Goal: Task Accomplishment & Management: Manage account settings

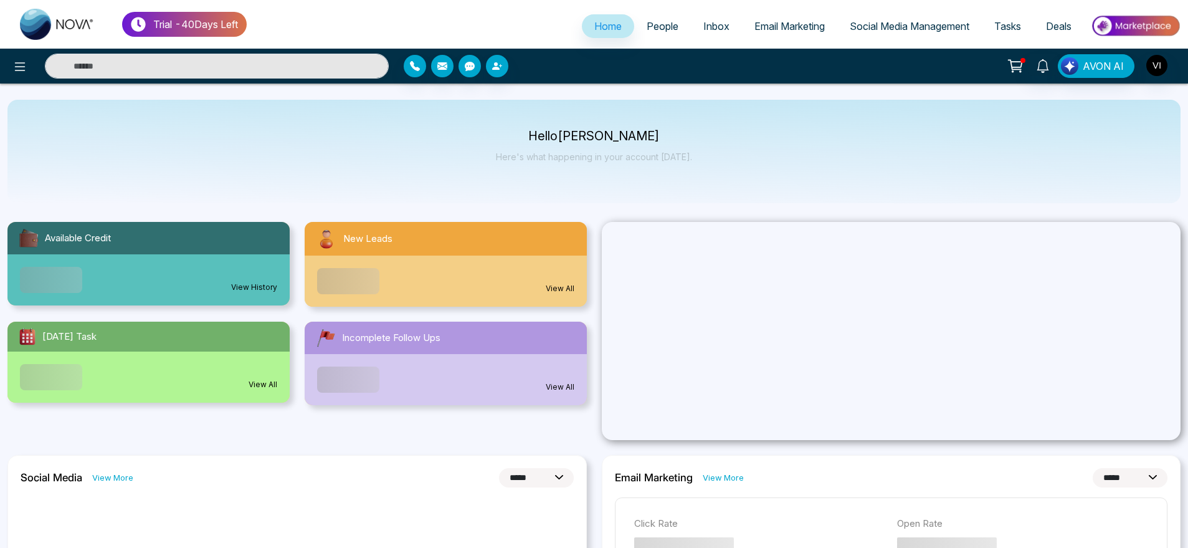
select select "*"
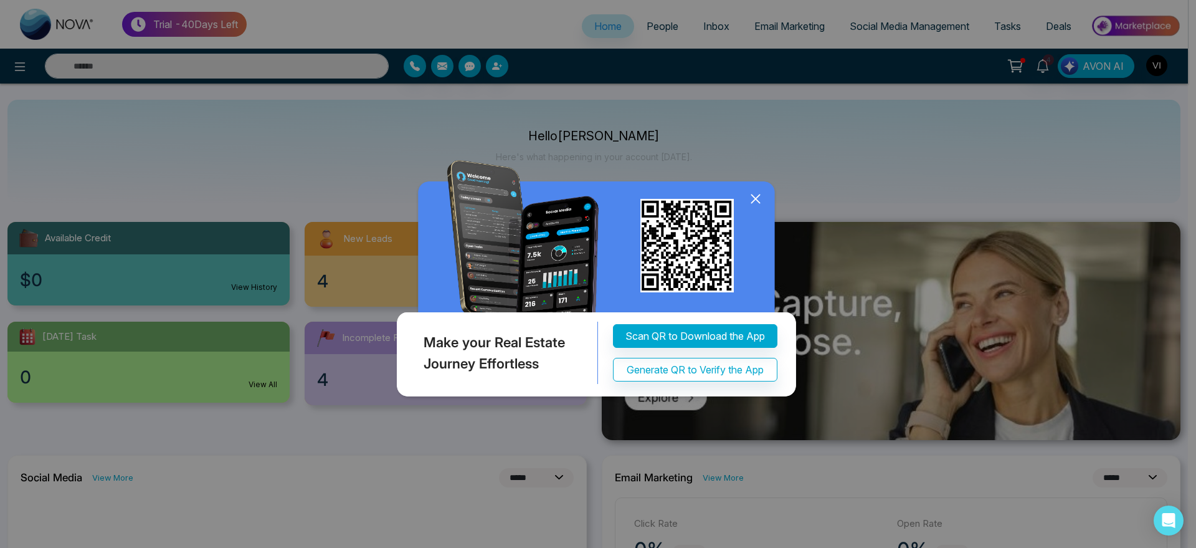
click at [756, 196] on icon at bounding box center [755, 198] width 19 height 19
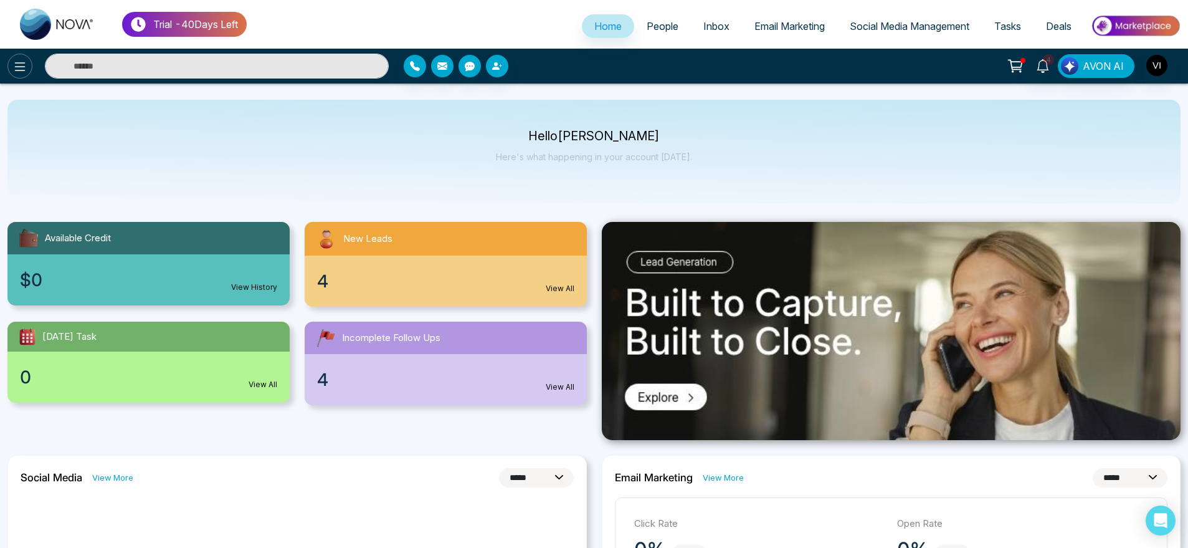
click at [21, 56] on button at bounding box center [19, 66] width 25 height 25
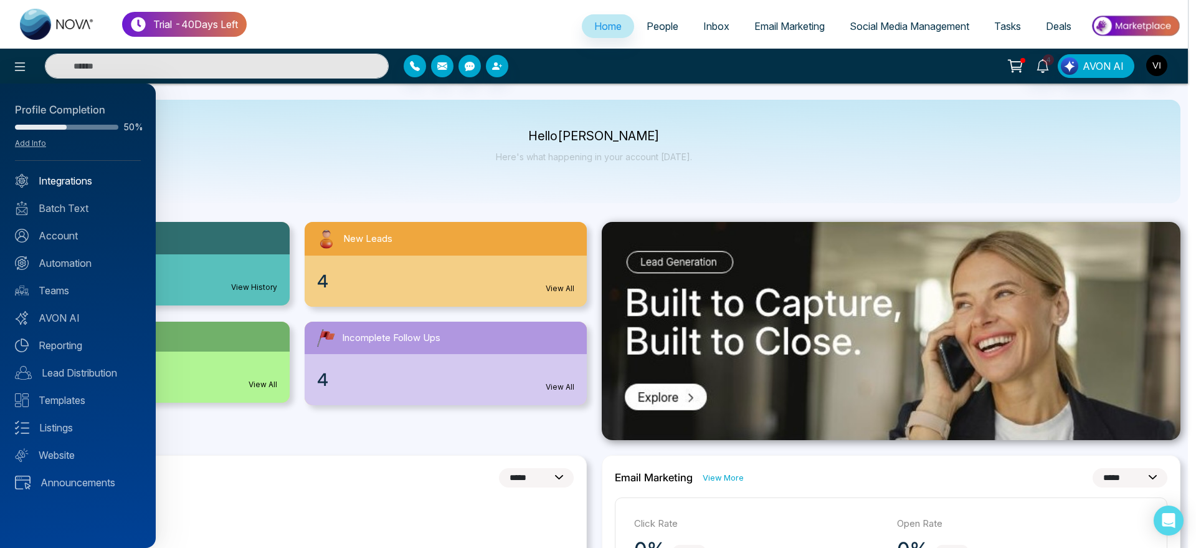
click at [91, 176] on link "Integrations" at bounding box center [78, 180] width 126 height 15
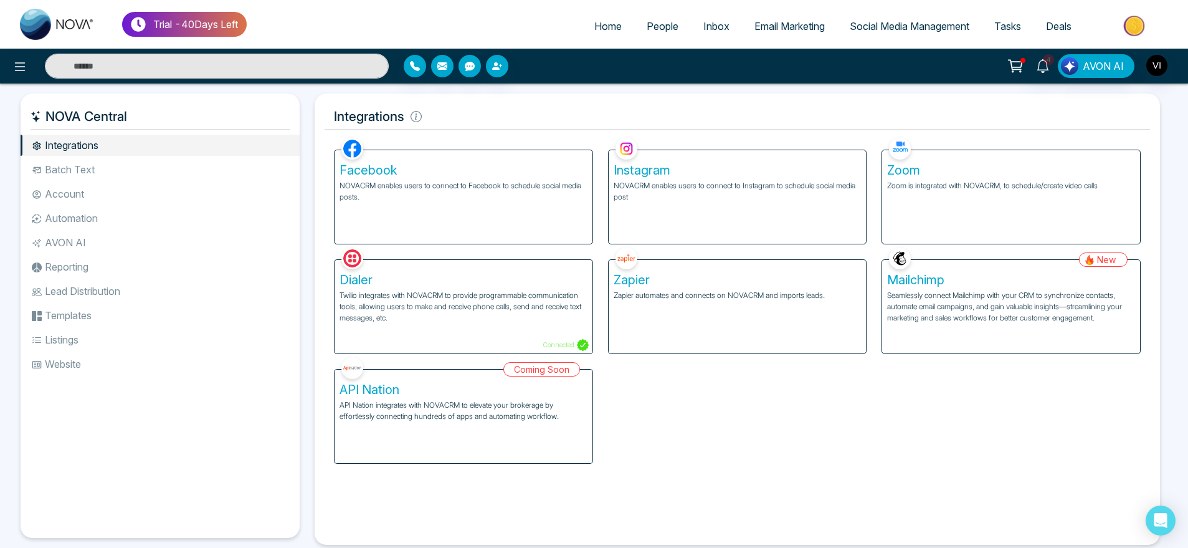
click at [122, 341] on li "Listings" at bounding box center [160, 339] width 279 height 21
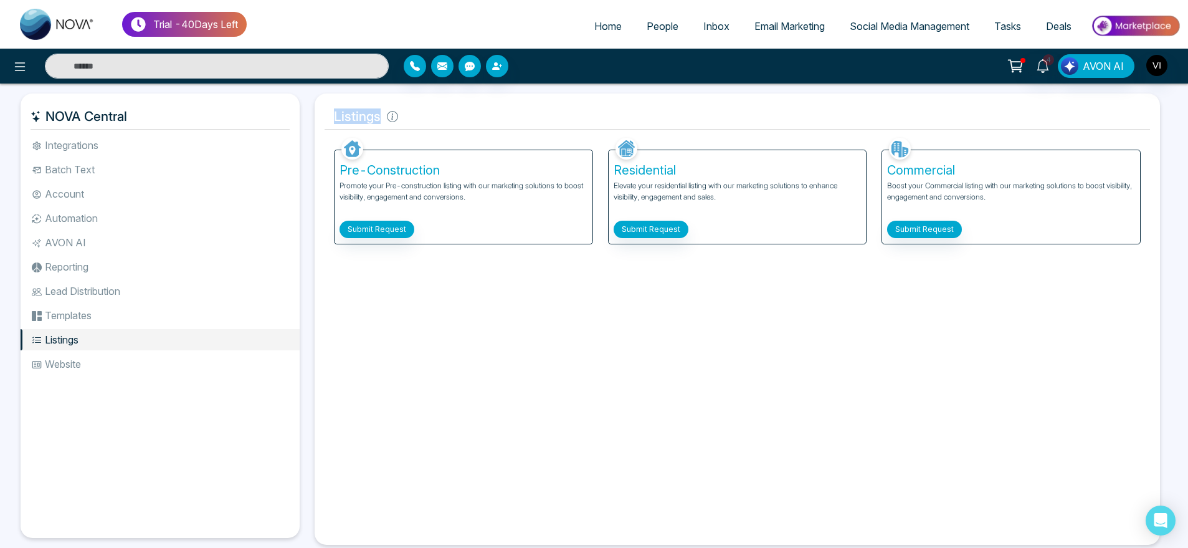
drag, startPoint x: 325, startPoint y: 121, endPoint x: 441, endPoint y: 118, distance: 115.9
click at [441, 118] on h5 "Listings" at bounding box center [737, 116] width 825 height 26
click at [88, 366] on li "Website" at bounding box center [160, 363] width 279 height 21
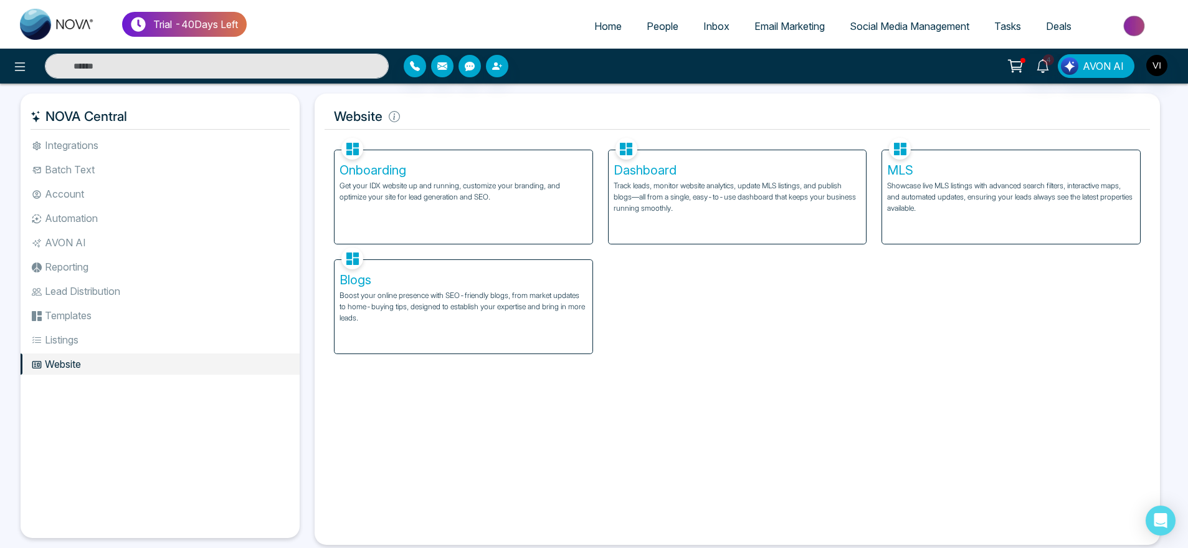
click at [683, 198] on p "Track leads, monitor website analytics, update MLS listings, and publish blogs—…" at bounding box center [738, 197] width 248 height 34
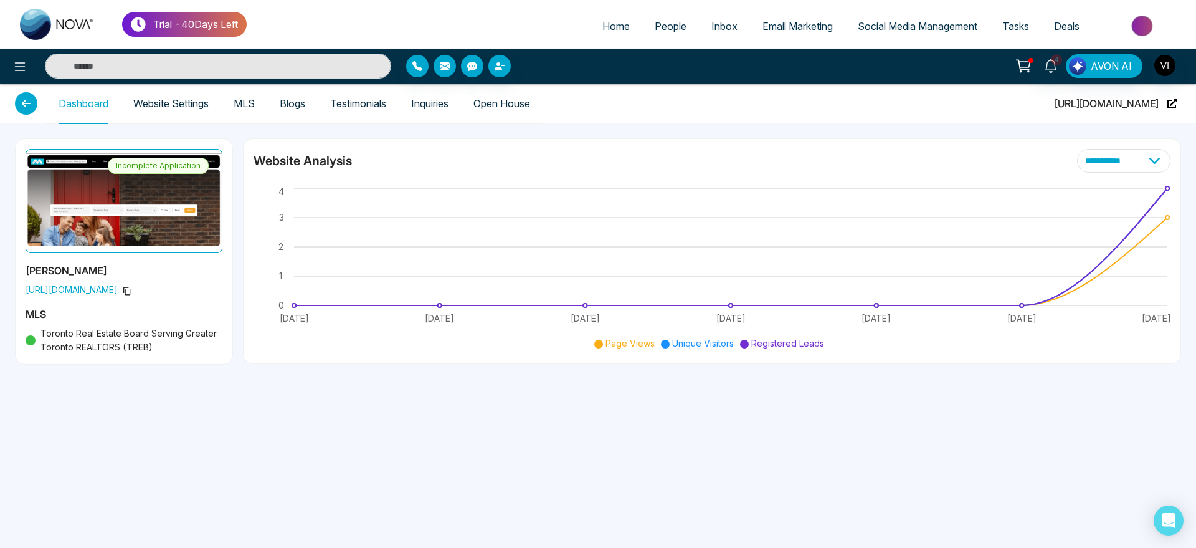
click at [173, 104] on link "Website Settings" at bounding box center [170, 103] width 75 height 11
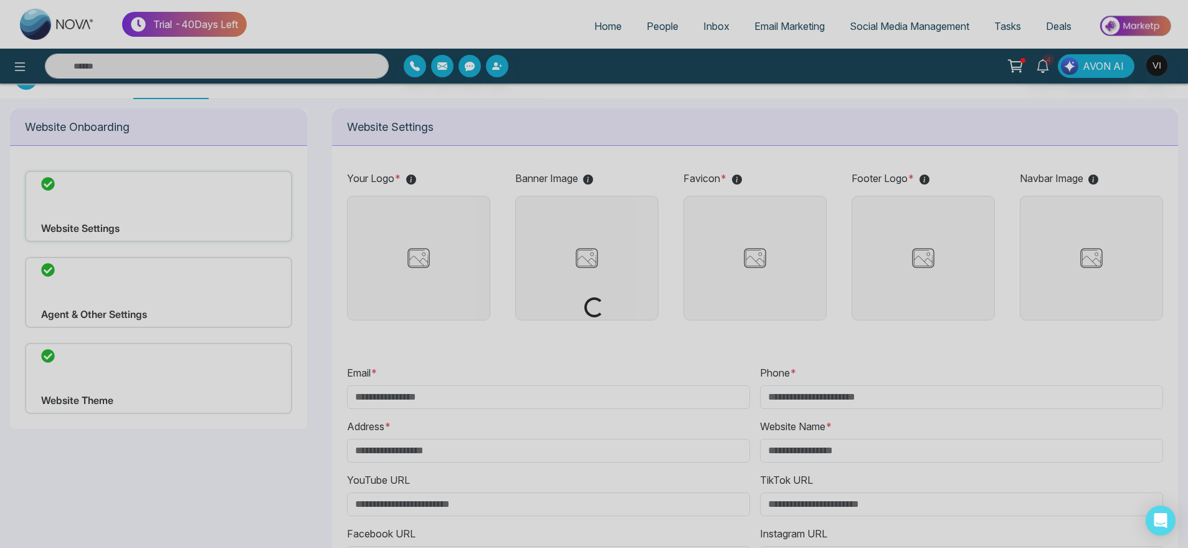
scroll to position [27, 0]
type input "**********"
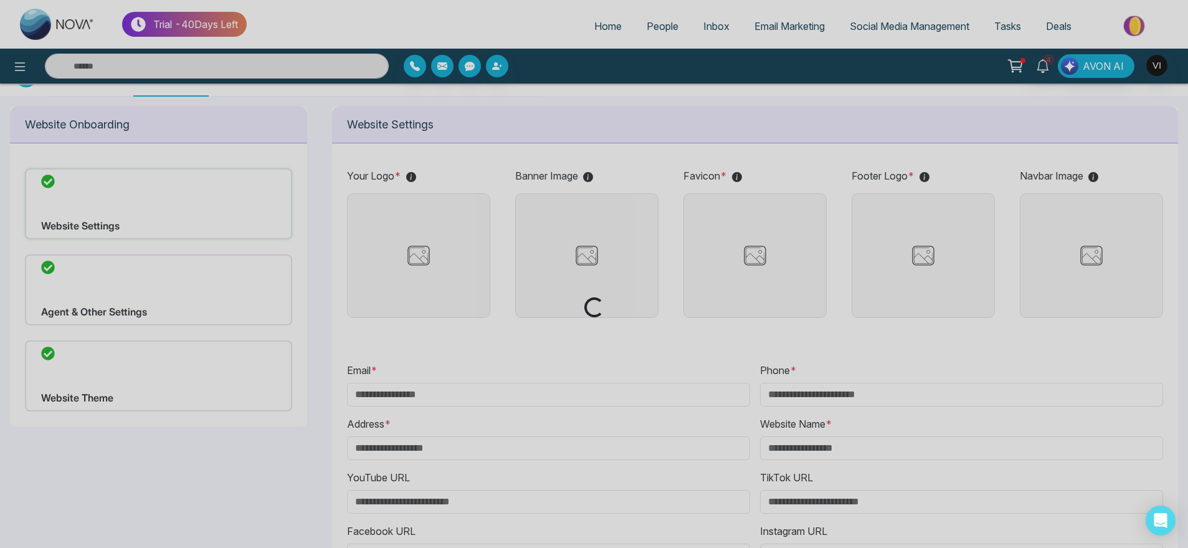
type input "**********"
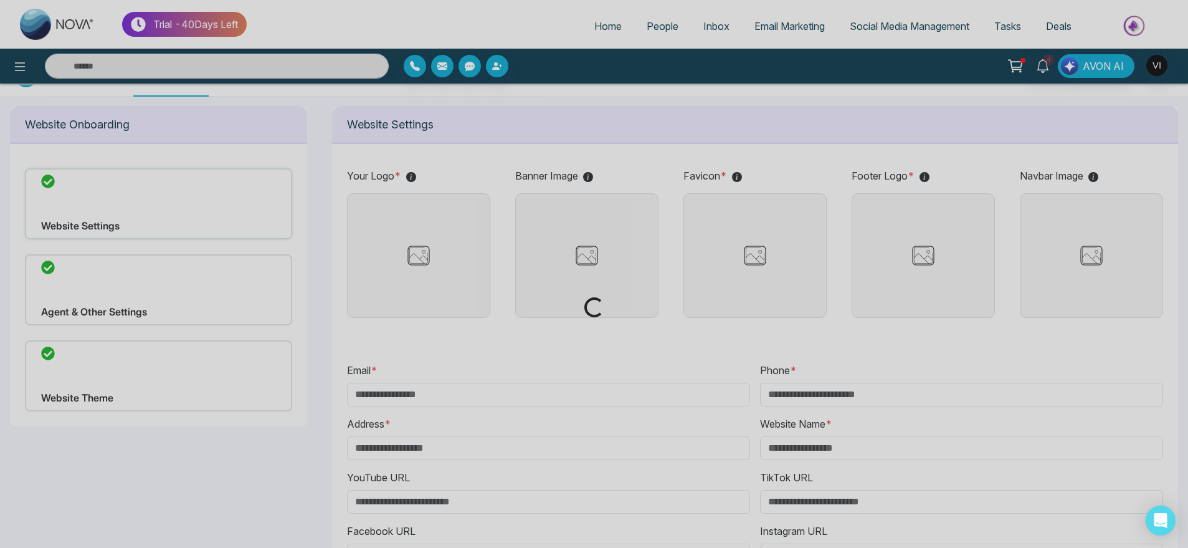
type input "**********"
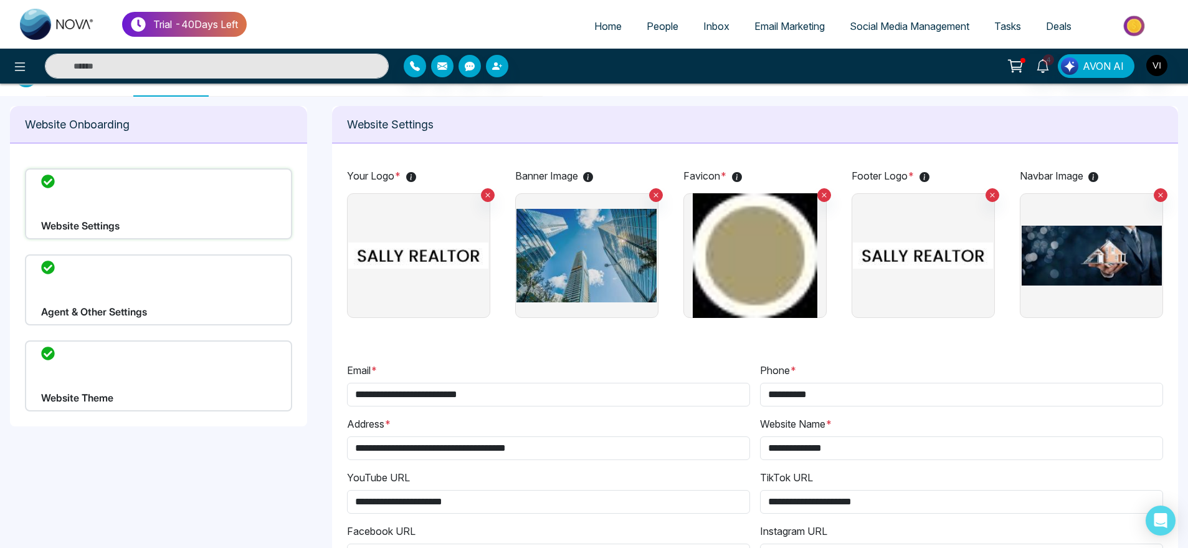
click at [664, 35] on link "People" at bounding box center [662, 26] width 57 height 24
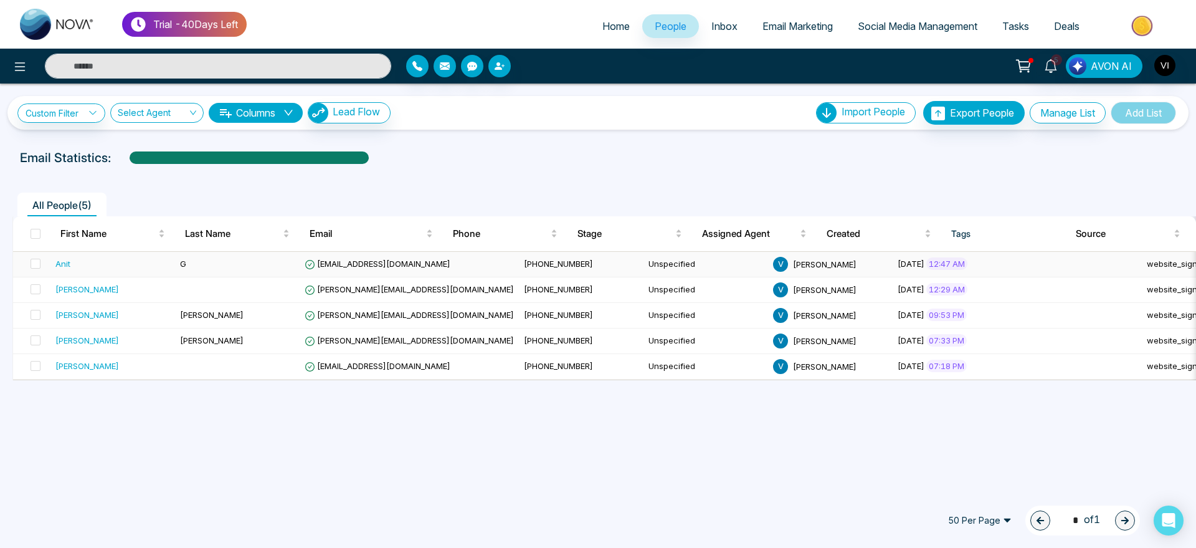
click at [252, 259] on td "G" at bounding box center [237, 265] width 125 height 26
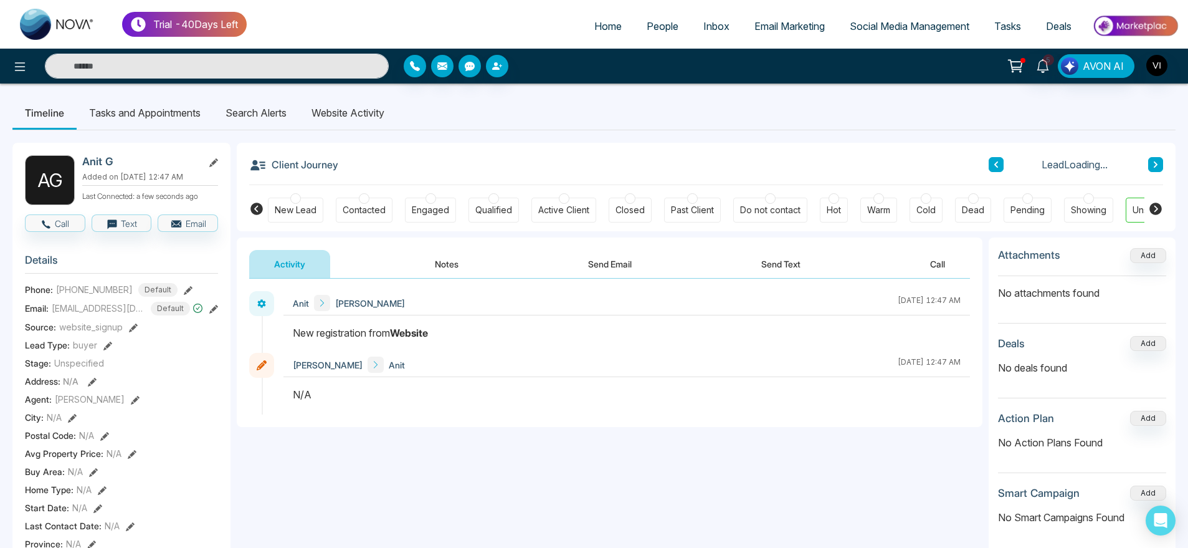
click at [267, 103] on li "Search Alerts" at bounding box center [256, 113] width 86 height 34
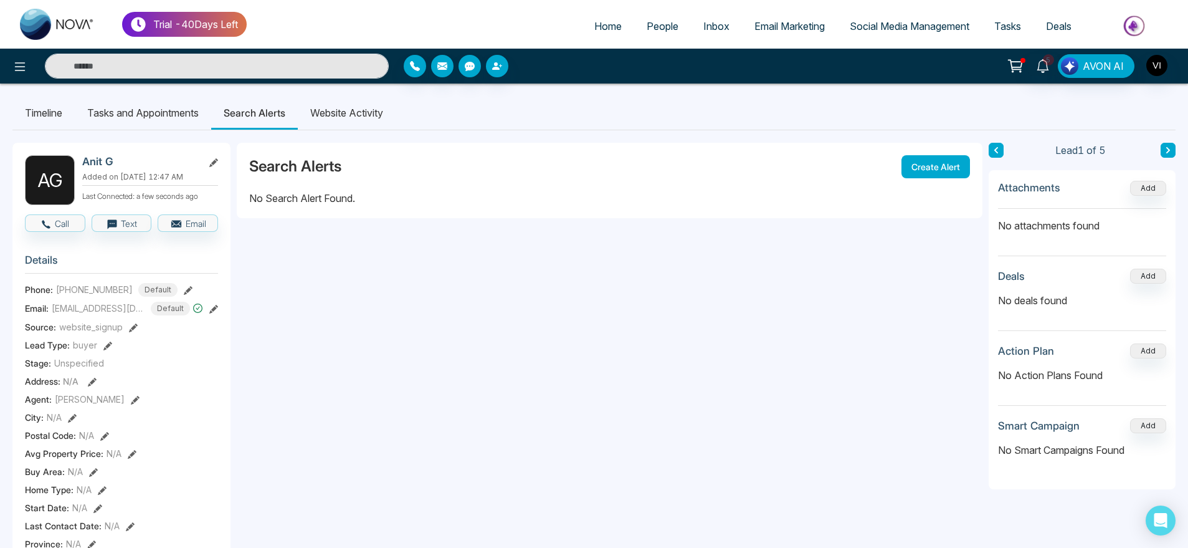
click at [381, 107] on li "Website Activity" at bounding box center [347, 113] width 98 height 34
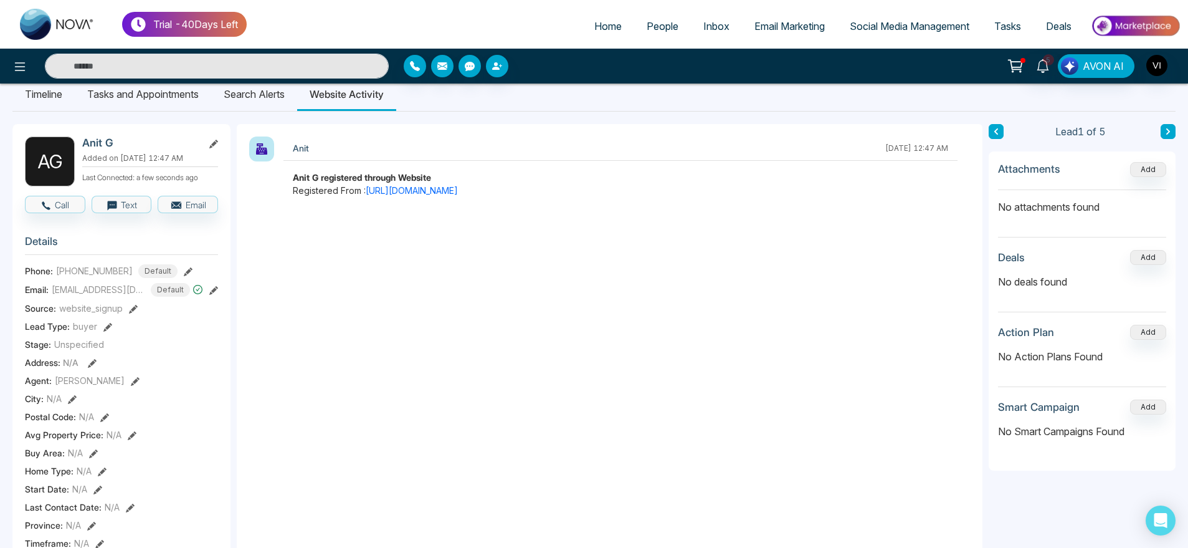
scroll to position [4, 0]
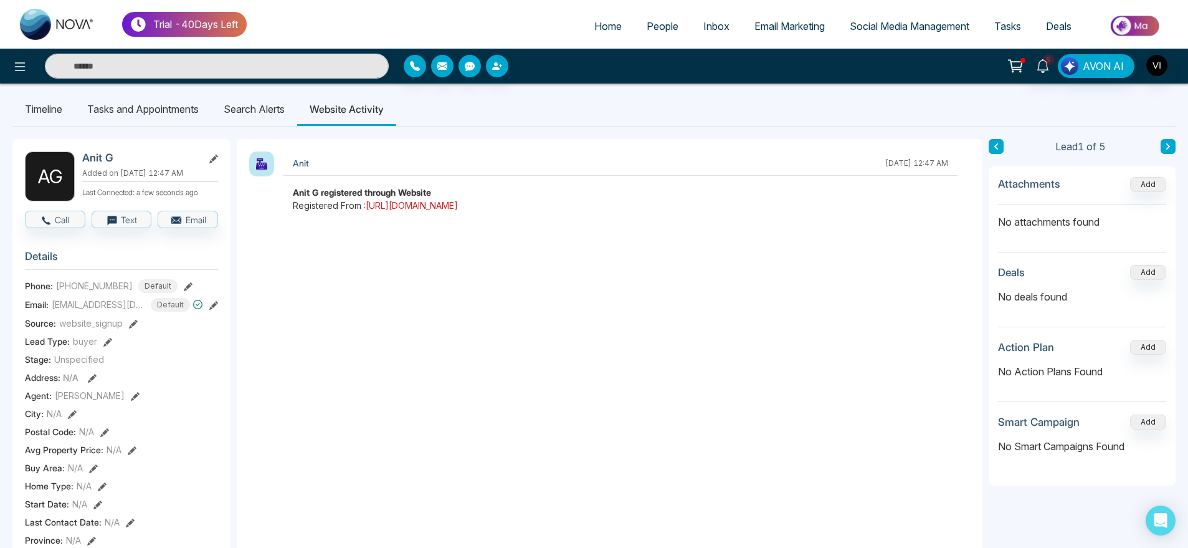
click at [458, 206] on link "https://theme-2-v2-idx.novacrm.ca/toronto-real-estate/homes-for-sale" at bounding box center [412, 205] width 92 height 11
click at [280, 107] on li "Search Alerts" at bounding box center [254, 109] width 86 height 34
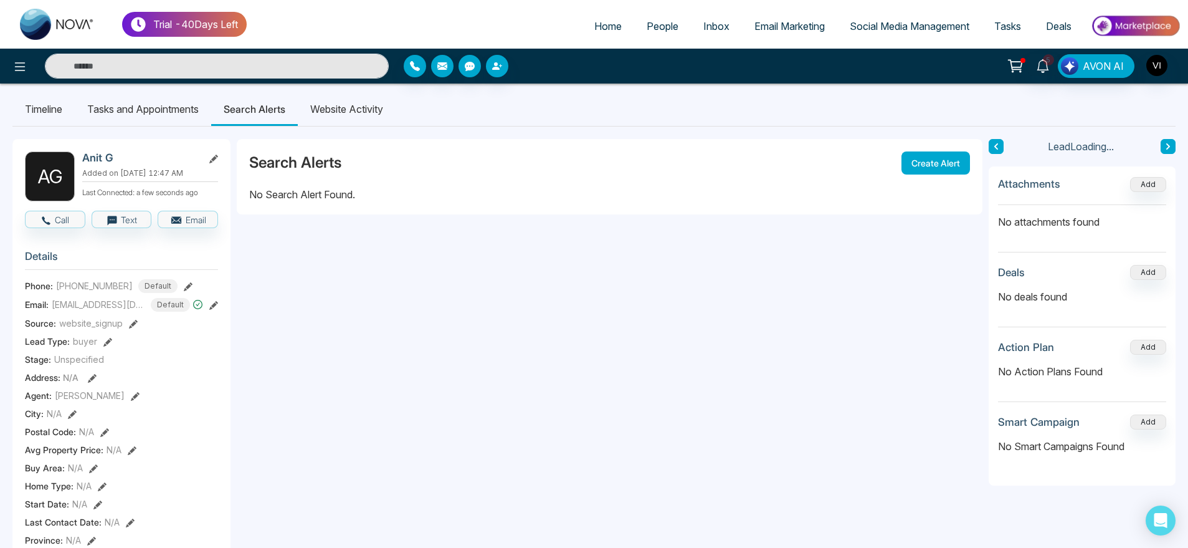
click at [351, 111] on li "Website Activity" at bounding box center [347, 109] width 98 height 34
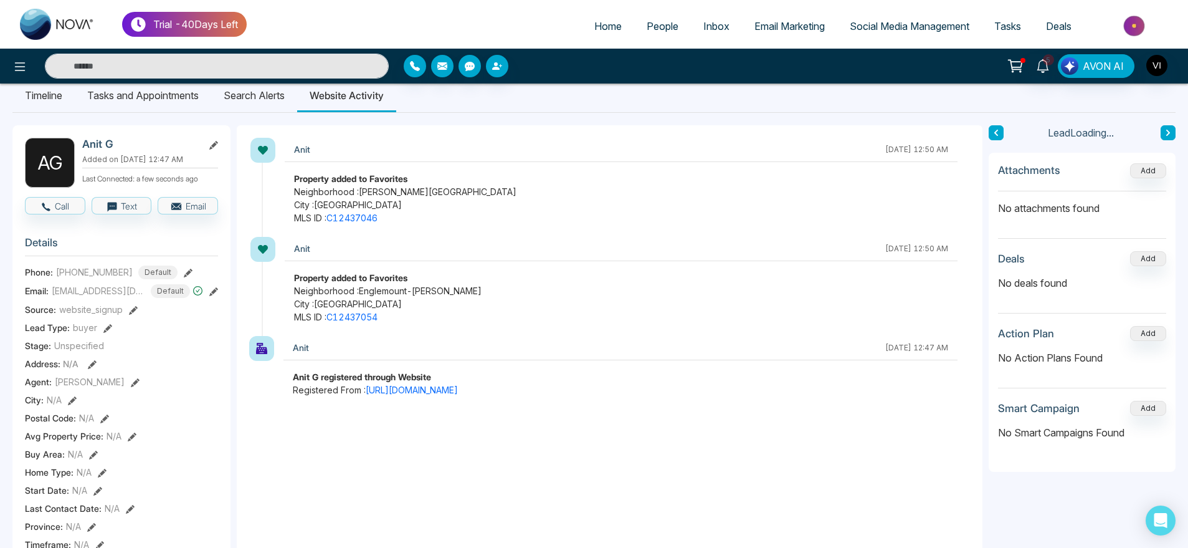
scroll to position [16, 0]
drag, startPoint x: 294, startPoint y: 179, endPoint x: 351, endPoint y: 174, distance: 57.5
click at [351, 174] on strong "Property added to Favorites" at bounding box center [350, 179] width 113 height 11
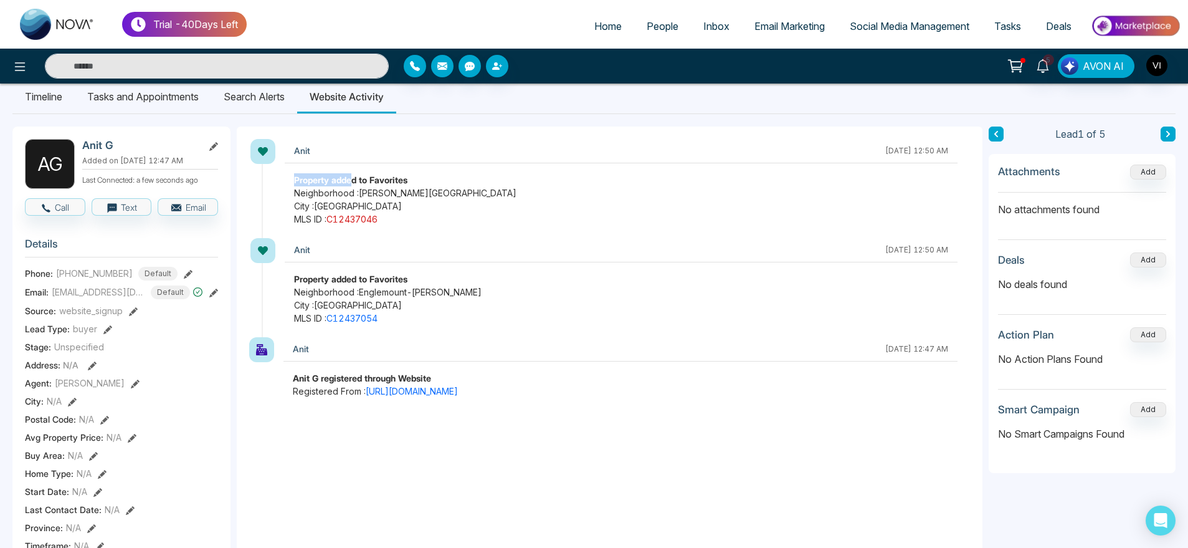
click at [354, 221] on link "C12437046" at bounding box center [351, 219] width 51 height 11
click at [361, 318] on link "C12437054" at bounding box center [351, 318] width 51 height 11
click at [260, 86] on li "Search Alerts" at bounding box center [254, 97] width 86 height 34
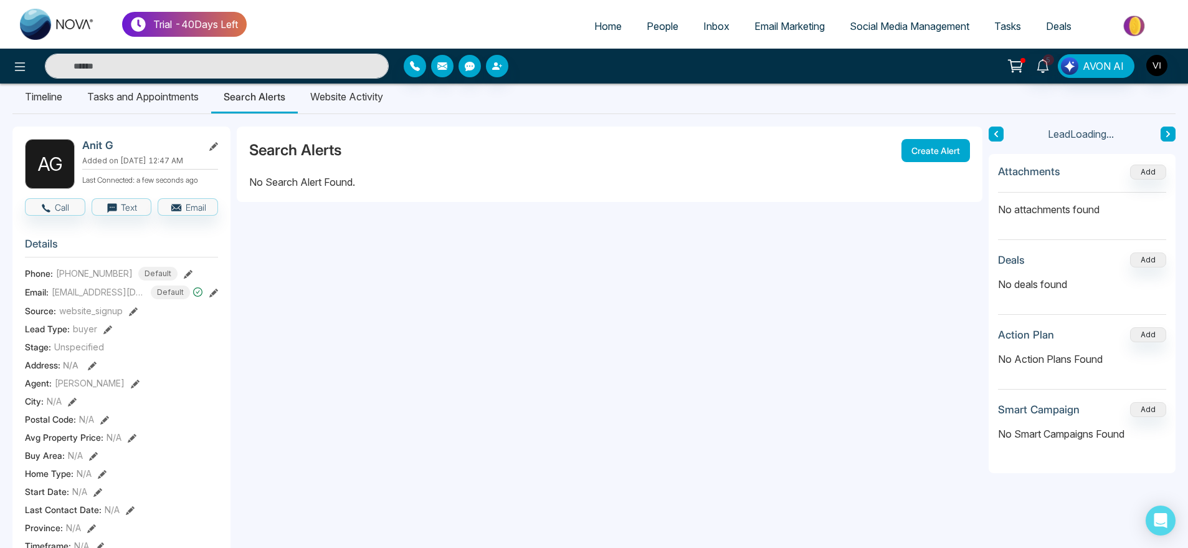
click at [359, 95] on li "Website Activity" at bounding box center [347, 97] width 98 height 34
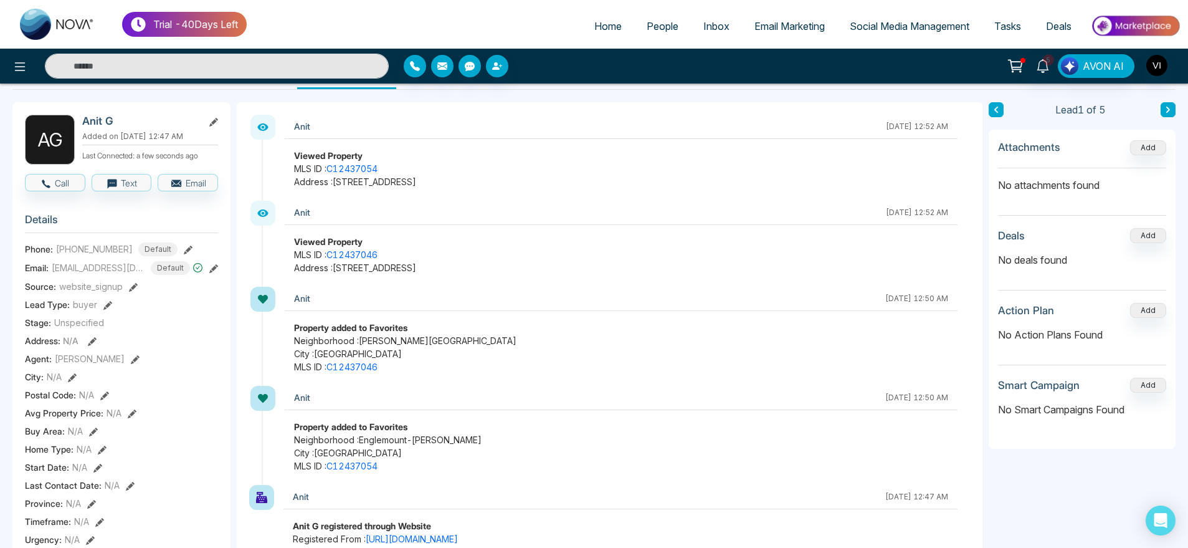
scroll to position [26, 0]
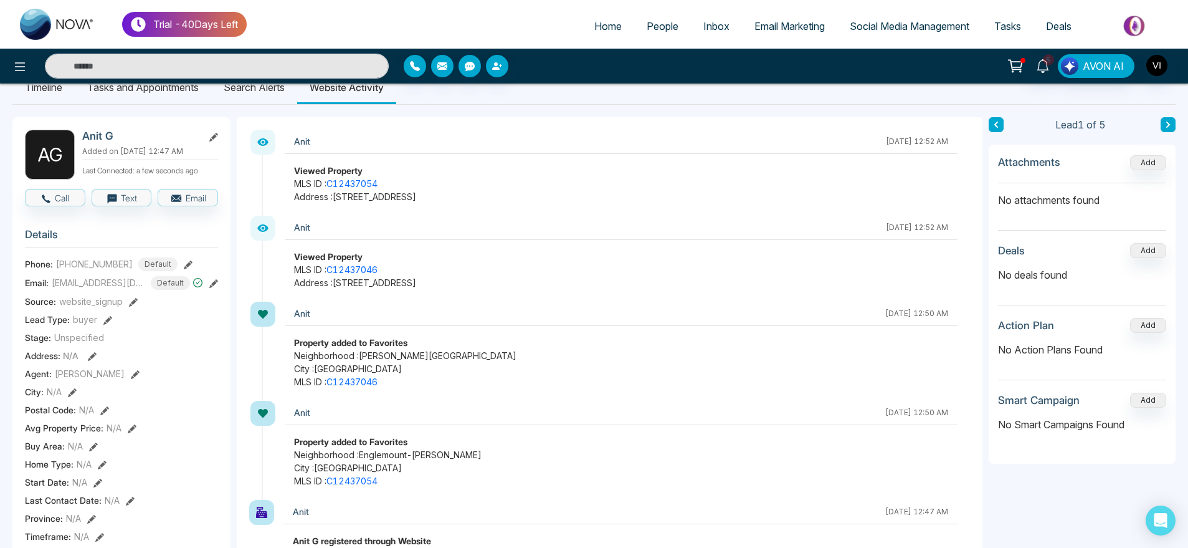
drag, startPoint x: 578, startPoint y: 279, endPoint x: 287, endPoint y: 163, distance: 313.9
click at [287, 163] on div "Anit October 2 2025 | 12:52 AM Viewed Property MLS ID : C12437054 Address : 300…" at bounding box center [609, 351] width 721 height 443
click at [426, 108] on div "A G Anit G Added on October 2 2025 | 12:47 AM Last Connected: a few seconds ago…" at bounding box center [593, 550] width 1163 height 891
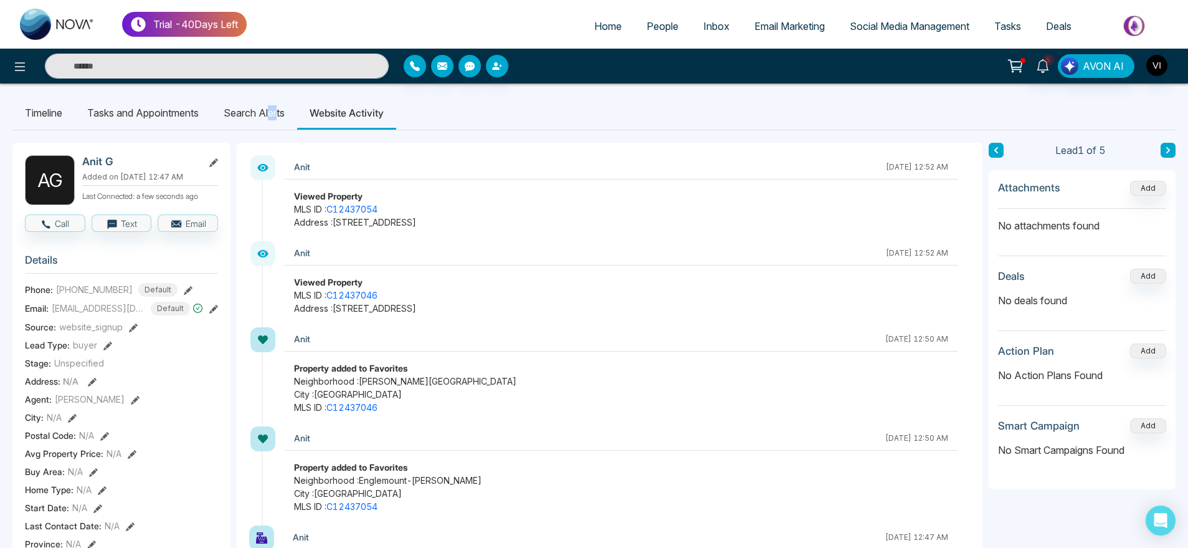
drag, startPoint x: 282, startPoint y: 92, endPoint x: 248, endPoint y: 126, distance: 47.6
click at [248, 126] on li "Search Alerts" at bounding box center [254, 113] width 86 height 34
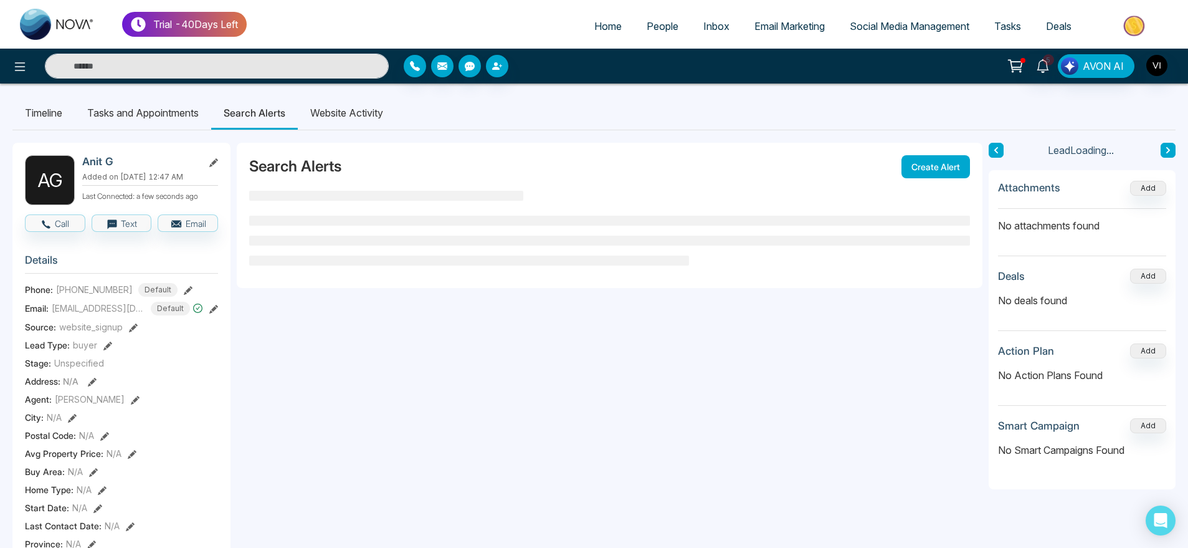
click at [248, 126] on li "Search Alerts" at bounding box center [254, 113] width 87 height 34
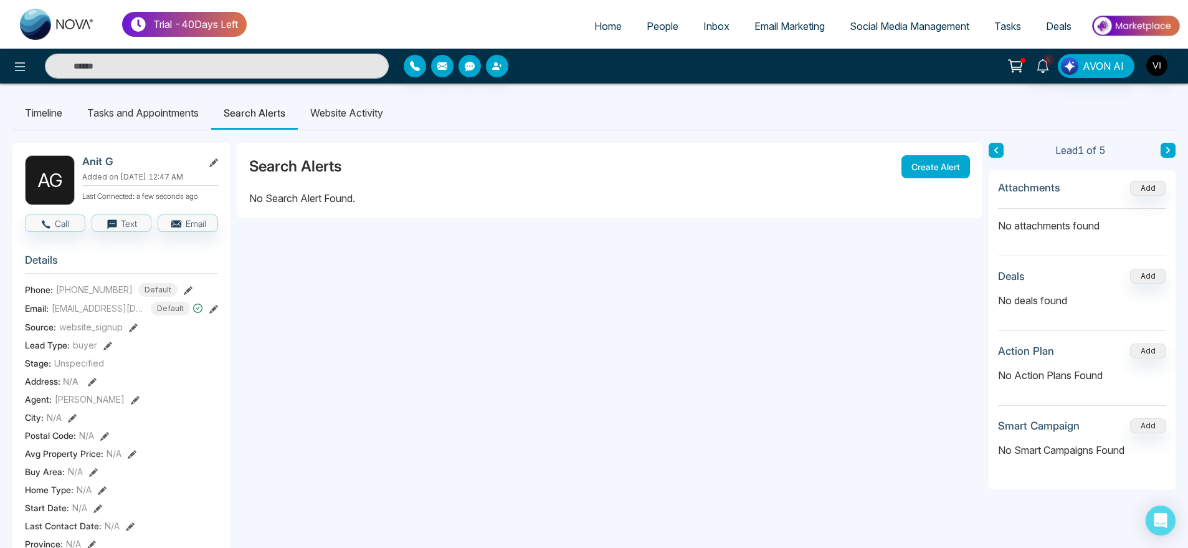
click at [335, 120] on li "Website Activity" at bounding box center [347, 113] width 98 height 34
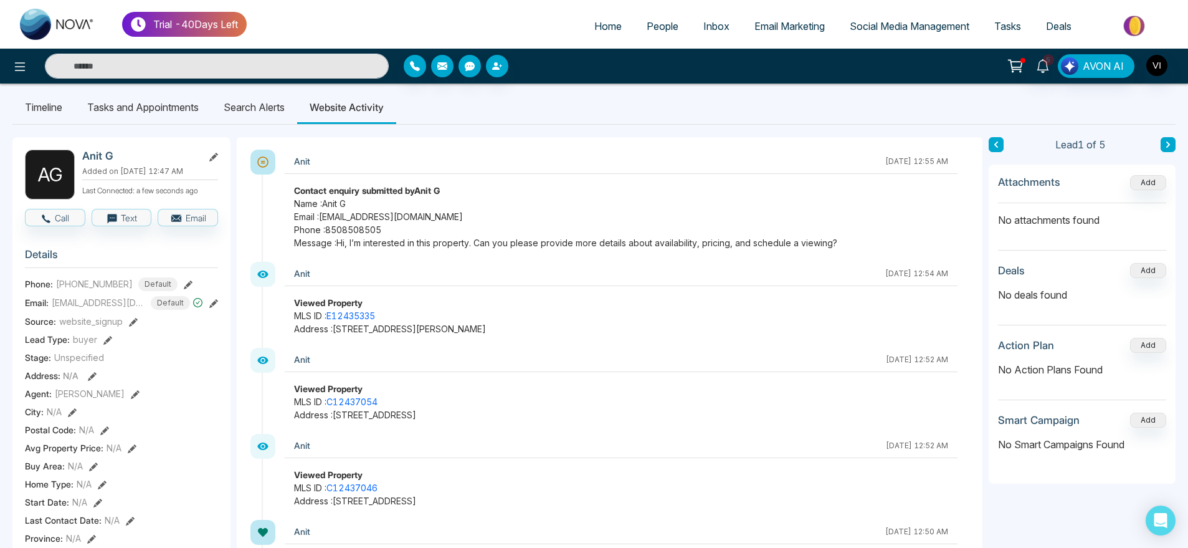
scroll to position [10, 0]
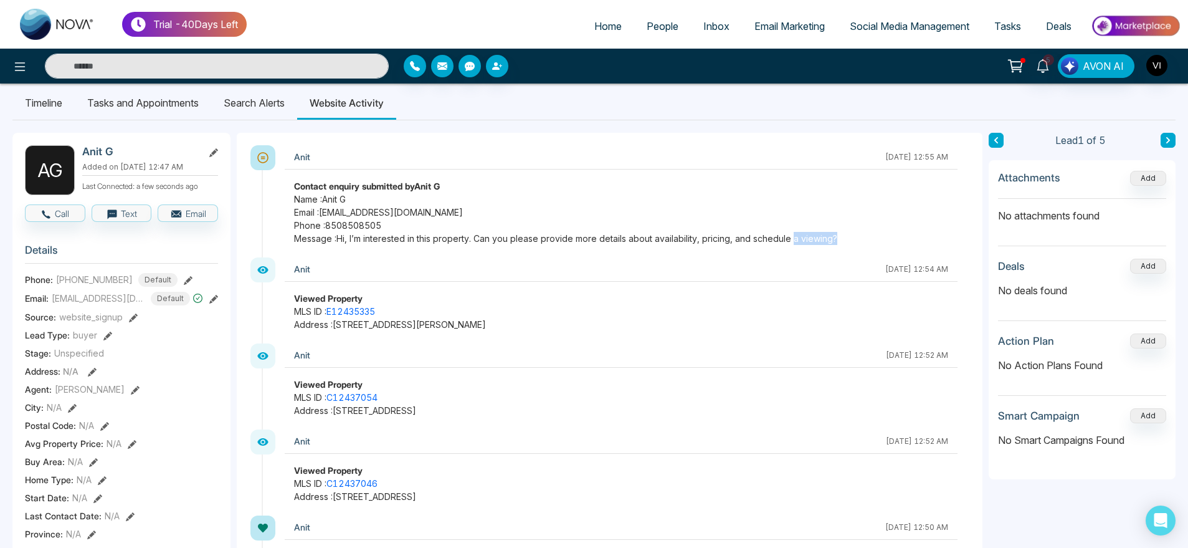
drag, startPoint x: 850, startPoint y: 235, endPoint x: 794, endPoint y: 240, distance: 56.9
click at [794, 240] on span "Message : Hi, I’m interested in this property. Can you please provide more deta…" at bounding box center [621, 238] width 654 height 13
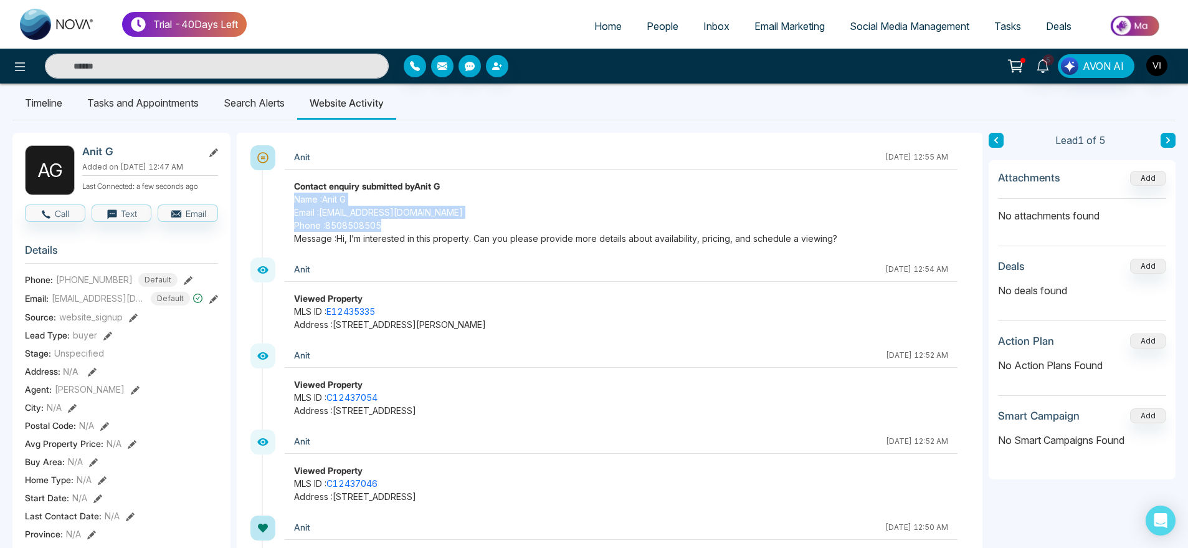
drag, startPoint x: 283, startPoint y: 202, endPoint x: 816, endPoint y: 223, distance: 533.0
click at [816, 223] on div "Anit October 2 2025 | 12:55 AM Contact enquiry submitted by Anit G Name : Anit …" at bounding box center [616, 201] width 708 height 112
click at [816, 223] on span "Phone : 8508508505" at bounding box center [621, 225] width 654 height 13
click at [318, 182] on strong "Contact enquiry submitted by Anit G" at bounding box center [367, 186] width 146 height 11
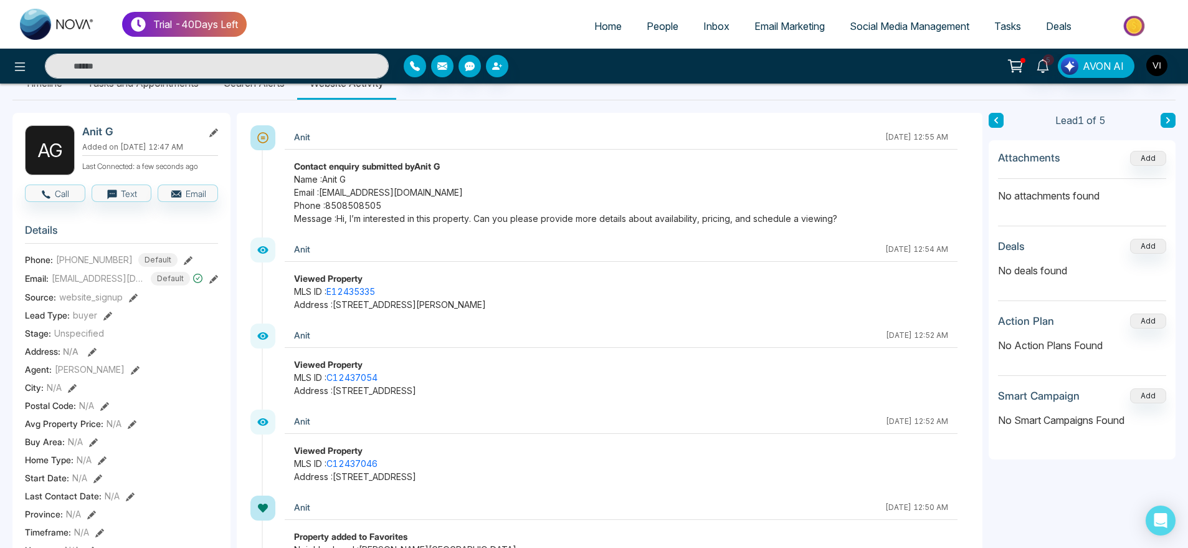
scroll to position [0, 0]
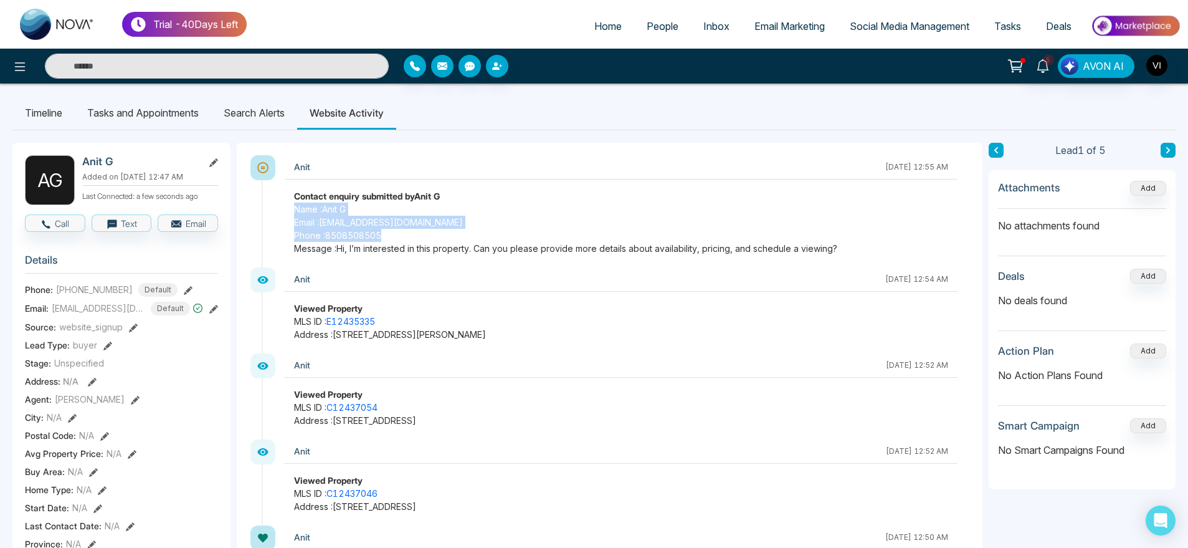
drag, startPoint x: 293, startPoint y: 204, endPoint x: 848, endPoint y: 252, distance: 557.7
click at [848, 252] on div "Contact enquiry submitted by Anit G Name : Anit G Email : anit@mmnovatech.com P…" at bounding box center [621, 221] width 673 height 65
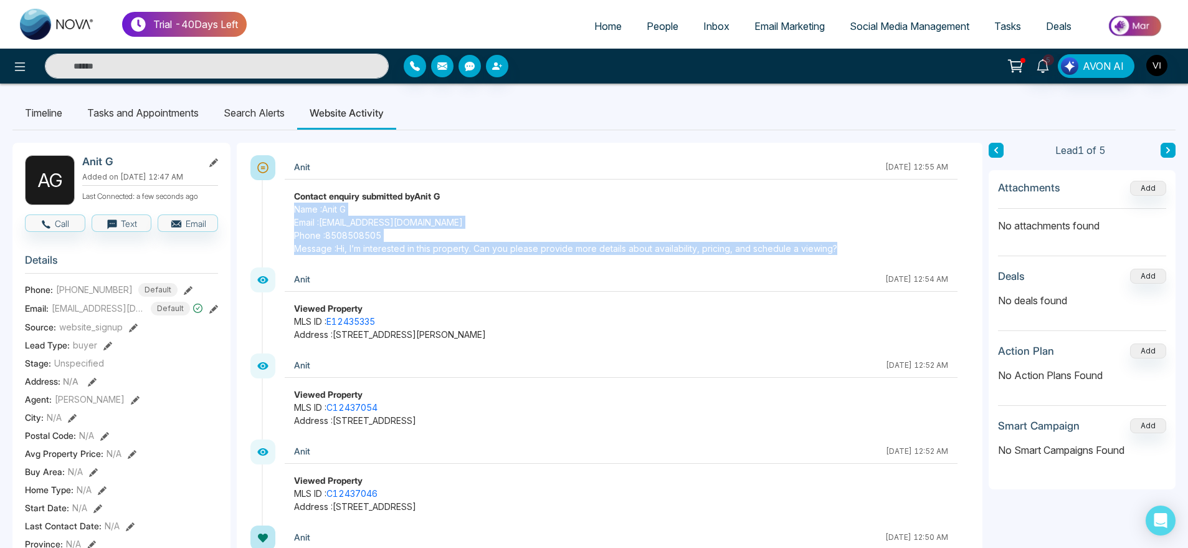
click at [848, 252] on span "Message : Hi, I’m interested in this property. Can you please provide more deta…" at bounding box center [621, 248] width 654 height 13
drag, startPoint x: 848, startPoint y: 252, endPoint x: 278, endPoint y: 206, distance: 571.8
click at [278, 206] on div "Anit October 2 2025 | 12:55 AM Contact enquiry submitted by Anit G Name : Anit …" at bounding box center [616, 211] width 708 height 112
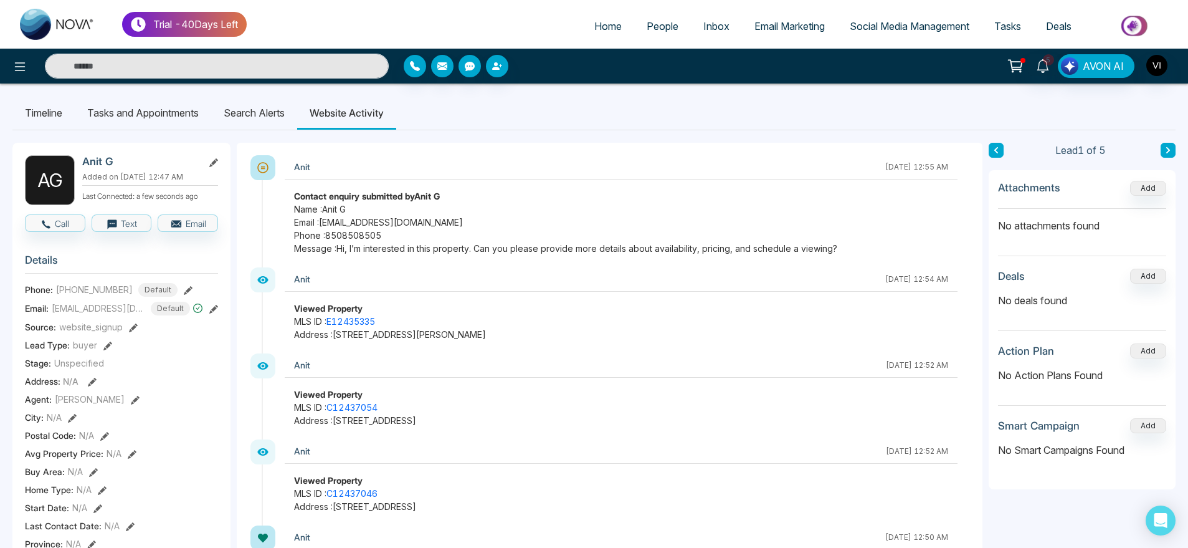
click at [250, 120] on li "Search Alerts" at bounding box center [254, 113] width 86 height 34
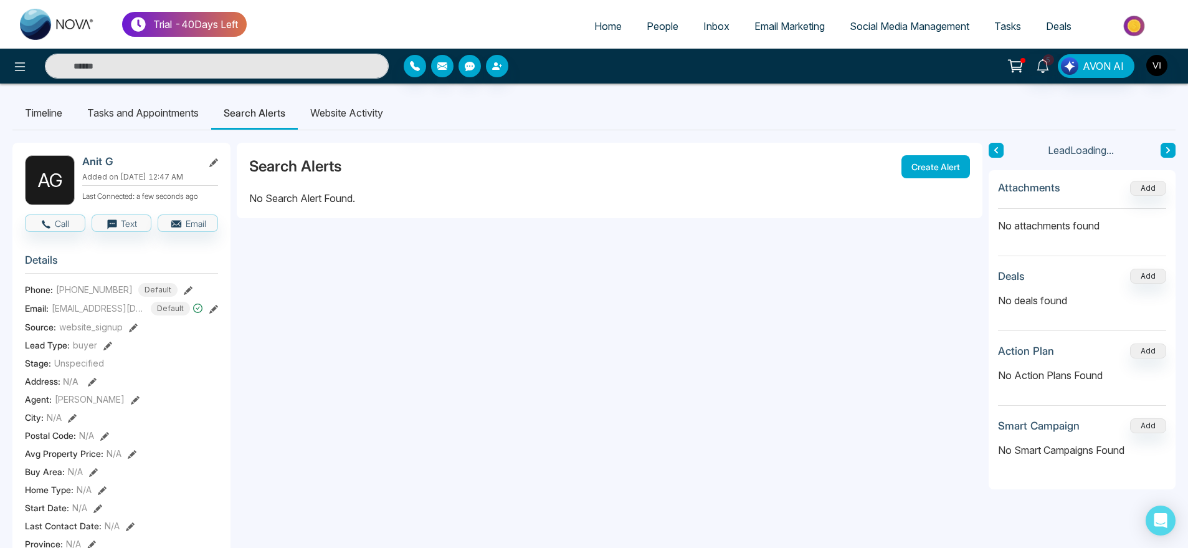
click at [365, 118] on li "Website Activity" at bounding box center [347, 113] width 98 height 34
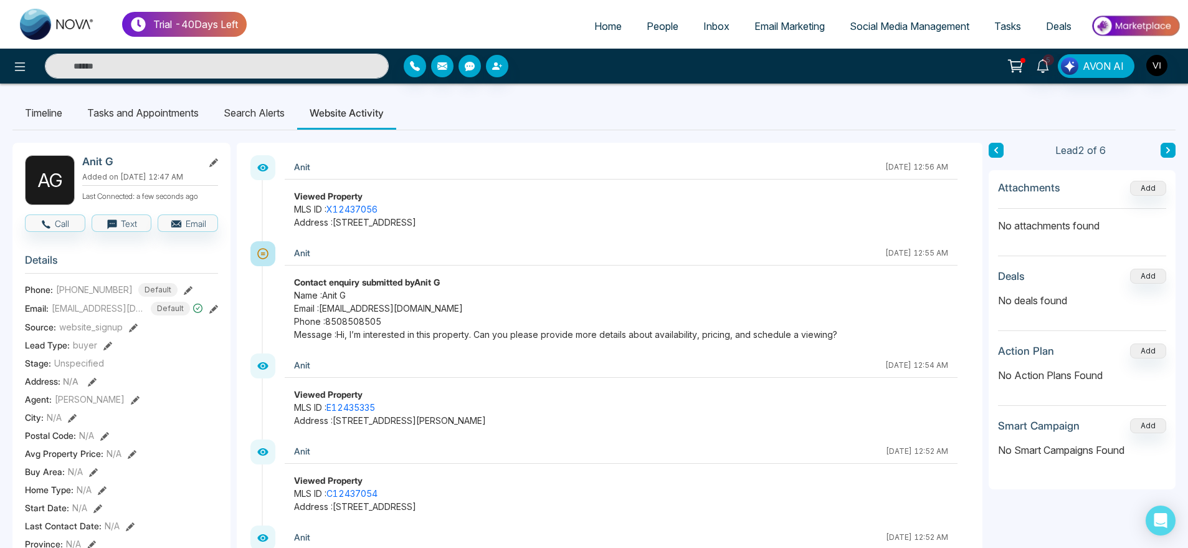
drag, startPoint x: 582, startPoint y: 217, endPoint x: 207, endPoint y: 192, distance: 375.8
click at [543, 165] on div "Anit" at bounding box center [586, 167] width 585 height 16
click at [344, 287] on strong "Contact enquiry submitted by Anit G" at bounding box center [367, 282] width 146 height 11
click at [307, 304] on span "Email : anit@mmnovatech.com" at bounding box center [621, 307] width 654 height 13
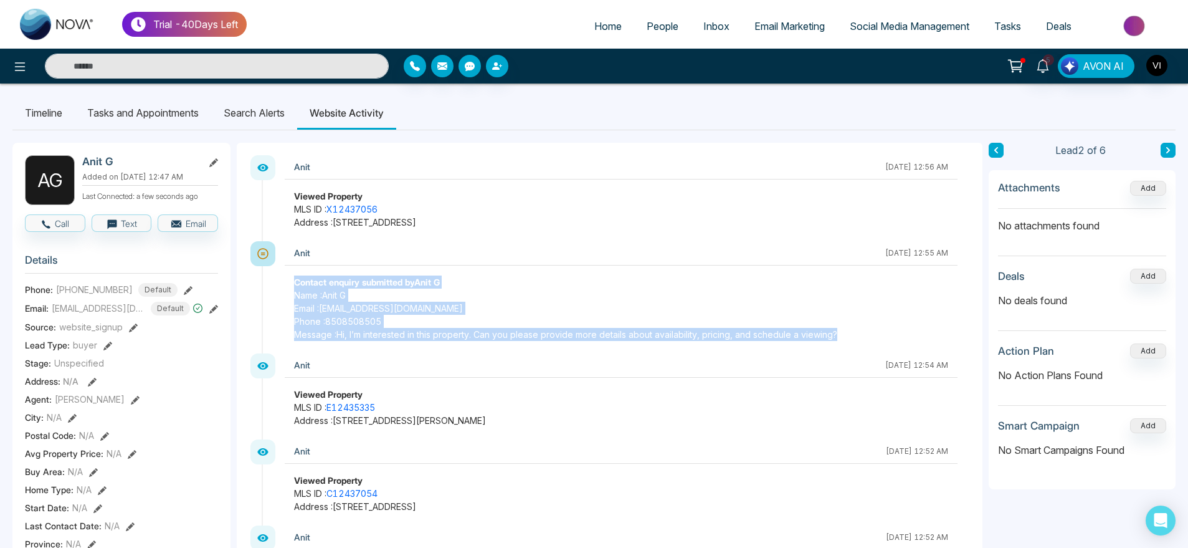
drag, startPoint x: 287, startPoint y: 283, endPoint x: 873, endPoint y: 337, distance: 588.0
click at [873, 337] on div "Contact enquiry submitted by Anit G Name : Anit G Email : anit@mmnovatech.com P…" at bounding box center [621, 307] width 673 height 65
click at [873, 337] on span "Message : Hi, I’m interested in this property. Can you please provide more deta…" at bounding box center [621, 334] width 654 height 13
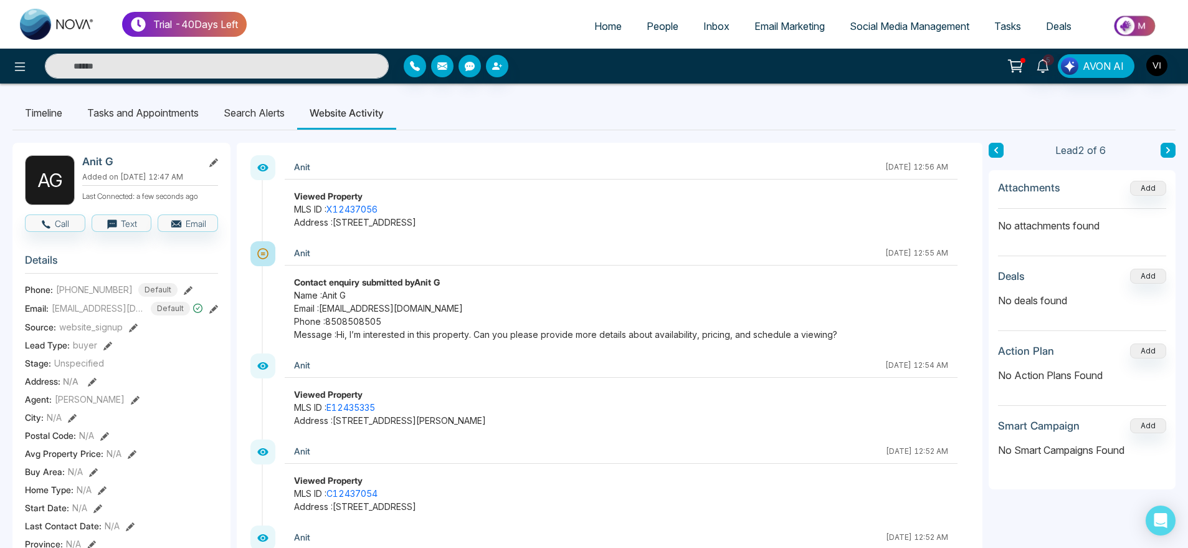
drag, startPoint x: 277, startPoint y: 199, endPoint x: 589, endPoint y: 222, distance: 312.3
click at [589, 222] on div "Anit October 2 2025 | 12:56 AM Viewed Property MLS ID : X12437056 Address : 348…" at bounding box center [616, 198] width 708 height 86
click at [589, 222] on p "Address : 348 Raheen Court Ottawa Circuit, Ottawa, ON K2C 3H2" at bounding box center [621, 222] width 654 height 13
click at [270, 105] on li "Search Alerts" at bounding box center [254, 113] width 86 height 34
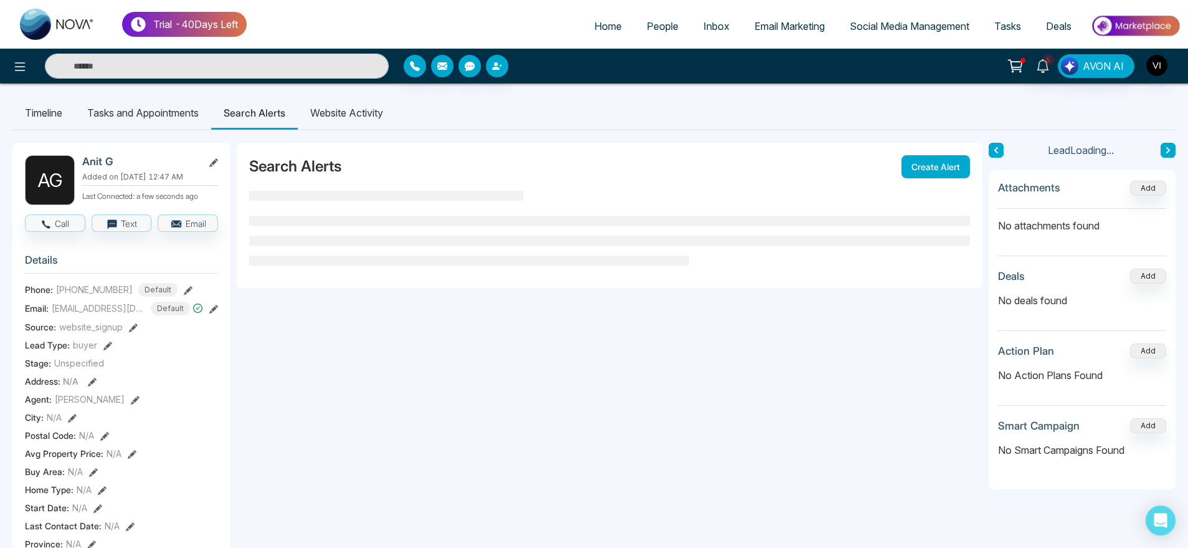
click at [354, 121] on li "Website Activity" at bounding box center [347, 113] width 98 height 34
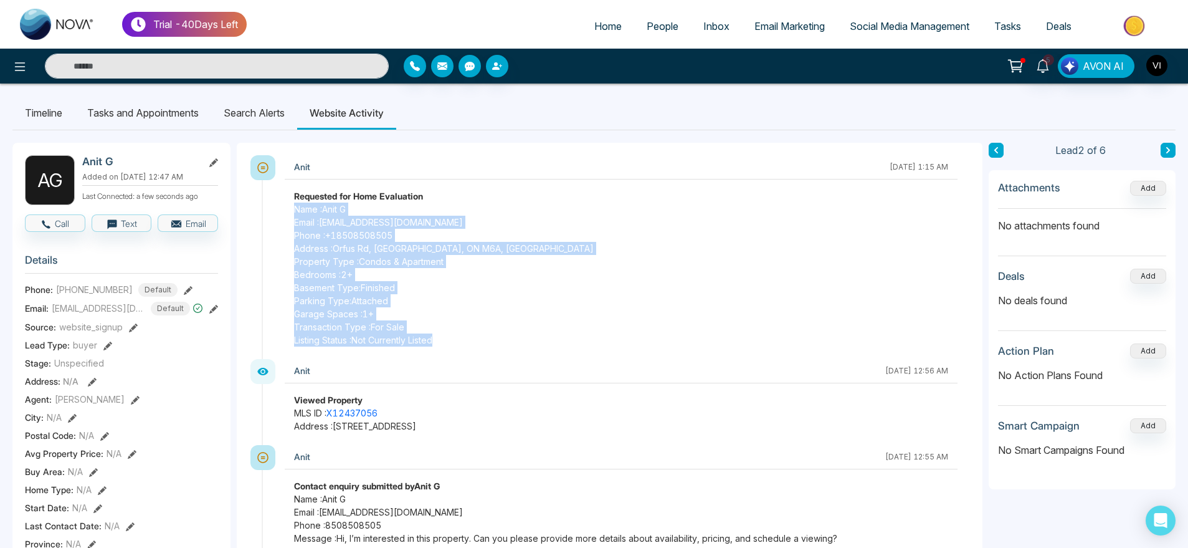
drag, startPoint x: 443, startPoint y: 336, endPoint x: 270, endPoint y: 212, distance: 212.5
click at [270, 212] on div "Anit October 2 2025 | 1:15 AM Requested for Home Evaluation Name : Anit G Email…" at bounding box center [616, 257] width 708 height 204
click at [463, 281] on span "Basement Type: Finished" at bounding box center [621, 287] width 654 height 13
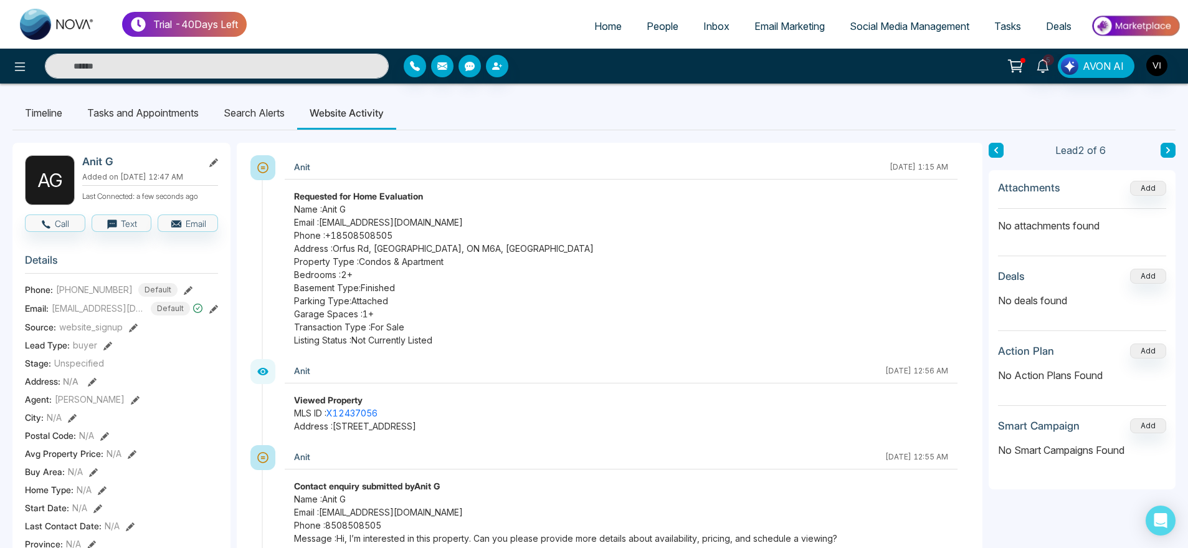
click at [278, 114] on li "Search Alerts" at bounding box center [254, 113] width 86 height 34
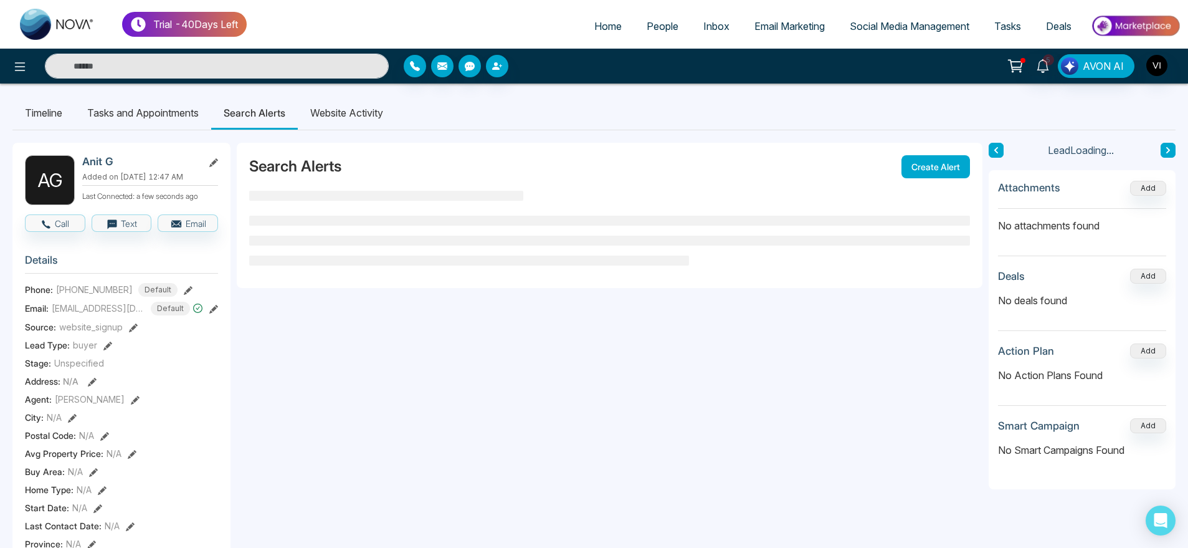
click at [338, 115] on li "Website Activity" at bounding box center [347, 113] width 98 height 34
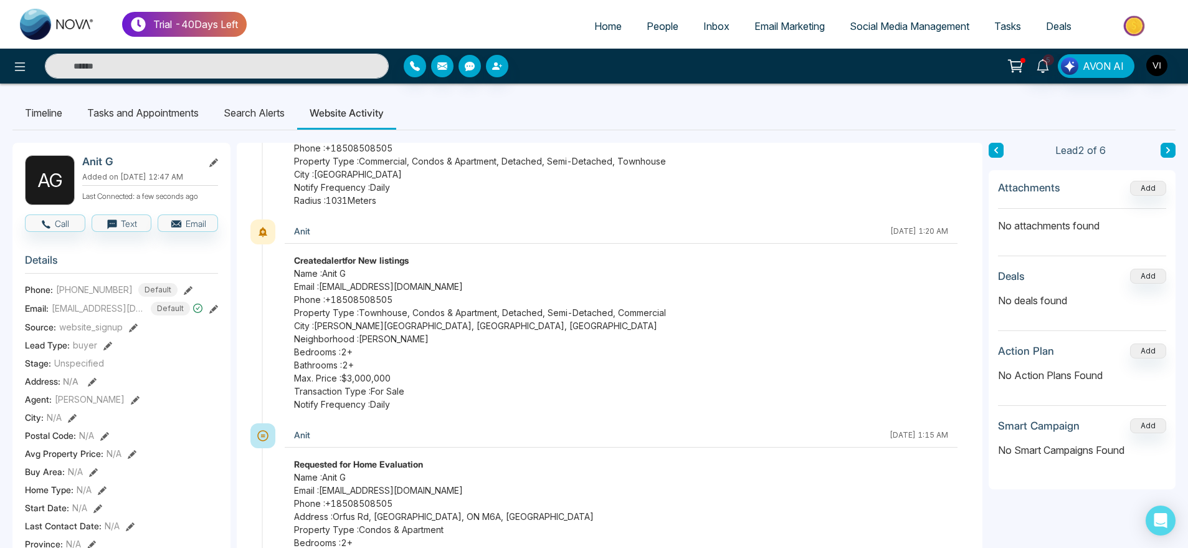
scroll to position [86, 0]
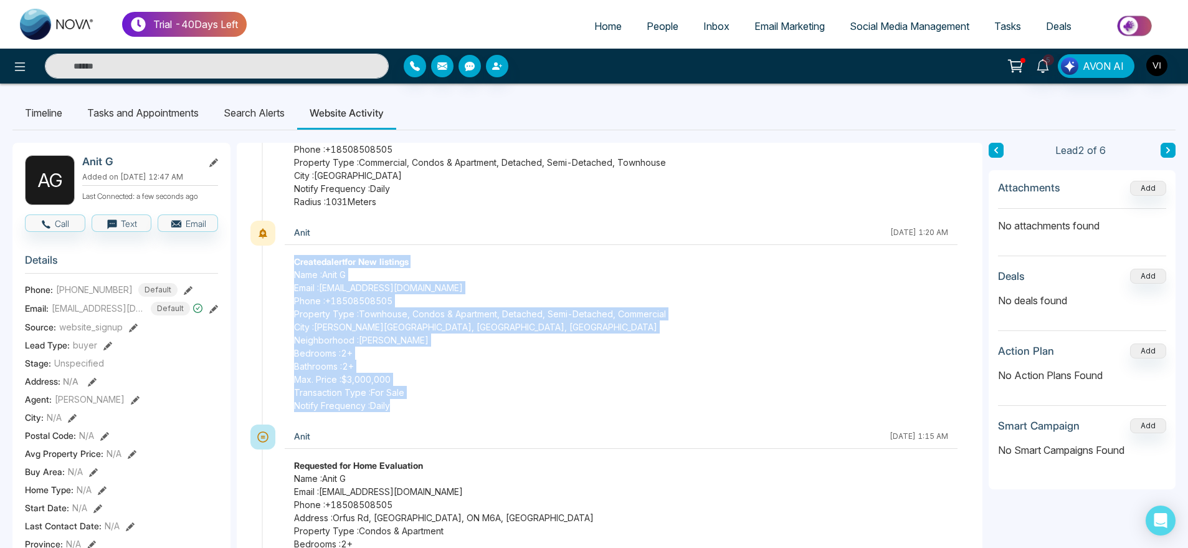
drag, startPoint x: 411, startPoint y: 399, endPoint x: 273, endPoint y: 261, distance: 195.6
click at [273, 261] on div "Anit October 2 2025 | 1:20 AM Created alert for New listings Name : Anit G Emai…" at bounding box center [616, 323] width 708 height 204
drag, startPoint x: 292, startPoint y: 278, endPoint x: 394, endPoint y: 419, distance: 174.4
click at [394, 419] on div "Anit October 2 2025 | 1:20 AM Created alert for New listings Name : Anit G Emai…" at bounding box center [616, 323] width 708 height 204
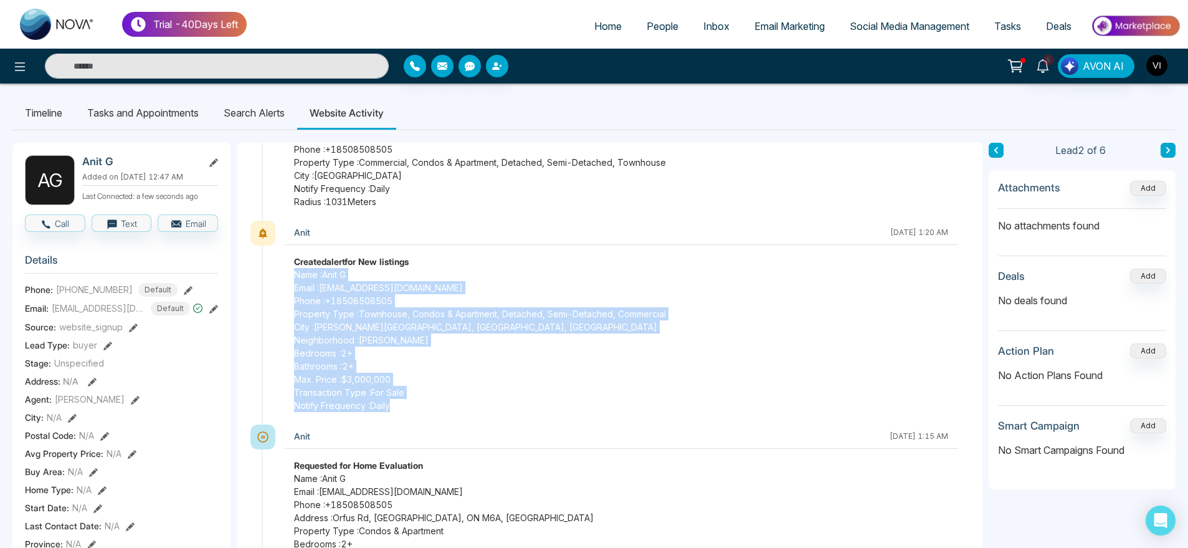
click at [394, 419] on div "Anit October 2 2025 | 1:20 AM Created alert for New listings Name : Anit G Emai…" at bounding box center [616, 323] width 708 height 204
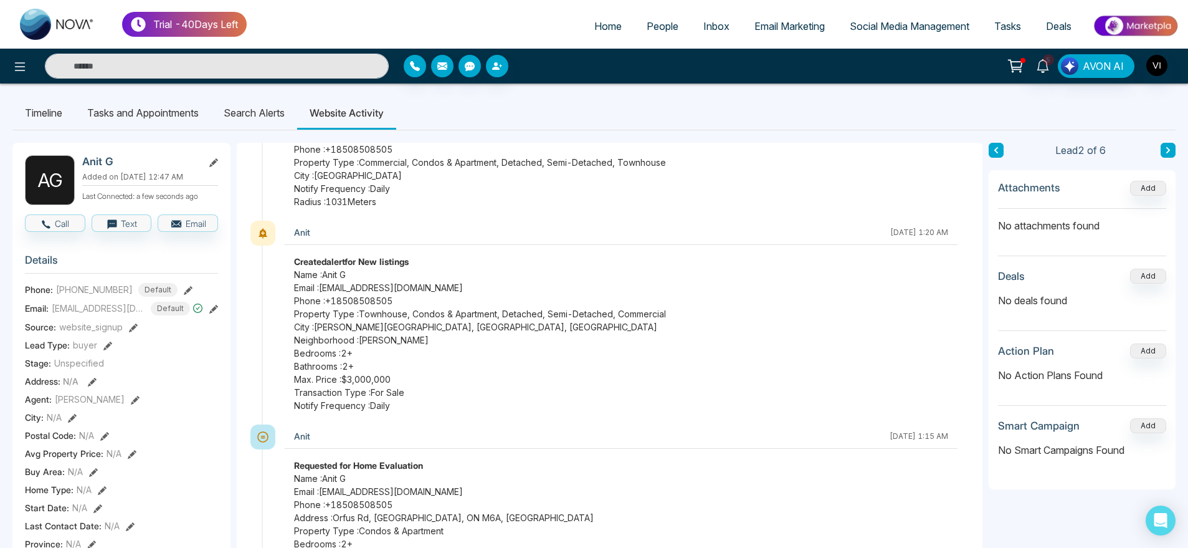
scroll to position [0, 0]
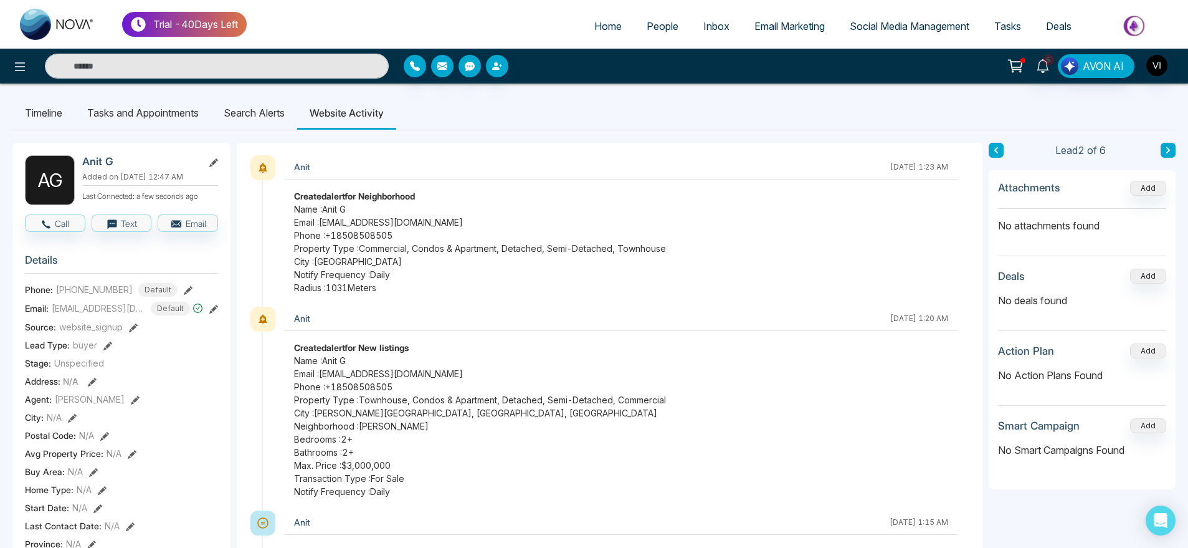
drag, startPoint x: 406, startPoint y: 287, endPoint x: 364, endPoint y: 283, distance: 41.9
click at [364, 283] on span "Radius : 1031 Meters" at bounding box center [621, 287] width 654 height 13
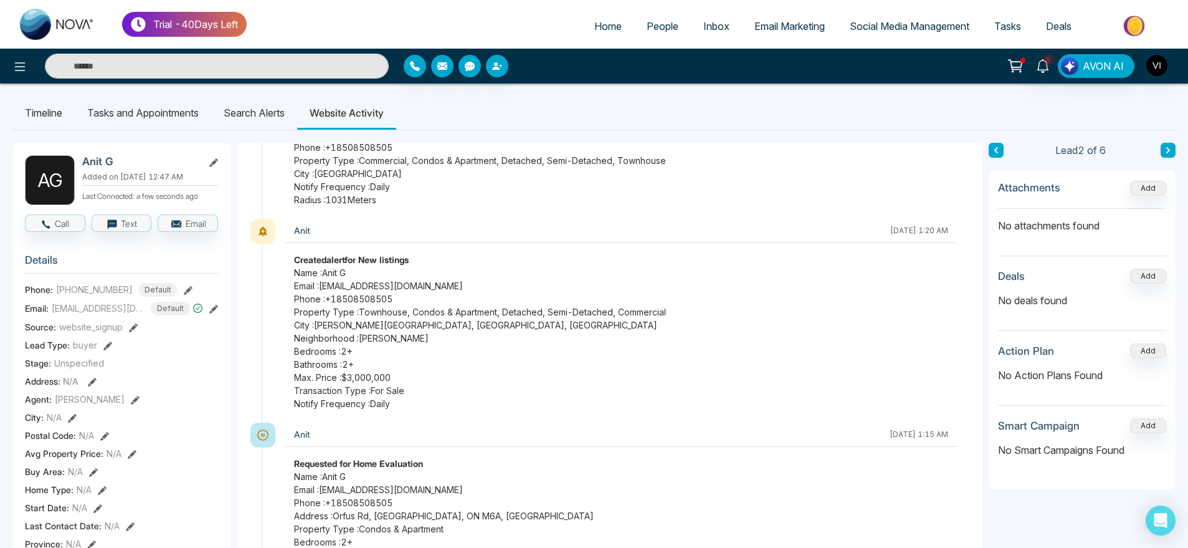
scroll to position [89, 0]
drag, startPoint x: 353, startPoint y: 334, endPoint x: 420, endPoint y: 338, distance: 68.0
click at [420, 338] on span "Neighborhood : Aylmer" at bounding box center [621, 336] width 654 height 13
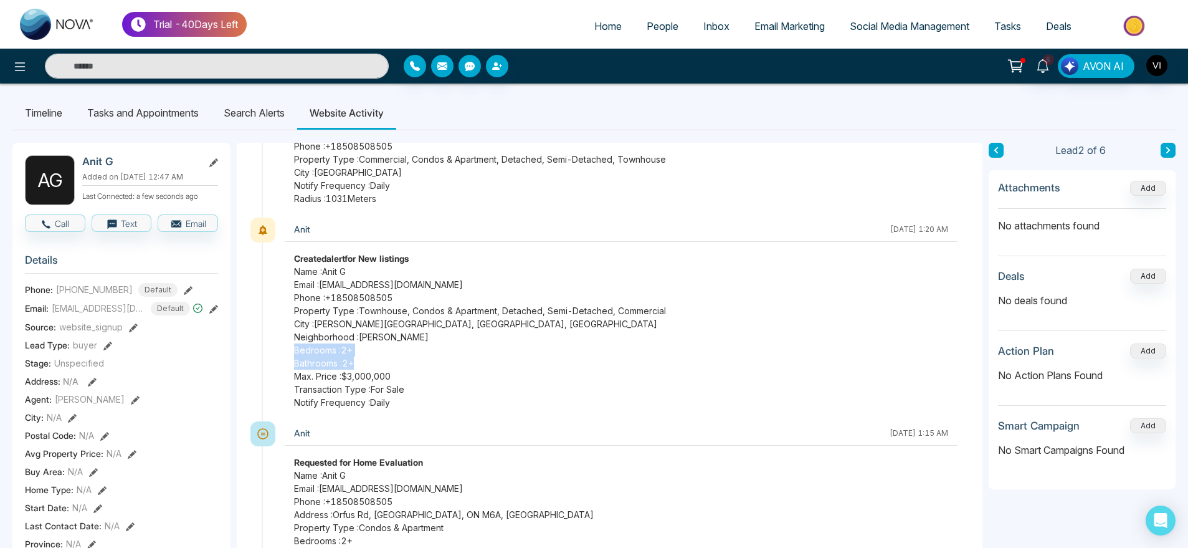
drag, startPoint x: 358, startPoint y: 359, endPoint x: 272, endPoint y: 350, distance: 86.5
click at [272, 350] on div "Anit October 2 2025 | 1:20 AM Created alert for New listings Name : Anit G Emai…" at bounding box center [616, 319] width 708 height 204
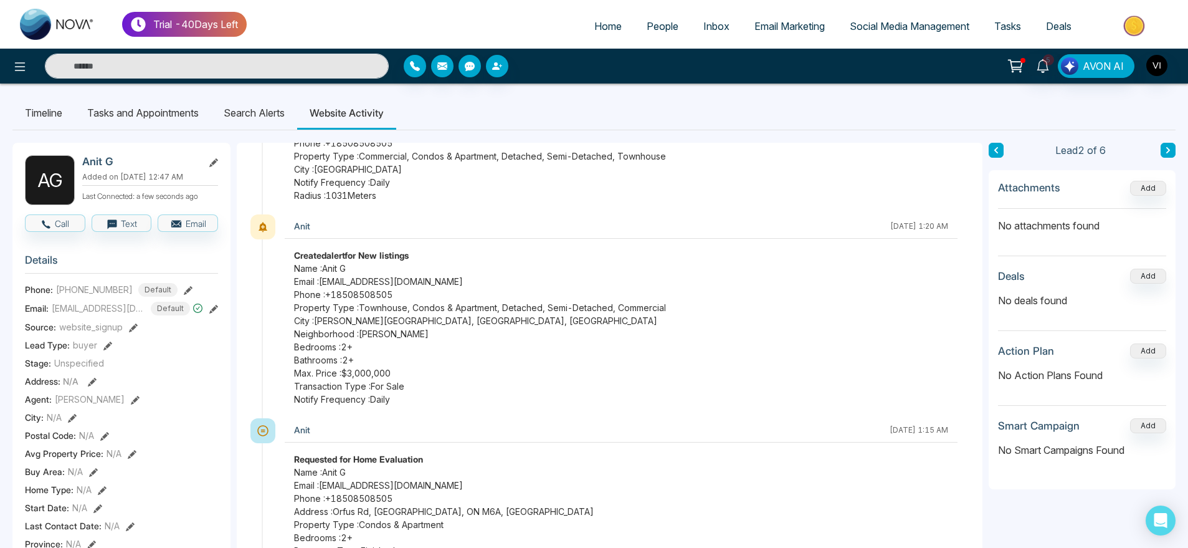
scroll to position [0, 0]
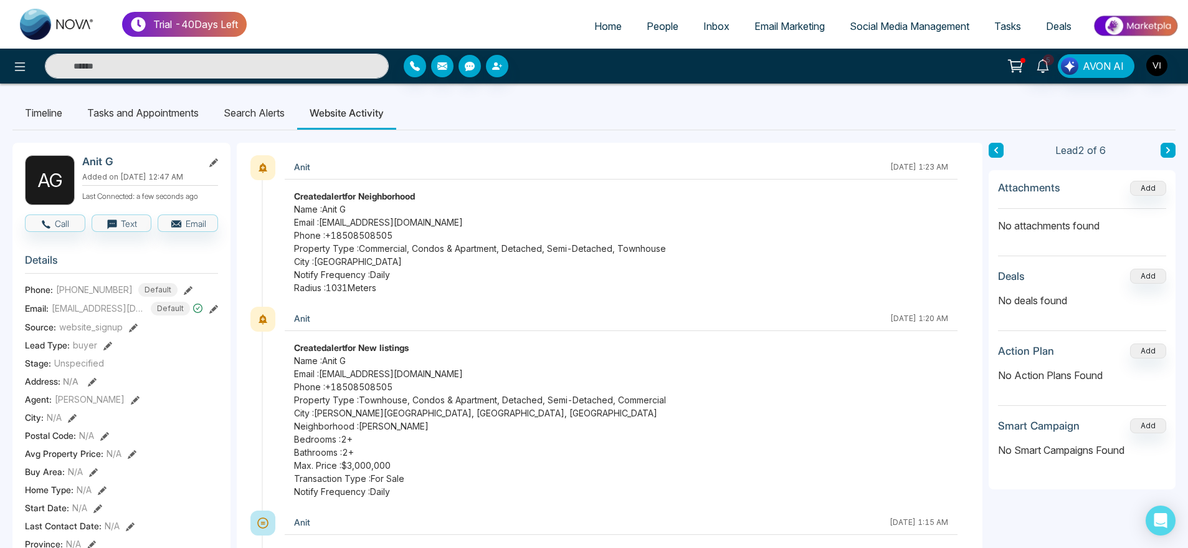
click at [267, 118] on li "Search Alerts" at bounding box center [254, 113] width 86 height 34
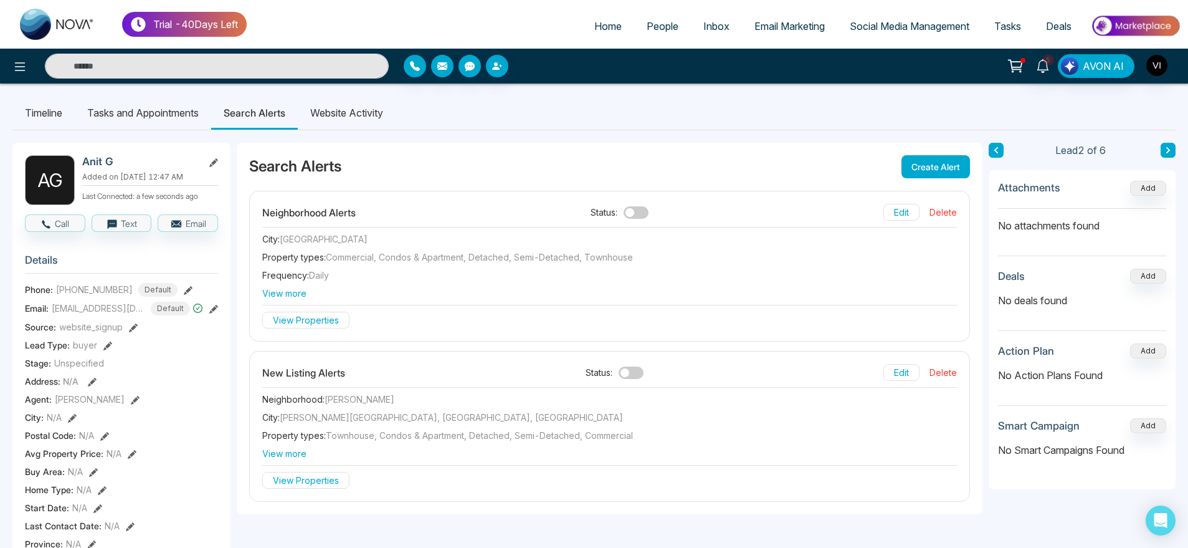
click at [367, 118] on li "Website Activity" at bounding box center [347, 113] width 98 height 34
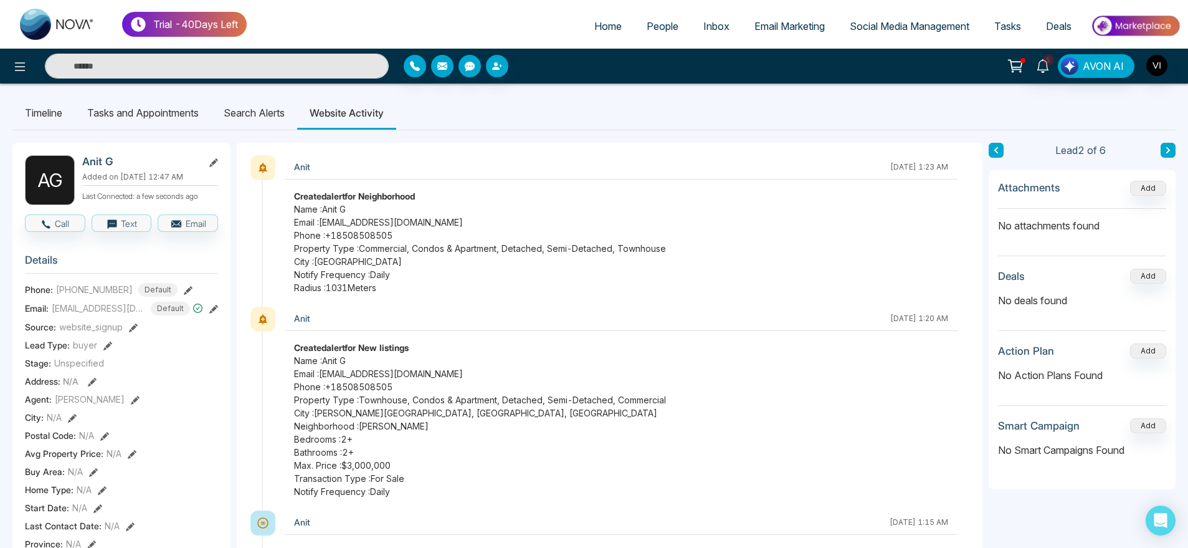
click at [260, 125] on li "Search Alerts" at bounding box center [254, 113] width 86 height 34
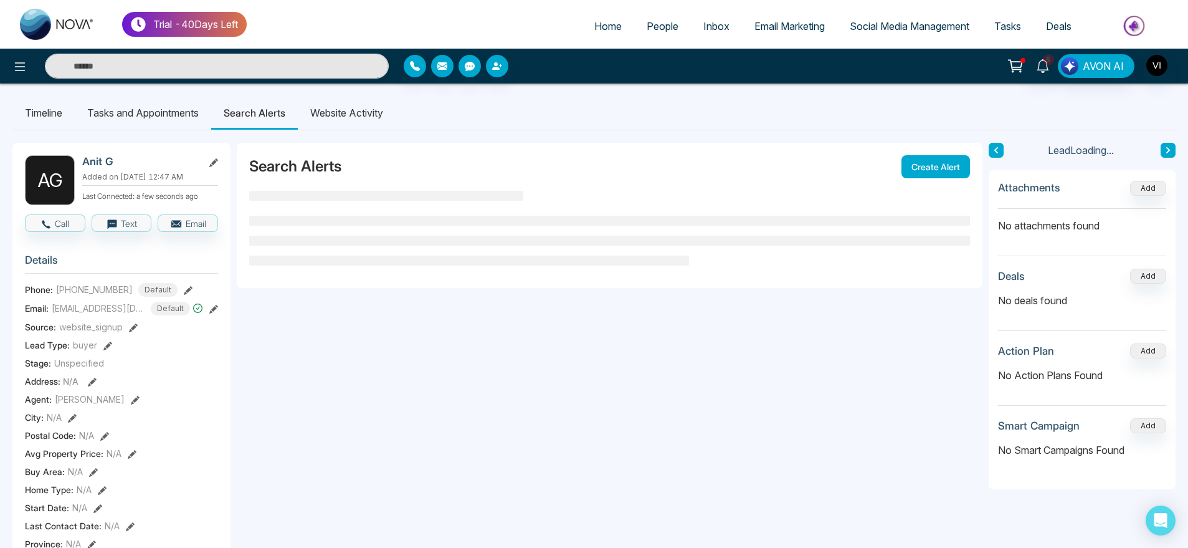
click at [381, 106] on li "Website Activity" at bounding box center [347, 113] width 98 height 34
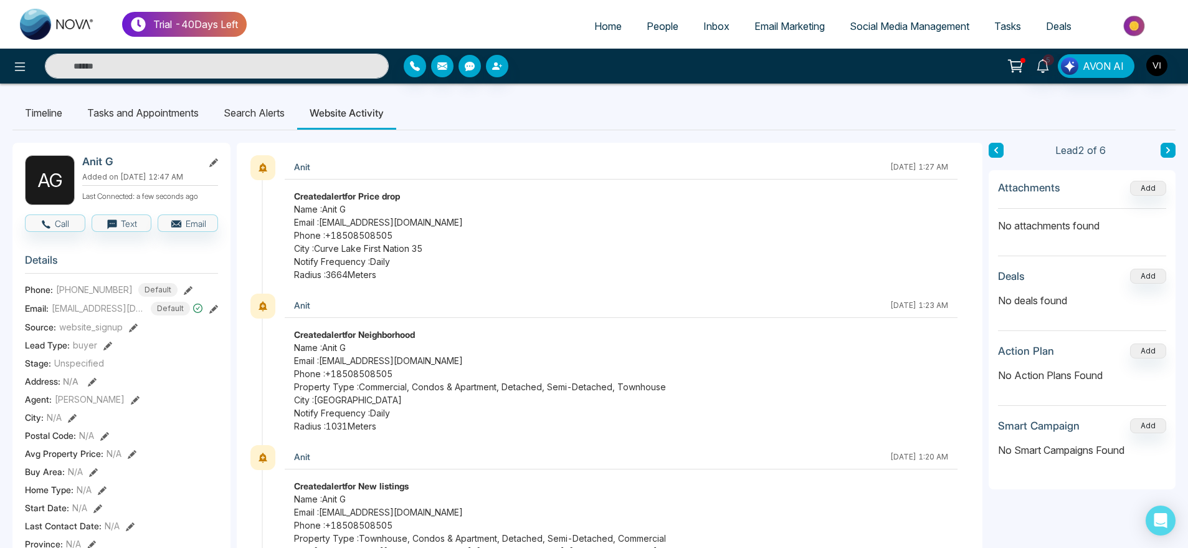
click at [262, 100] on li "Search Alerts" at bounding box center [254, 113] width 86 height 34
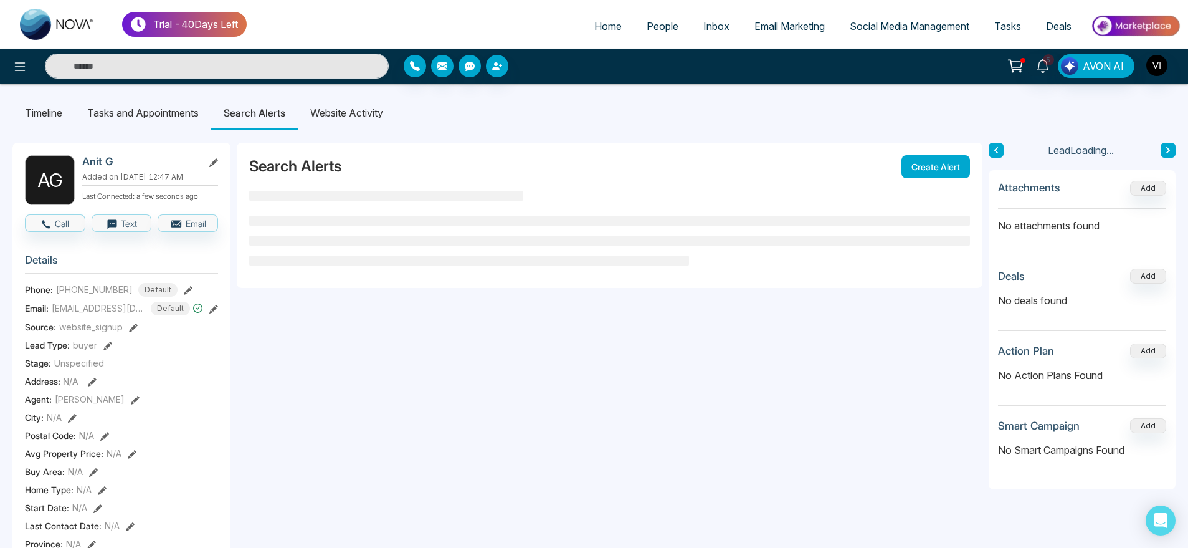
click at [315, 104] on li "Website Activity" at bounding box center [347, 113] width 98 height 34
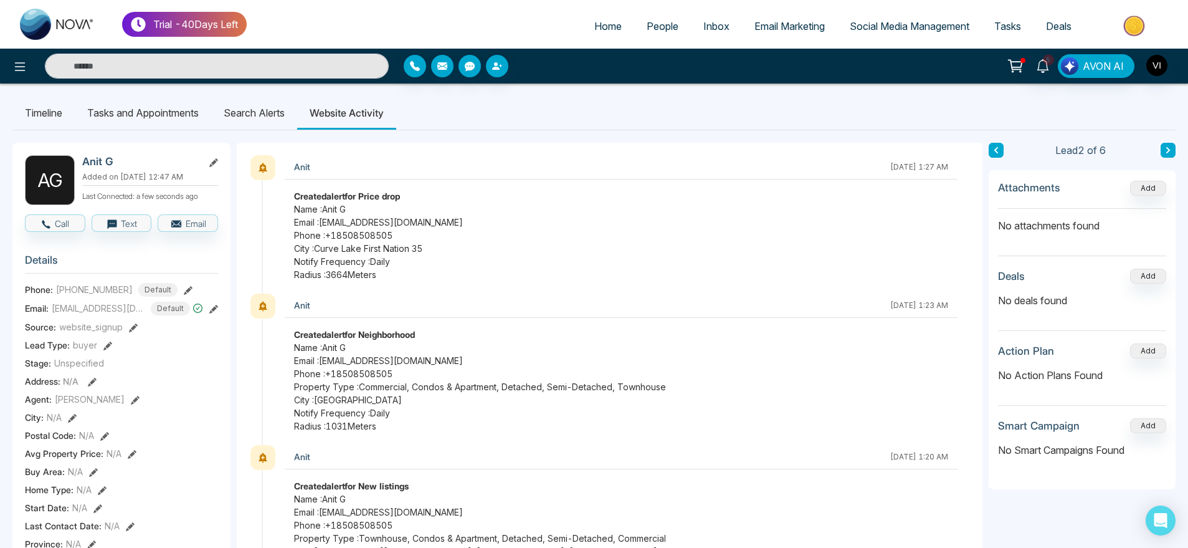
scroll to position [1, 0]
click at [254, 116] on li "Search Alerts" at bounding box center [254, 112] width 86 height 34
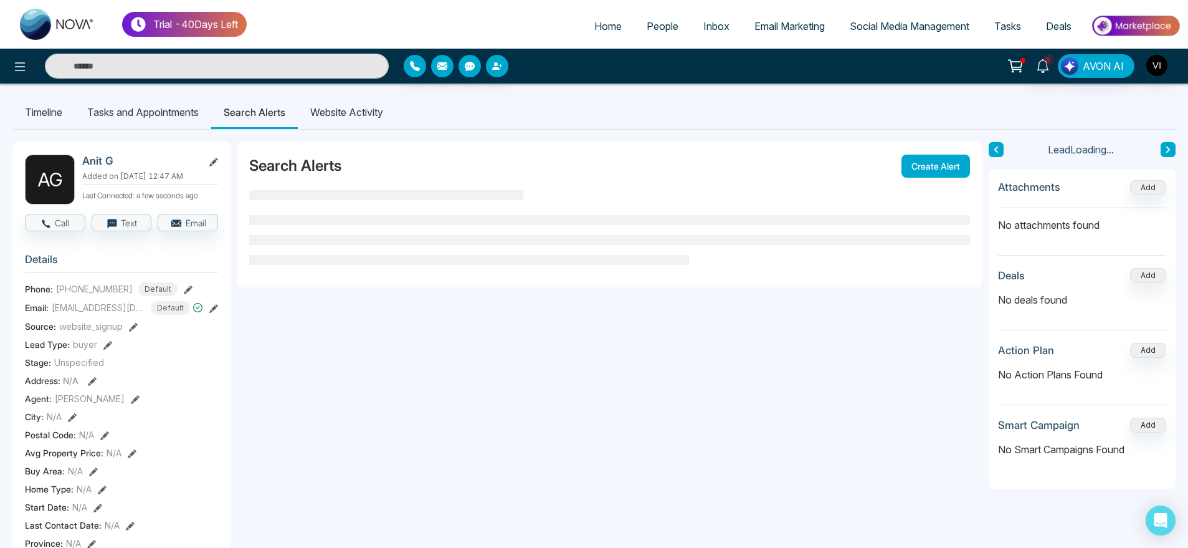
click at [313, 116] on li "Website Activity" at bounding box center [347, 112] width 98 height 34
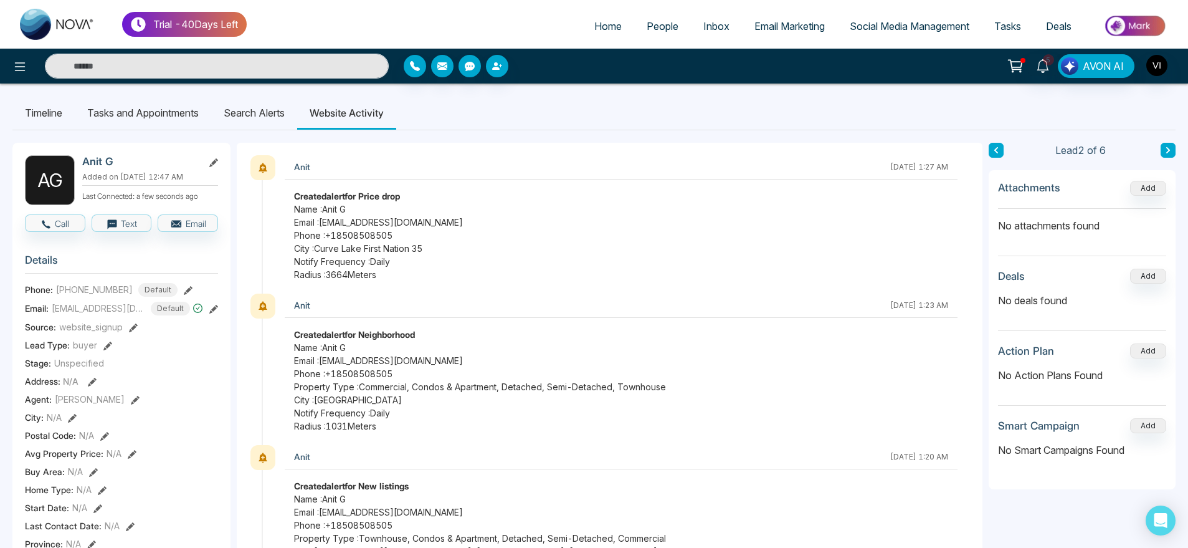
click at [261, 116] on li "Search Alerts" at bounding box center [254, 113] width 86 height 34
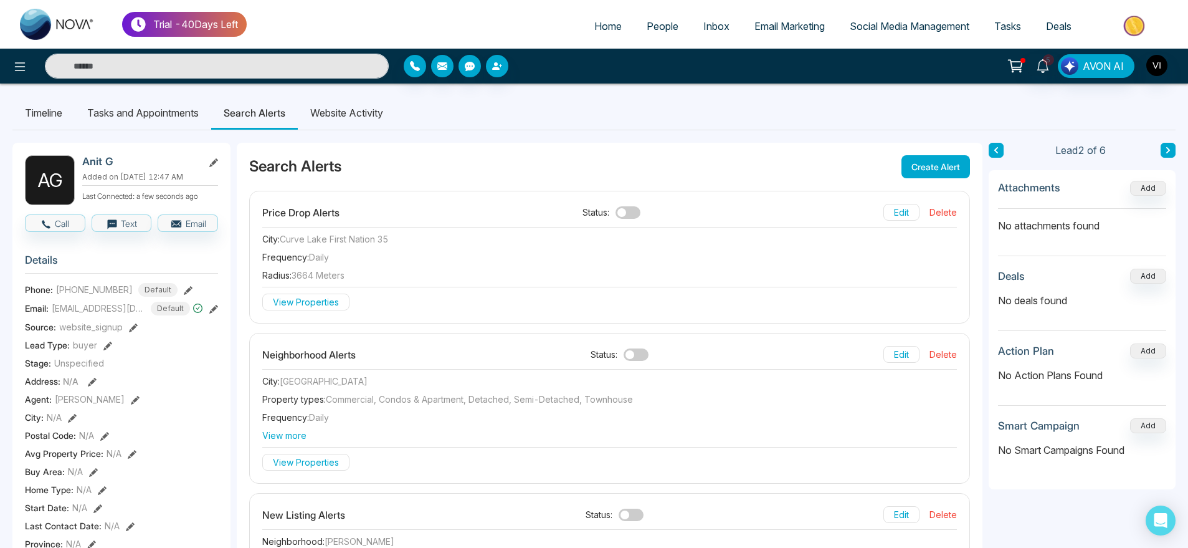
drag, startPoint x: 343, startPoint y: 120, endPoint x: 449, endPoint y: 292, distance: 201.7
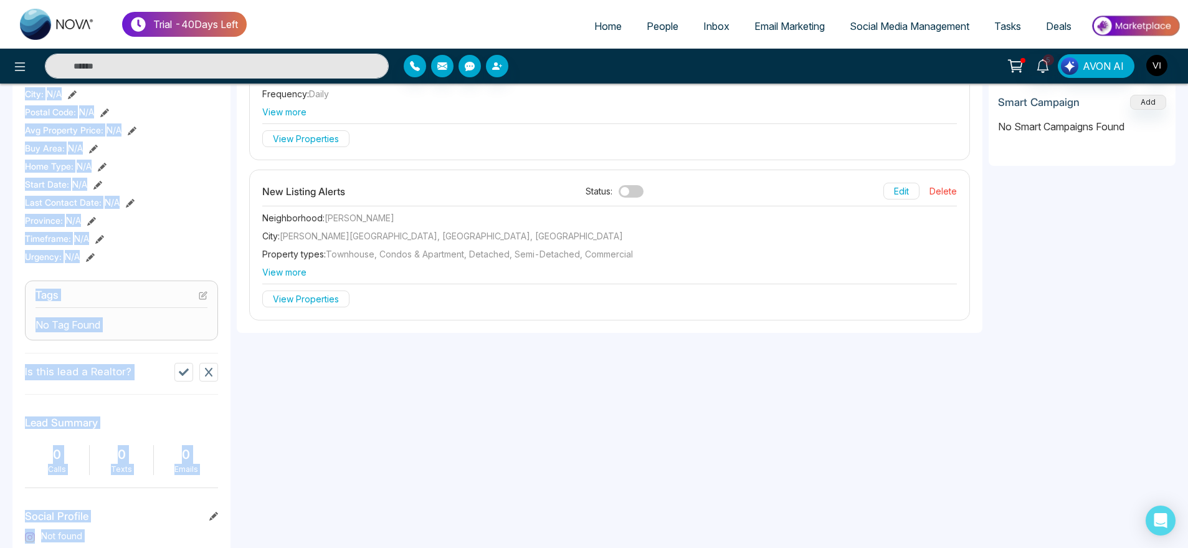
scroll to position [236, 0]
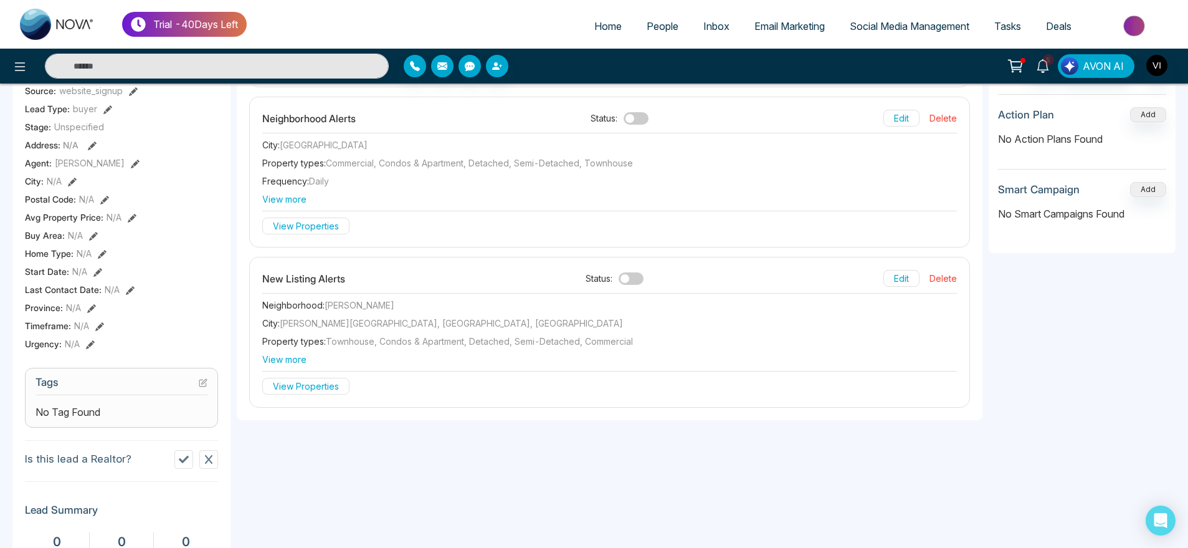
click at [562, 447] on div "Search Alerts Create Alert Price Drop Alerts Status: Edit Delete City : Curve L…" at bounding box center [610, 340] width 746 height 866
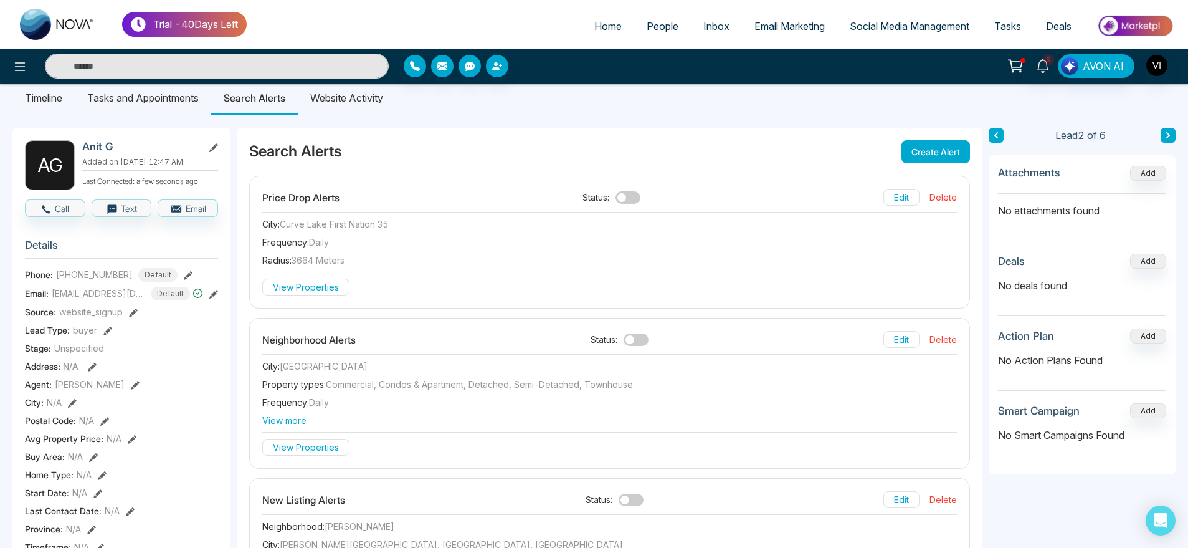
scroll to position [0, 0]
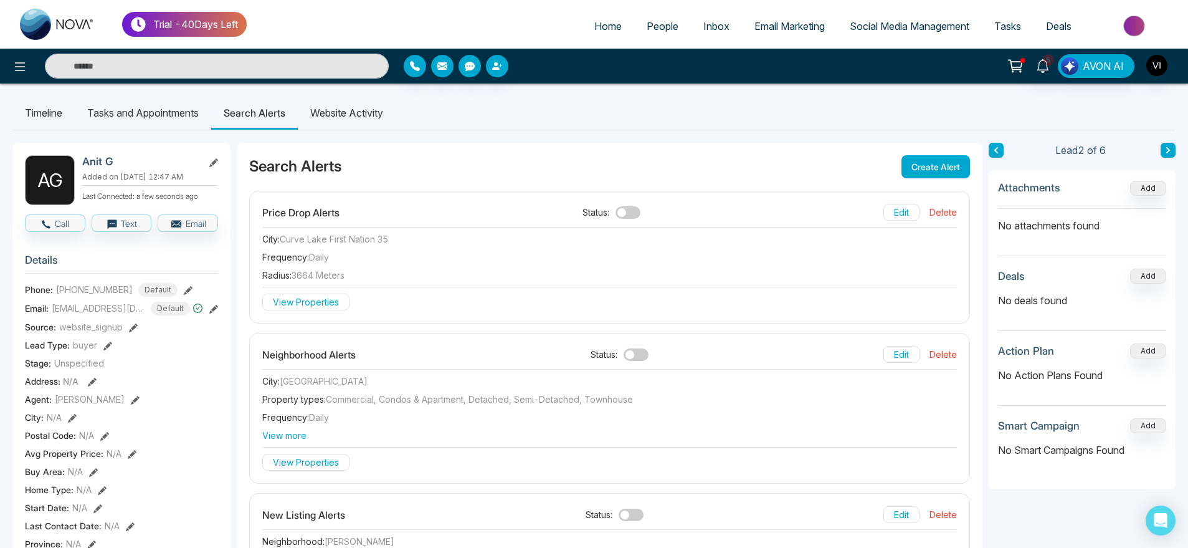
click at [340, 119] on li "Website Activity" at bounding box center [347, 113] width 98 height 34
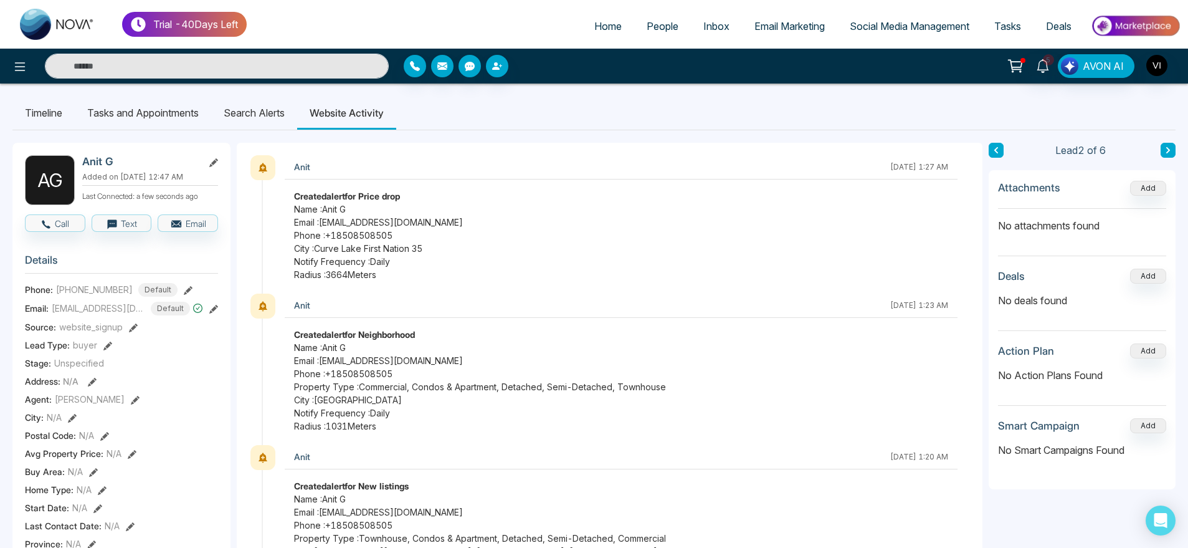
click at [244, 110] on li "Search Alerts" at bounding box center [254, 113] width 86 height 34
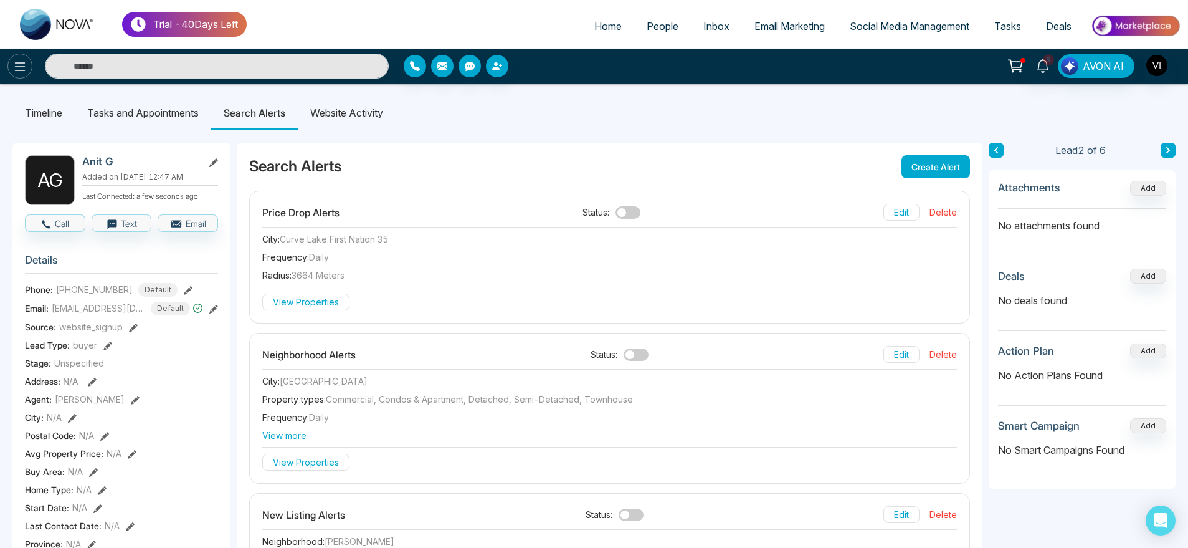
click at [19, 72] on icon at bounding box center [19, 66] width 15 height 15
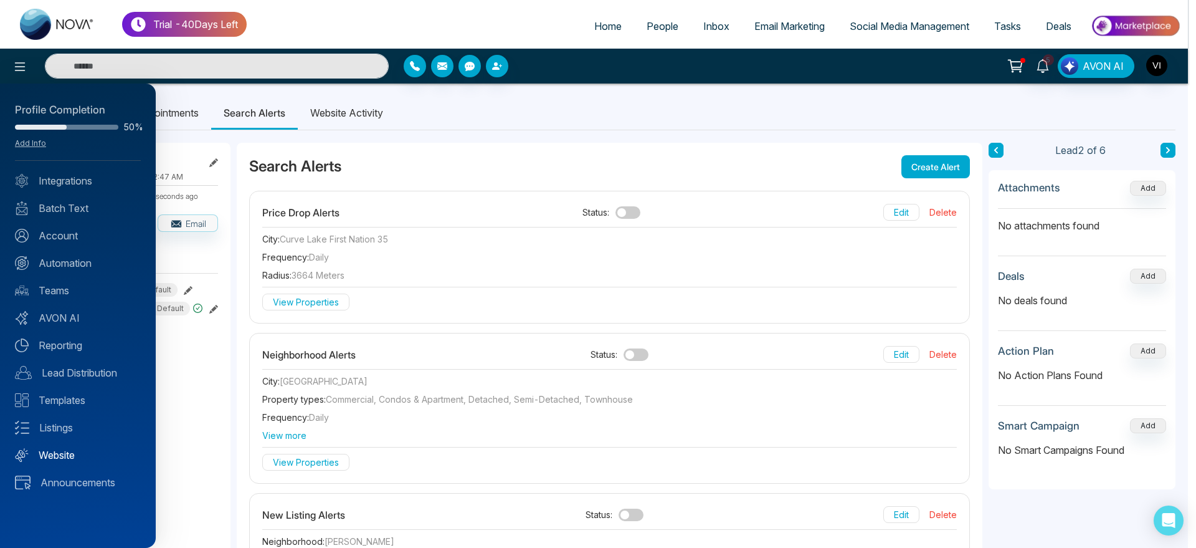
click at [88, 457] on link "Website" at bounding box center [78, 454] width 126 height 15
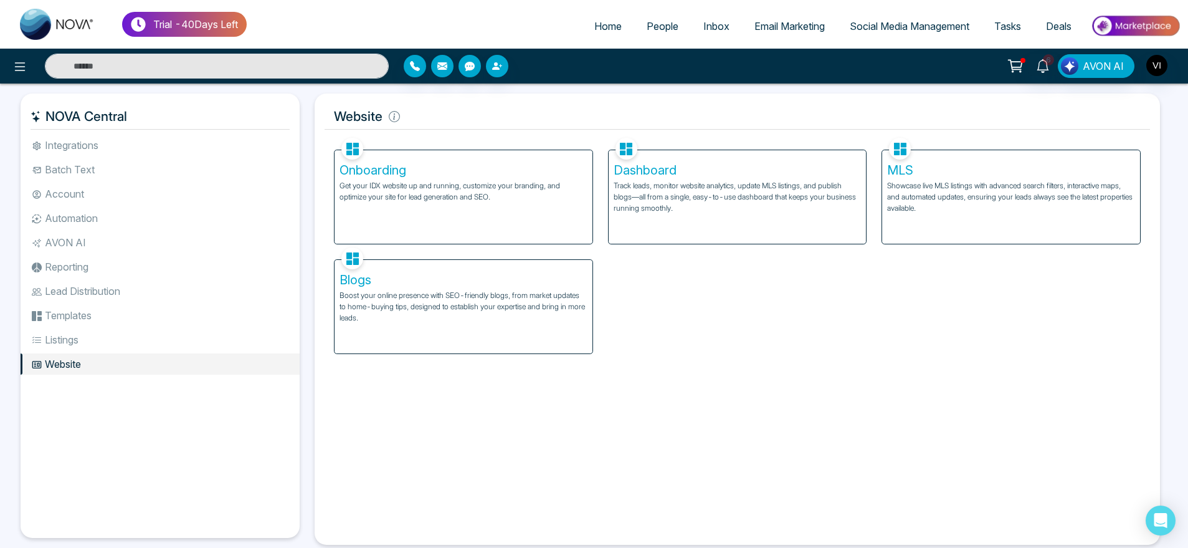
click at [679, 207] on p "Track leads, monitor website analytics, update MLS listings, and publish blogs—…" at bounding box center [738, 197] width 248 height 34
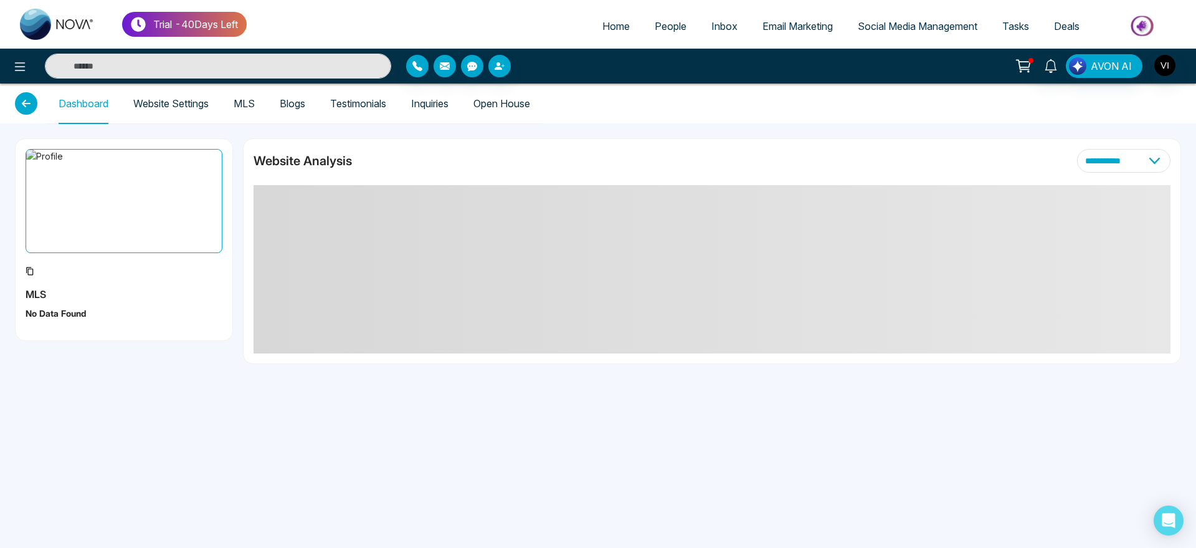
click at [168, 106] on link "Website Settings" at bounding box center [170, 103] width 75 height 11
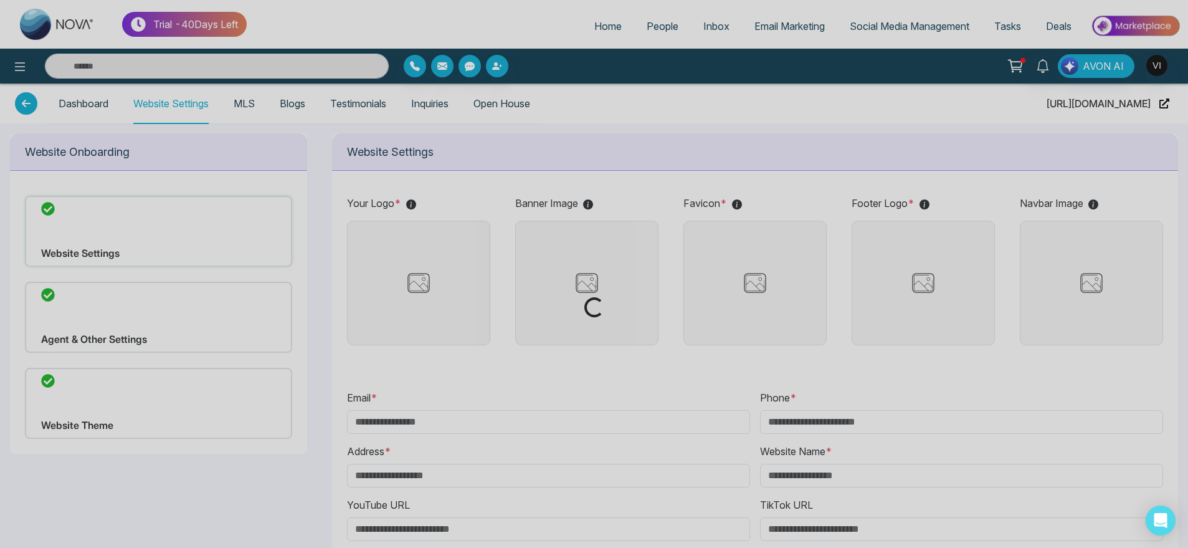
type input "**********"
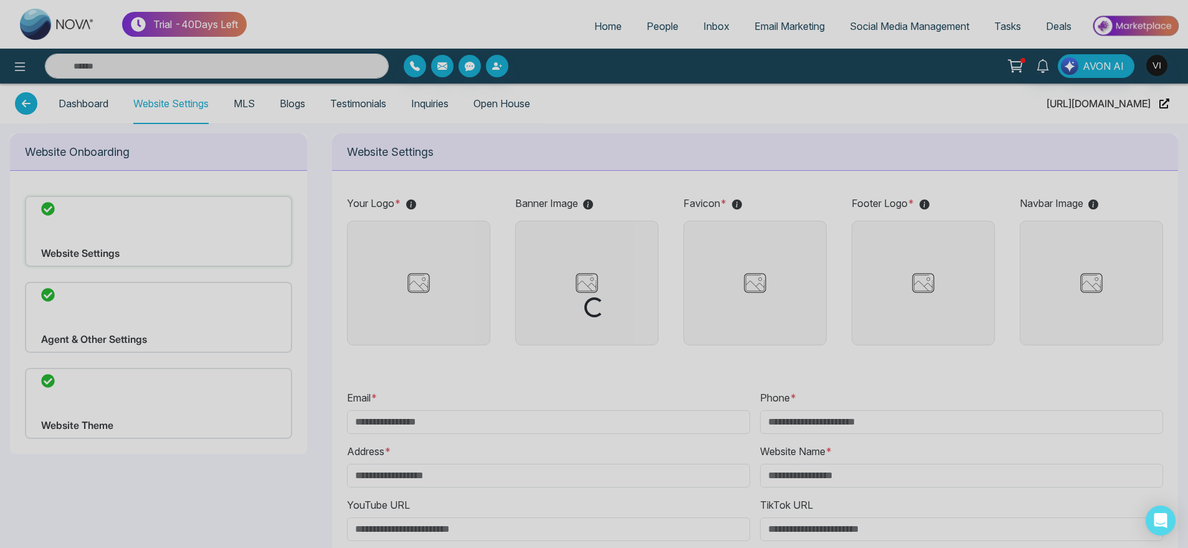
type input "**********"
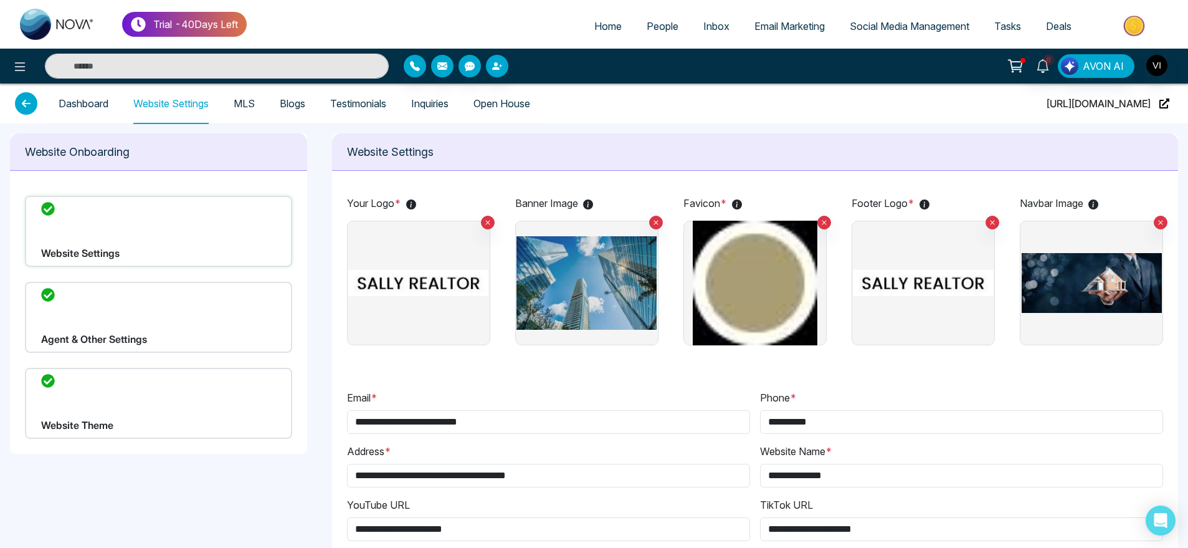
scroll to position [7, 0]
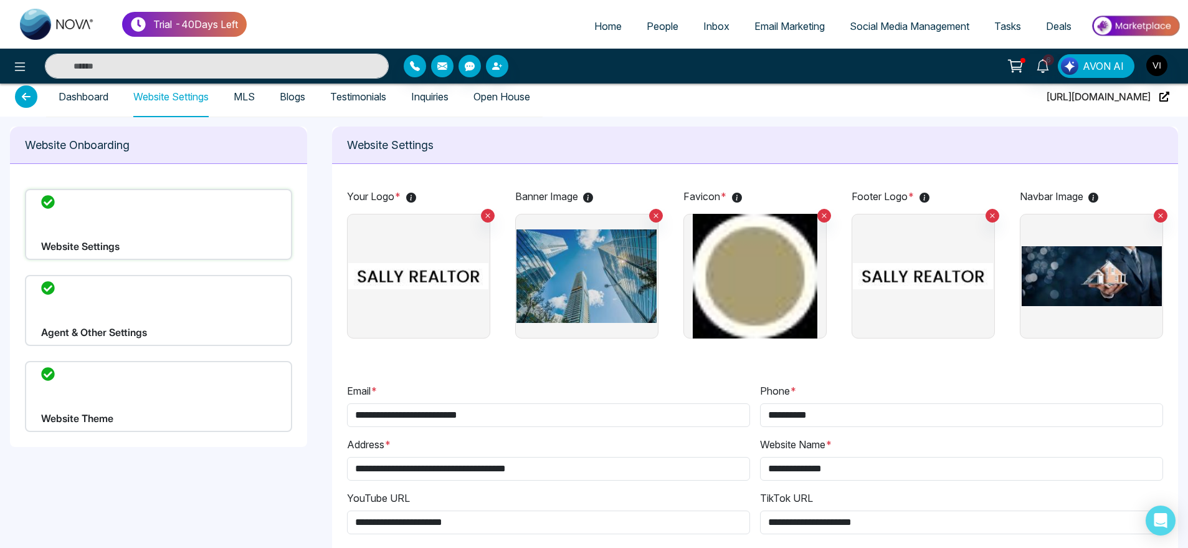
click at [97, 419] on div "Website Theme" at bounding box center [158, 396] width 267 height 71
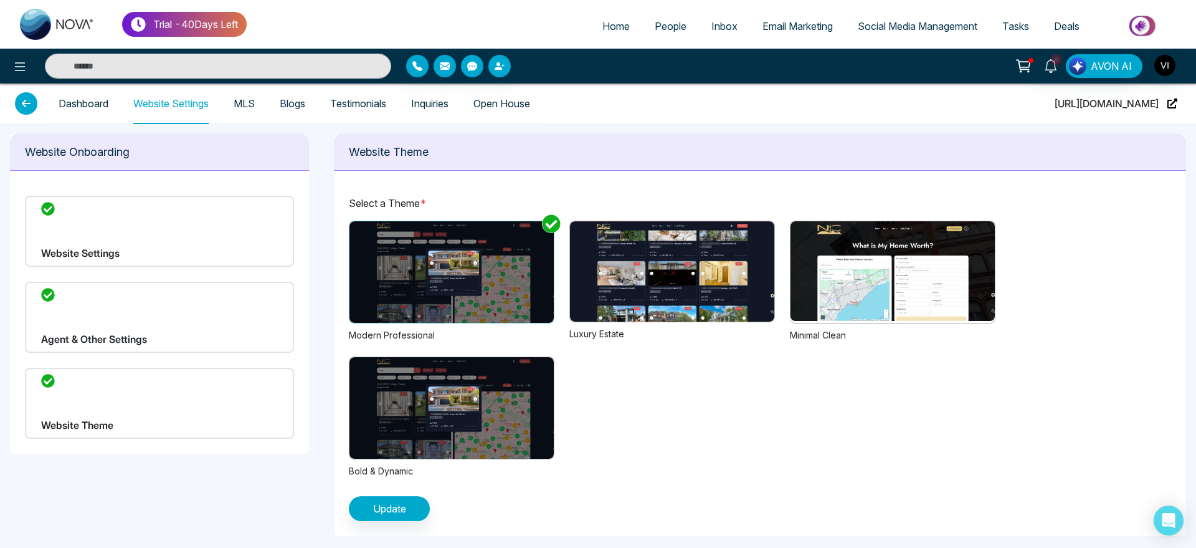
click at [632, 271] on img at bounding box center [672, 271] width 204 height 100
click at [381, 506] on span "Update" at bounding box center [389, 508] width 33 height 15
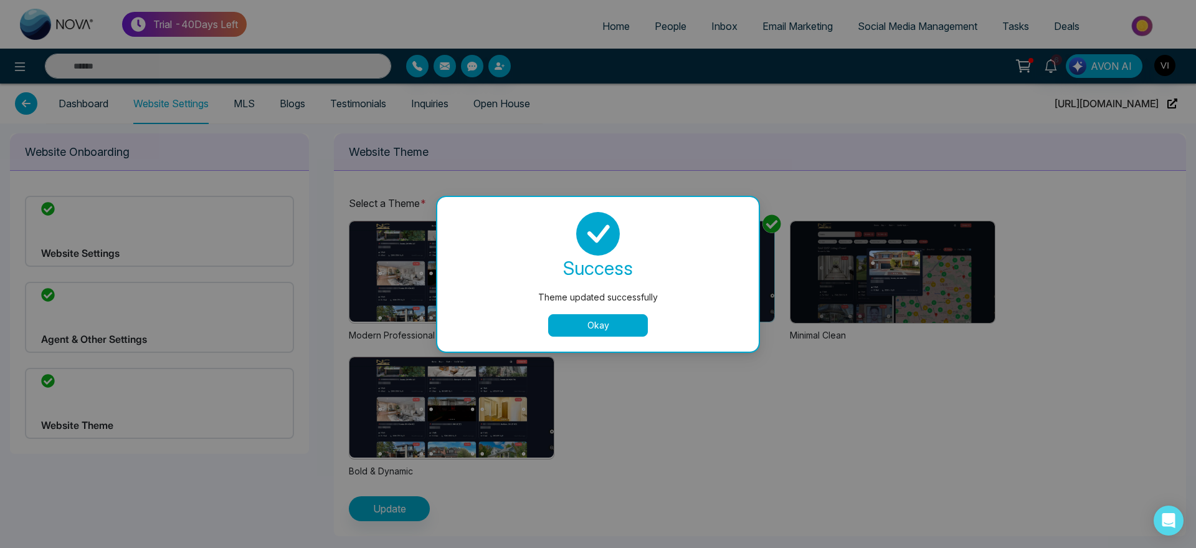
click at [628, 314] on button "Okay" at bounding box center [598, 325] width 100 height 22
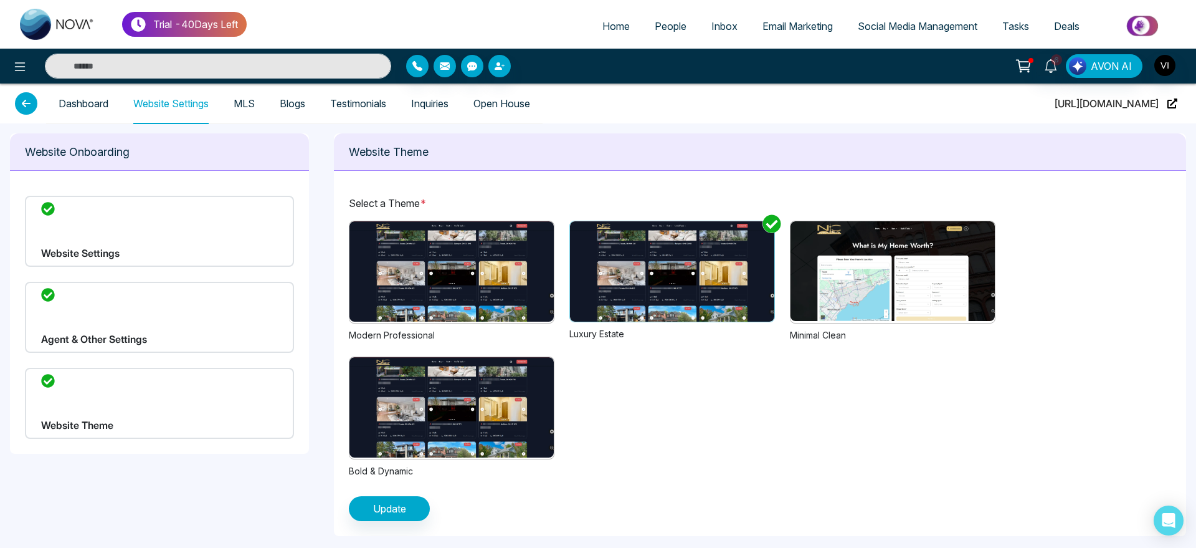
click at [655, 21] on span "People" at bounding box center [671, 26] width 32 height 12
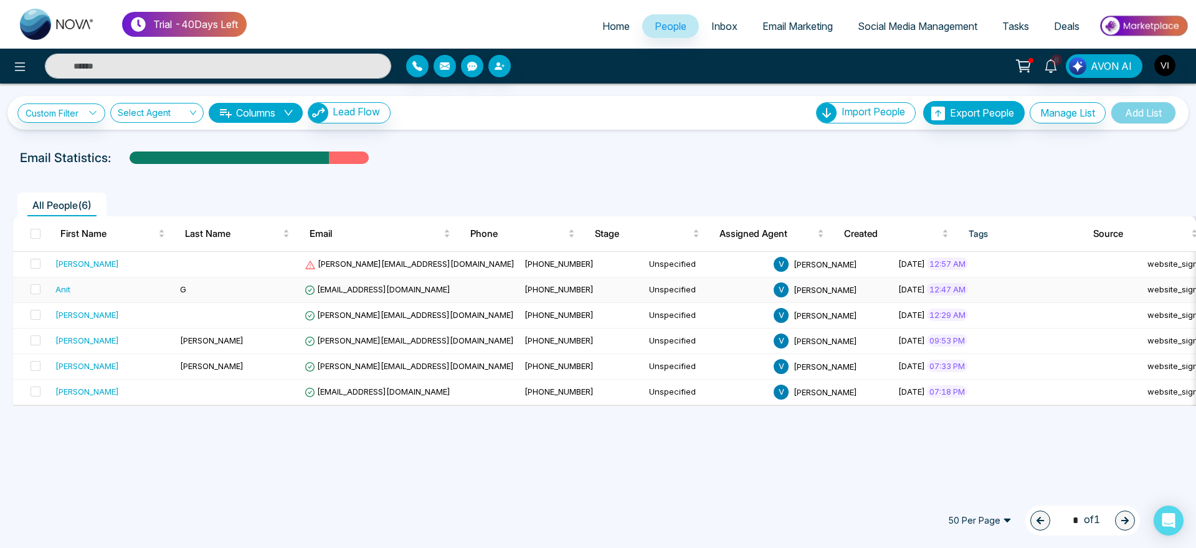
click at [326, 282] on td "anit@mmnovatech.com" at bounding box center [410, 290] width 220 height 26
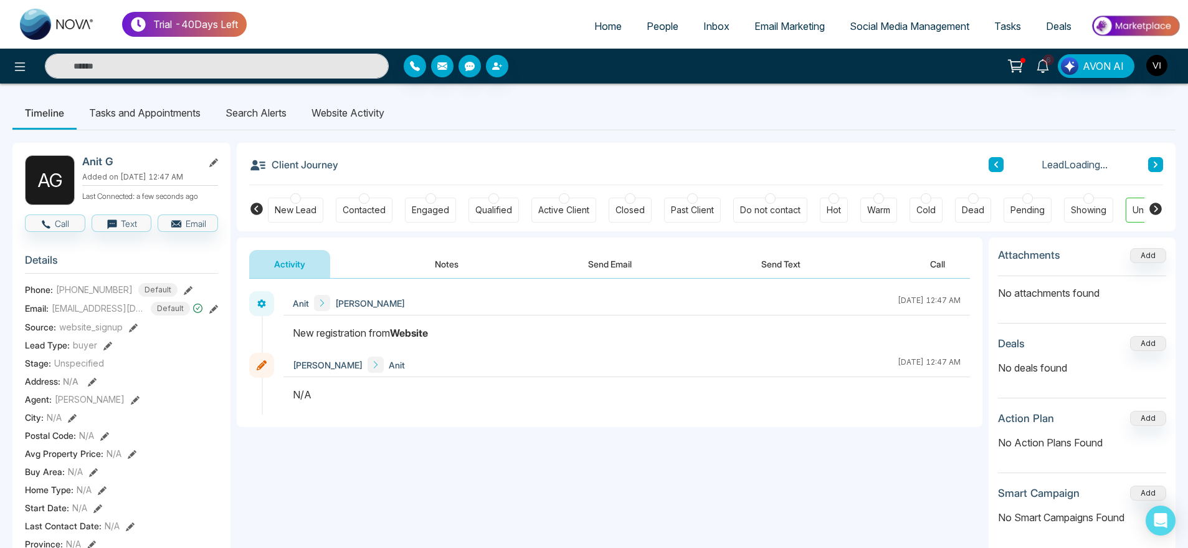
click at [277, 96] on li "Search Alerts" at bounding box center [256, 113] width 86 height 34
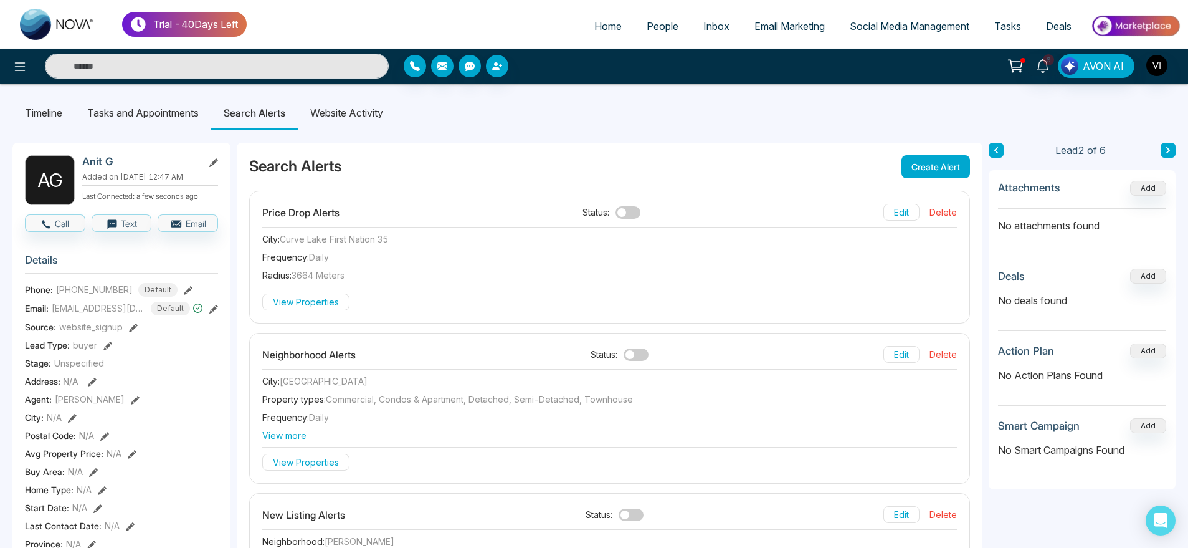
click at [345, 118] on li "Website Activity" at bounding box center [347, 113] width 98 height 34
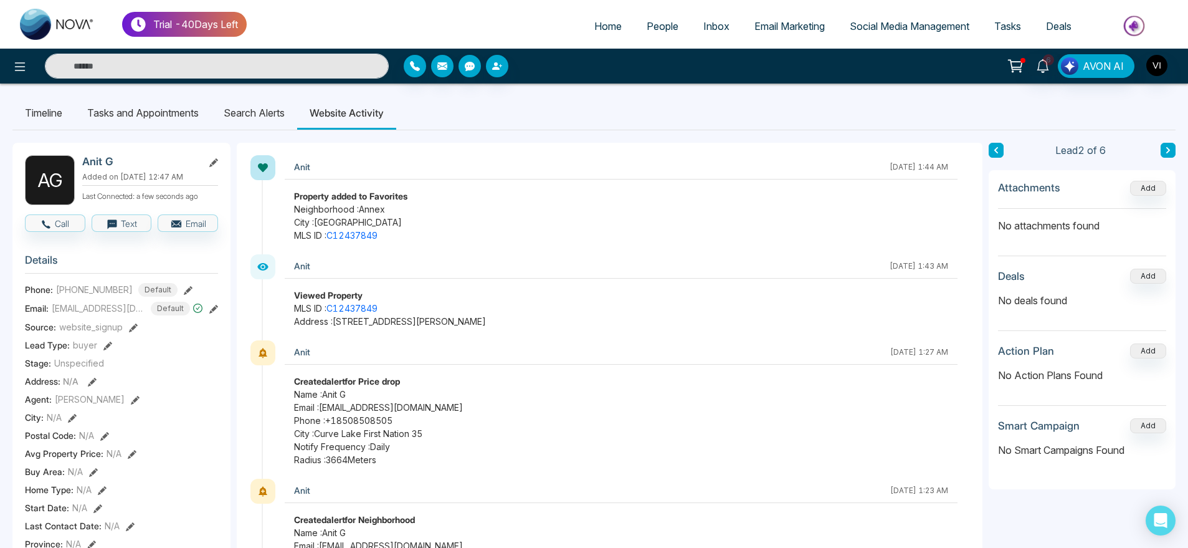
click at [249, 118] on li "Search Alerts" at bounding box center [254, 113] width 86 height 34
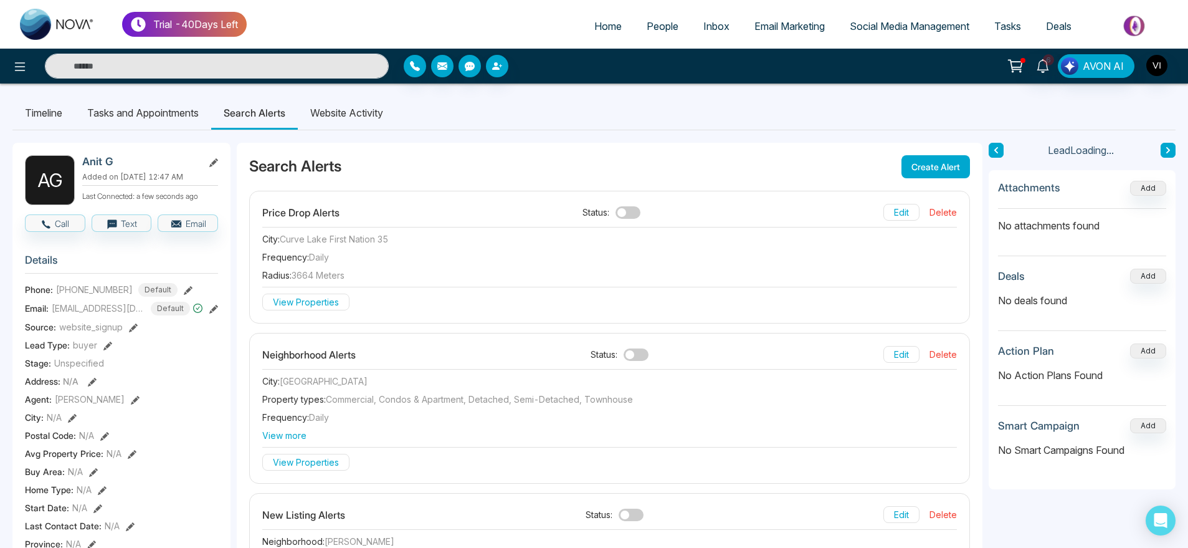
click at [362, 112] on li "Website Activity" at bounding box center [347, 113] width 98 height 34
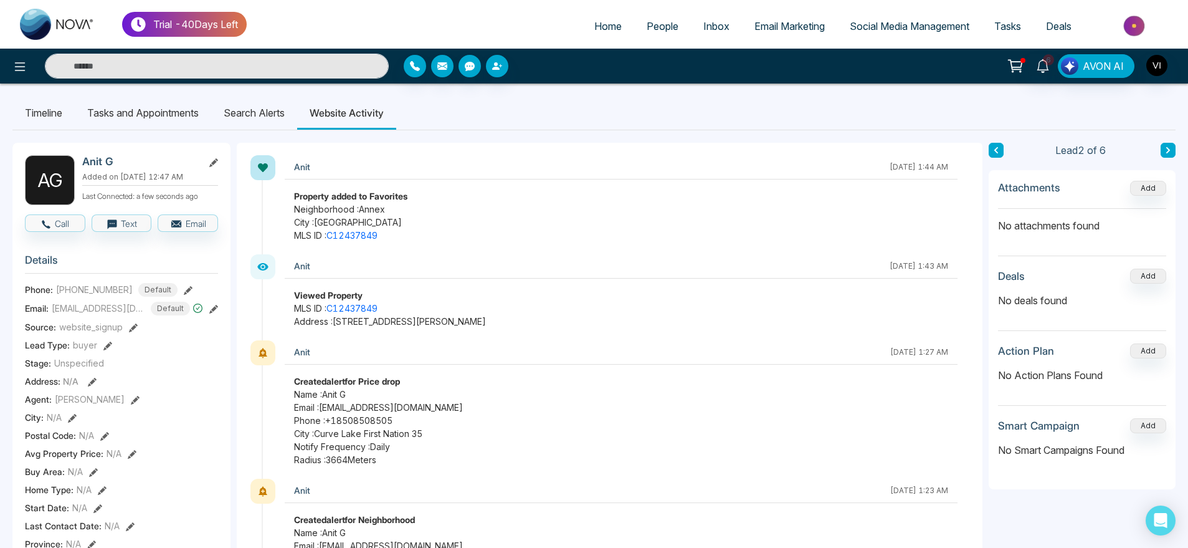
click at [290, 112] on li "Search Alerts" at bounding box center [254, 113] width 86 height 34
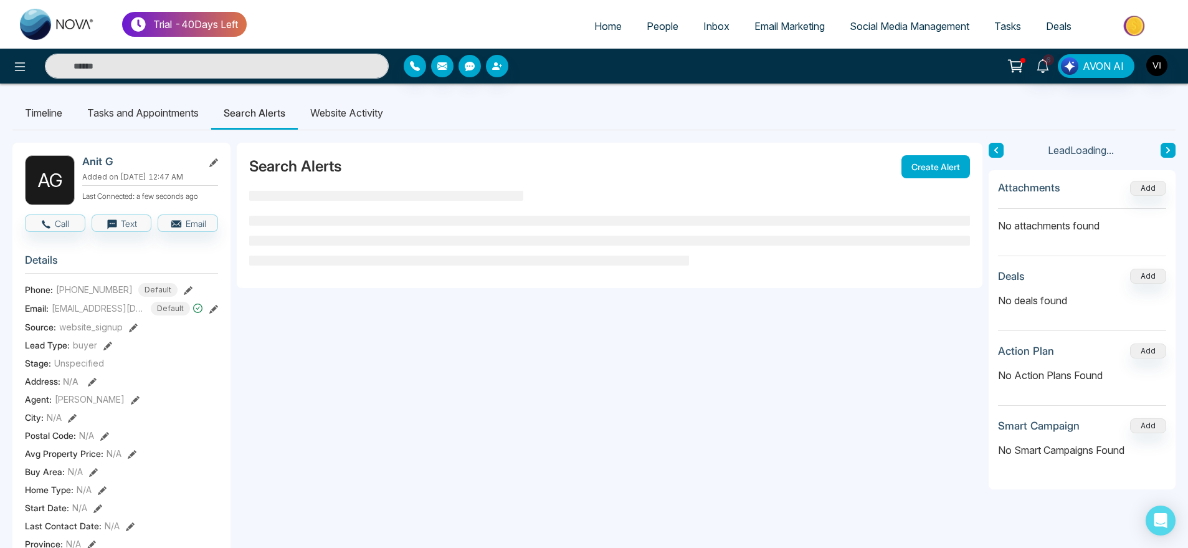
click at [330, 113] on li "Website Activity" at bounding box center [347, 113] width 98 height 34
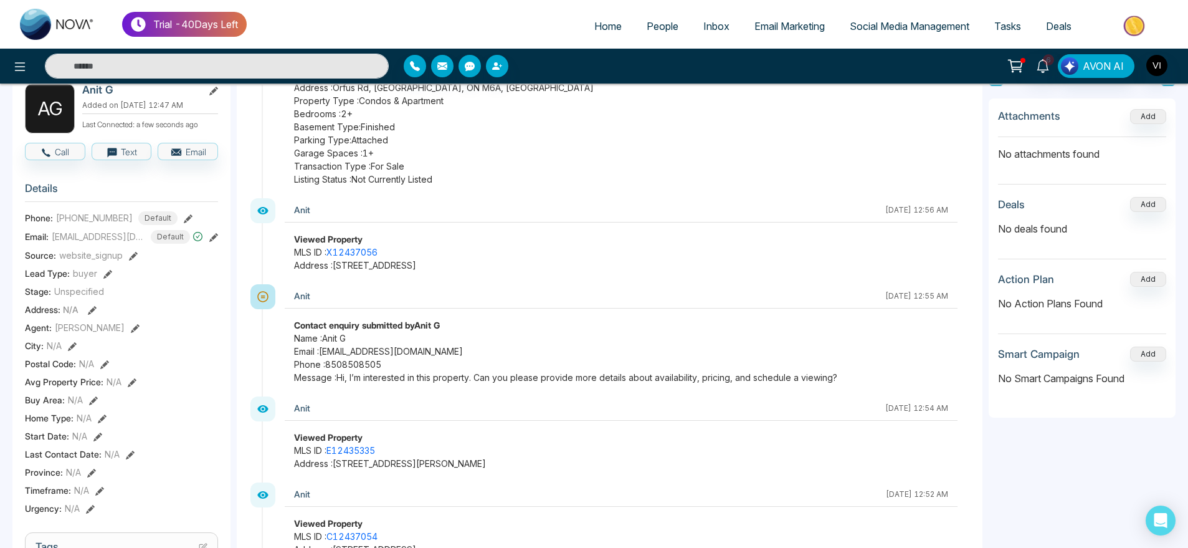
scroll to position [74, 0]
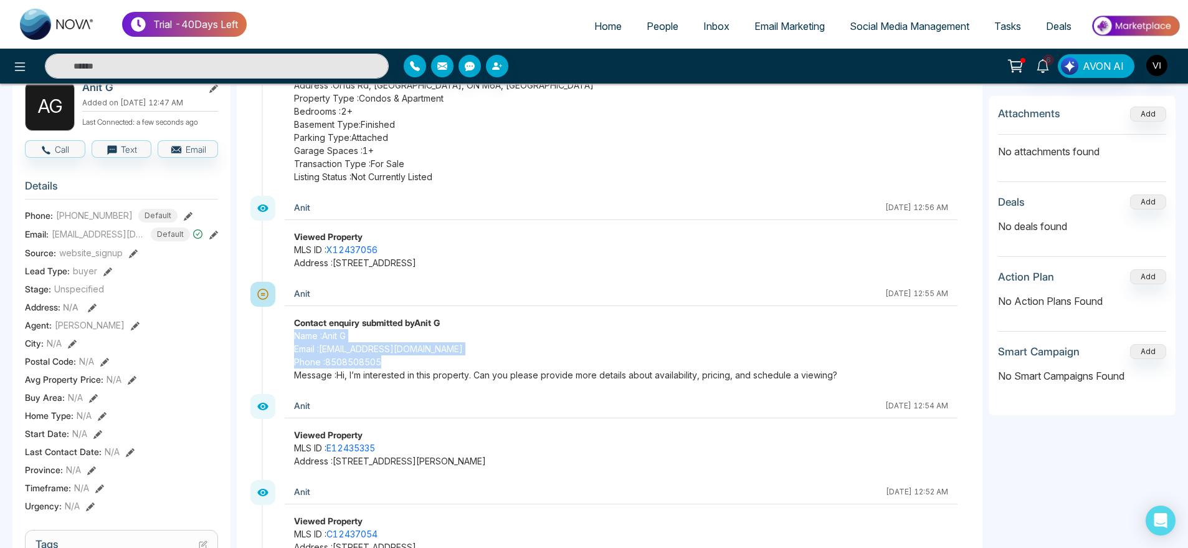
drag, startPoint x: 276, startPoint y: 332, endPoint x: 815, endPoint y: 356, distance: 539.3
click at [815, 356] on div "Anit October 2 2025 | 12:55 AM Contact enquiry submitted by Anit G Name : Anit …" at bounding box center [616, 338] width 708 height 112
click at [815, 356] on span "Phone : 8508508505" at bounding box center [621, 361] width 654 height 13
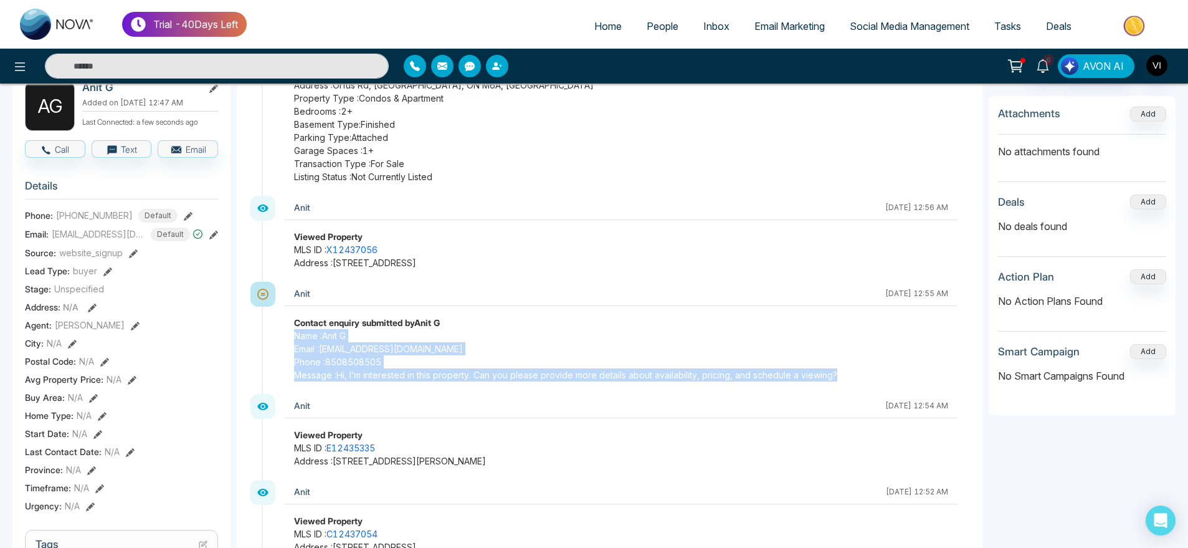
drag, startPoint x: 840, startPoint y: 376, endPoint x: 482, endPoint y: 323, distance: 362.1
click at [482, 323] on div "Contact enquiry submitted by Anit G Name : Anit G Email : anit@mmnovatech.com P…" at bounding box center [621, 348] width 673 height 65
click at [680, 335] on span "Name : Anit G" at bounding box center [621, 335] width 654 height 13
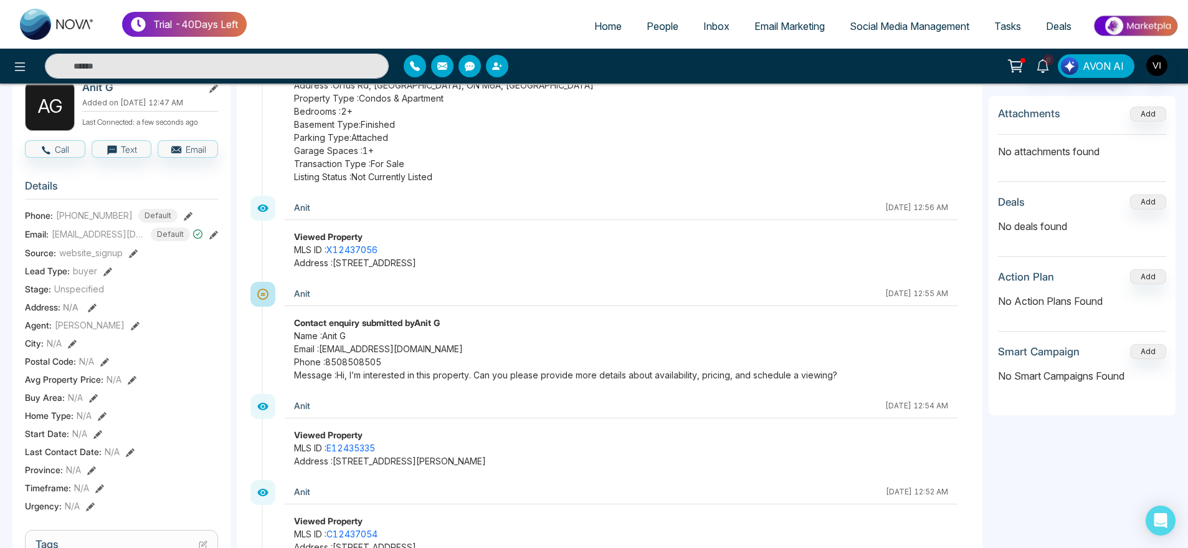
click at [680, 335] on span "Name : Anit G" at bounding box center [621, 335] width 654 height 13
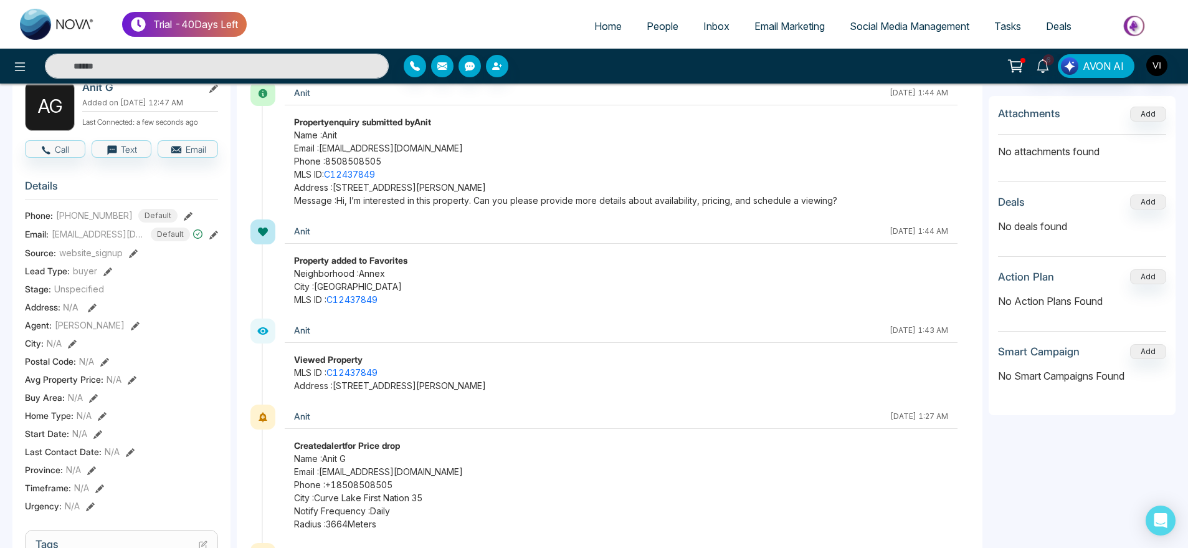
scroll to position [0, 0]
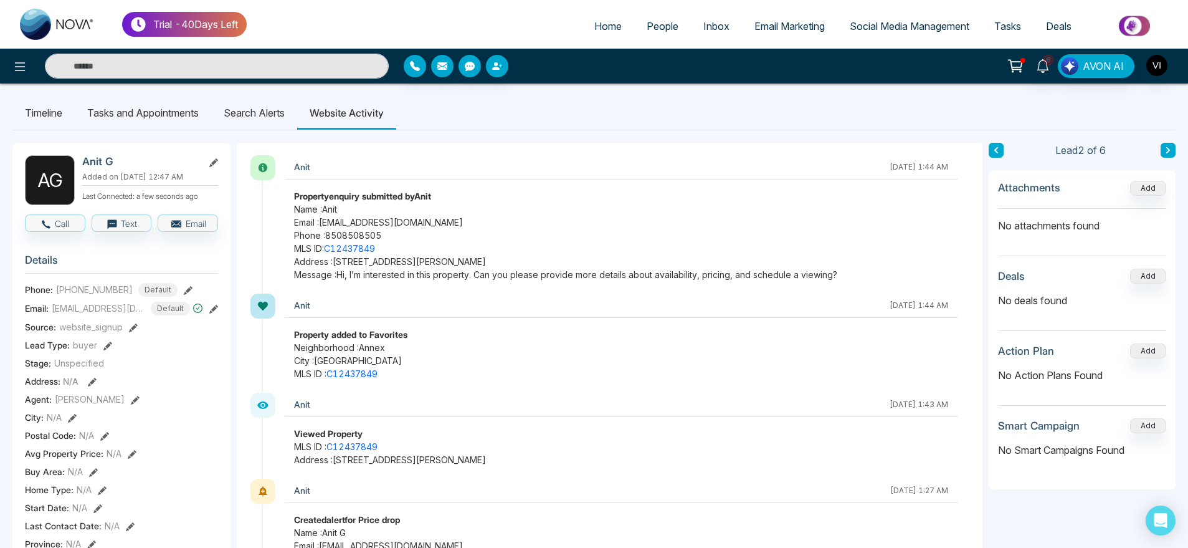
click at [257, 107] on li "Search Alerts" at bounding box center [254, 113] width 86 height 34
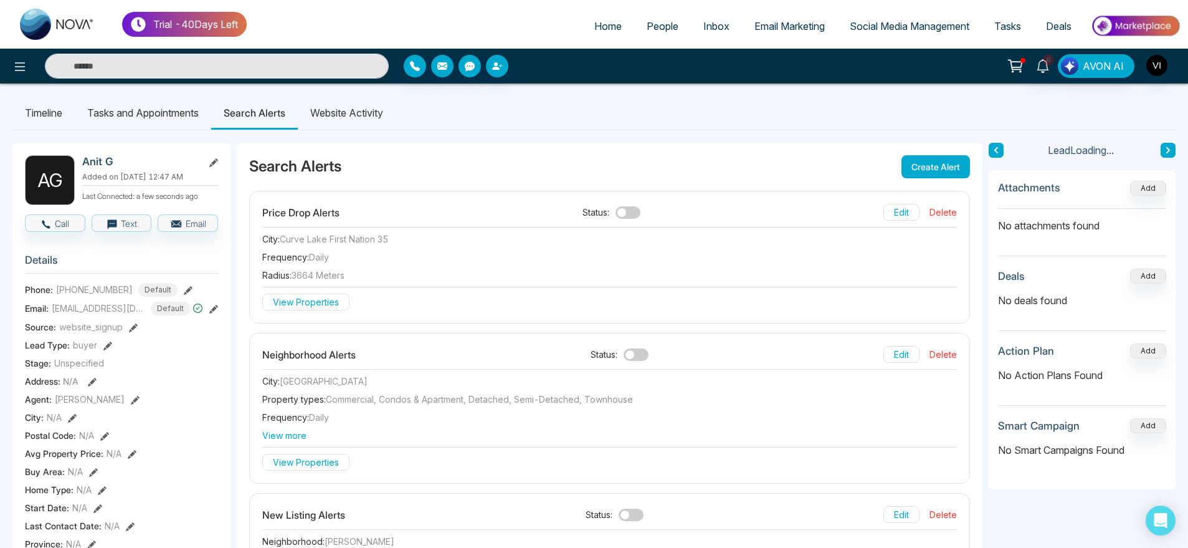
click at [374, 105] on li "Website Activity" at bounding box center [347, 113] width 98 height 34
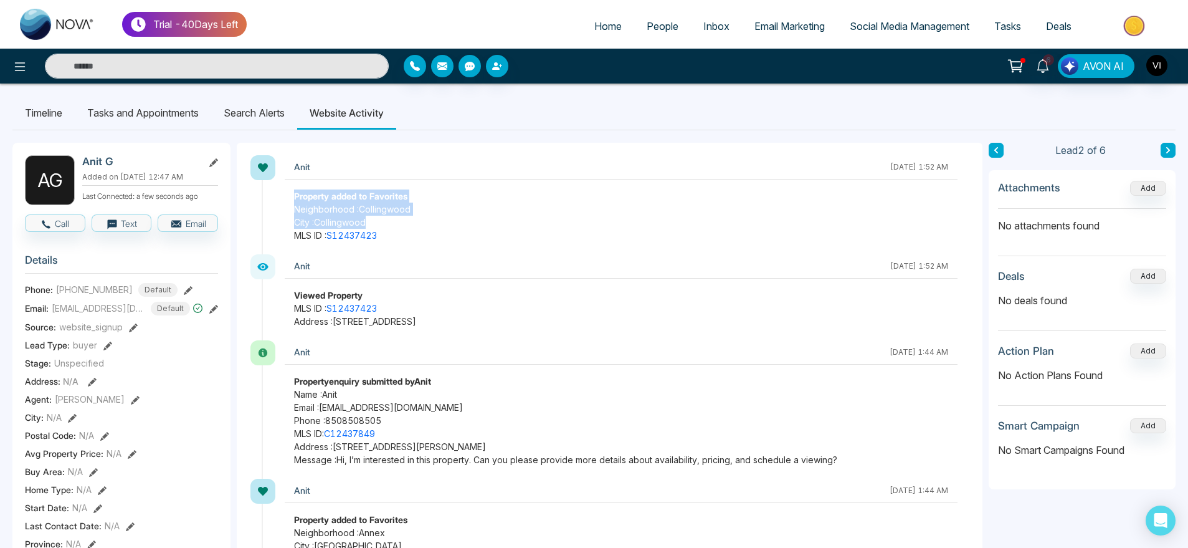
drag, startPoint x: 392, startPoint y: 228, endPoint x: 280, endPoint y: 199, distance: 116.3
click at [280, 199] on div "Anit October 2 2025 | 1:52 AM Property added to Favorites Neighborhood : Collin…" at bounding box center [616, 204] width 708 height 99
click at [876, 24] on span "Social Media Management" at bounding box center [910, 26] width 120 height 12
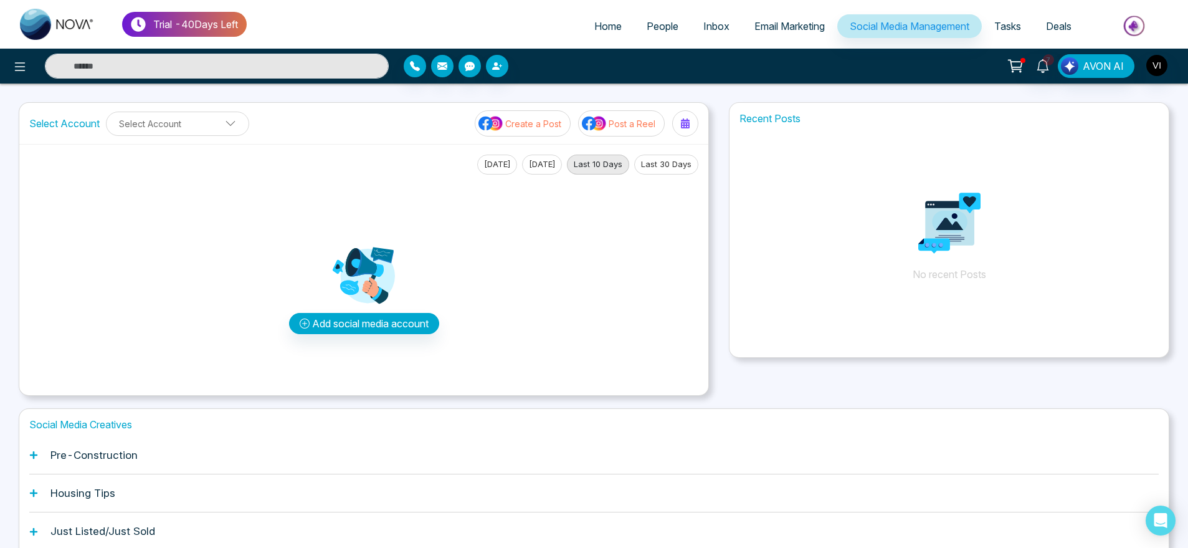
click at [594, 24] on span "Home" at bounding box center [607, 26] width 27 height 12
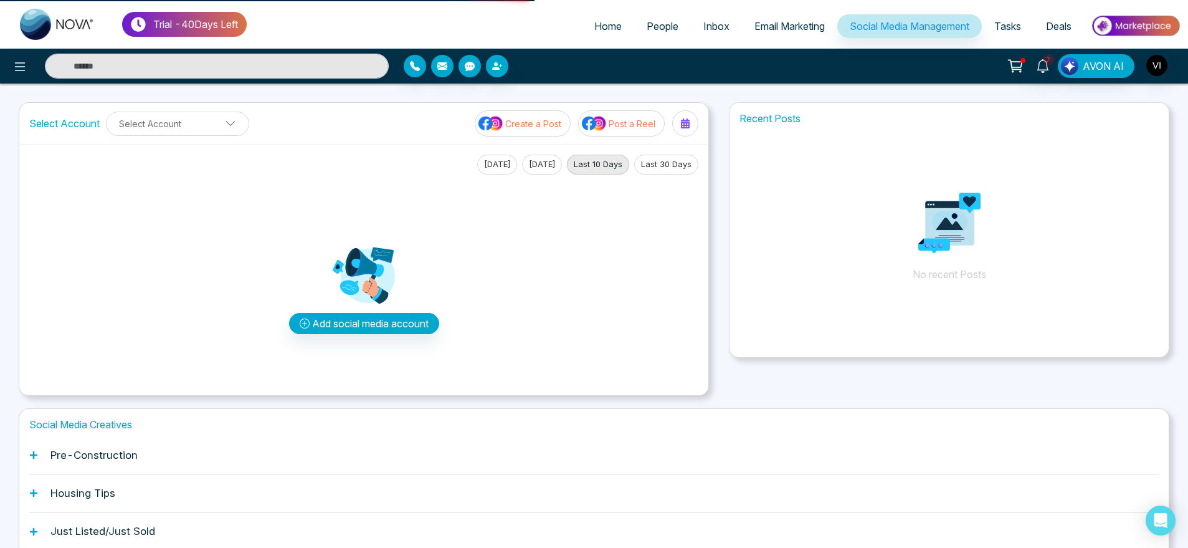
select select "*"
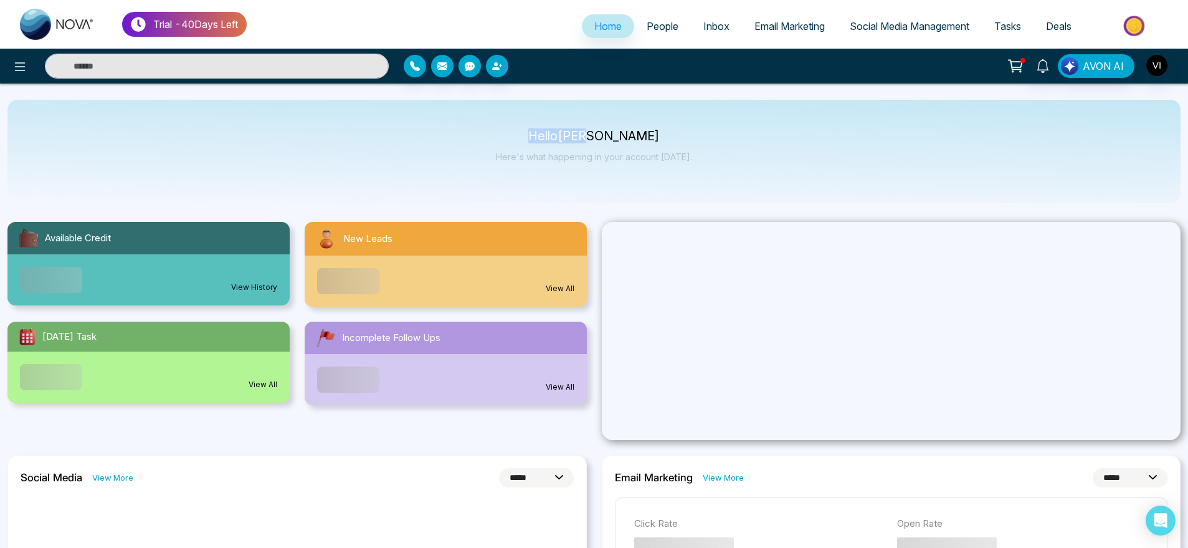
drag, startPoint x: 549, startPoint y: 128, endPoint x: 702, endPoint y: 162, distance: 156.9
click at [702, 162] on div "Hello Viay Here's what happening in your account today." at bounding box center [593, 151] width 1173 height 103
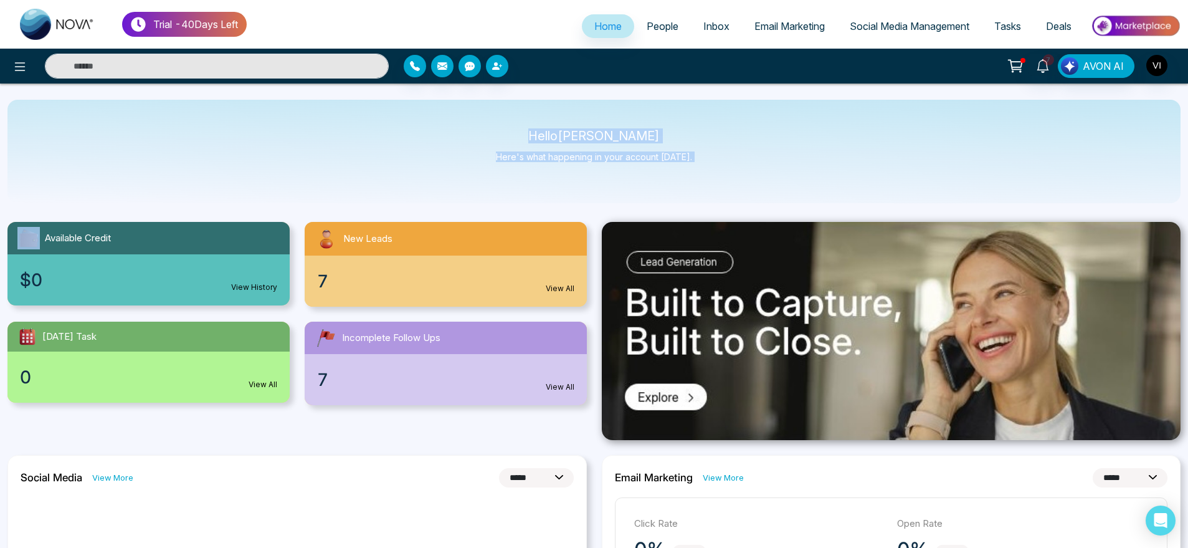
click at [511, 113] on body "**********" at bounding box center [594, 274] width 1188 height 548
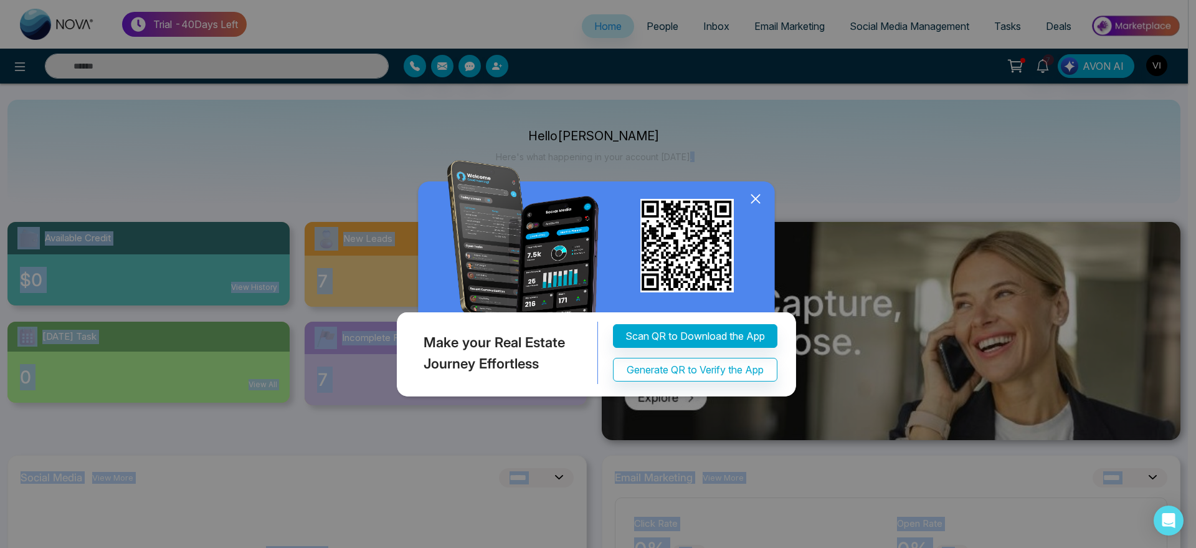
click at [511, 113] on div "Make your Real Estate Journey Effortless Scan QR to Download the App Generate Q…" at bounding box center [598, 274] width 1196 height 548
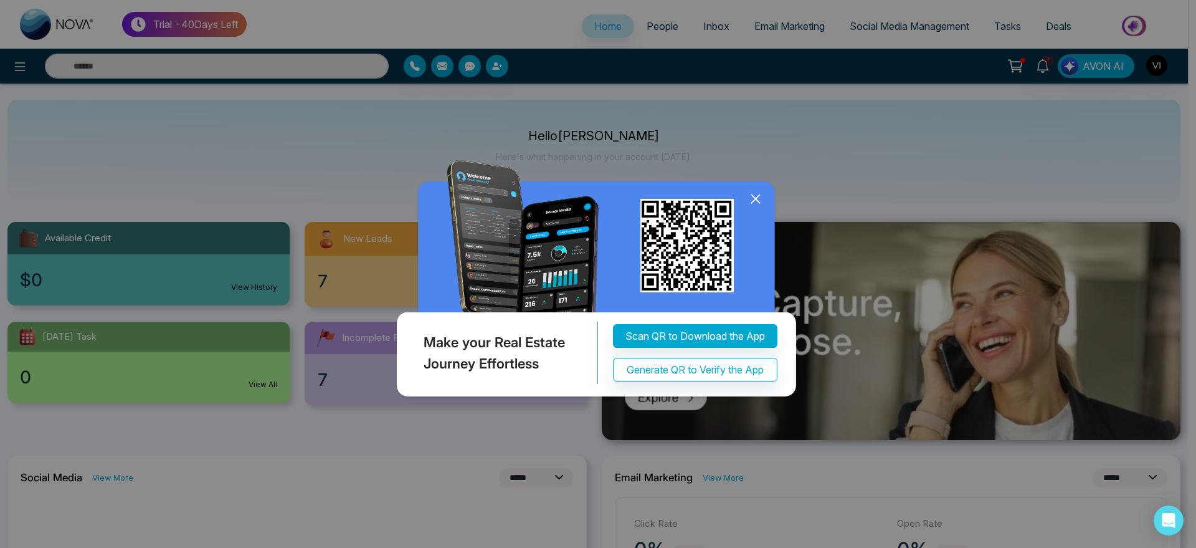
click at [759, 208] on icon at bounding box center [755, 198] width 19 height 19
click at [753, 208] on icon at bounding box center [755, 198] width 19 height 19
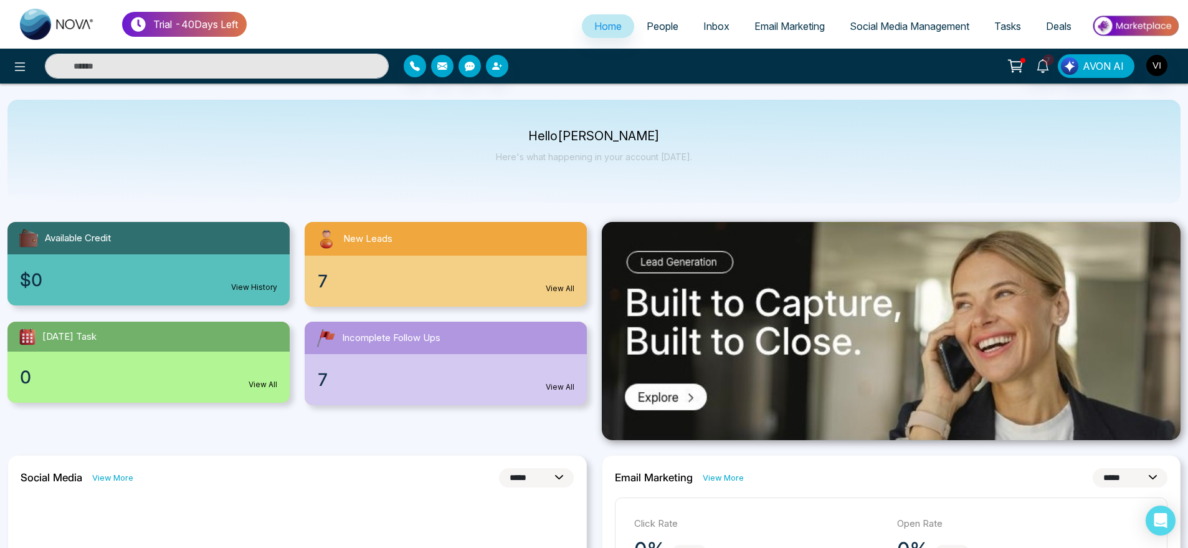
click at [653, 26] on span "People" at bounding box center [663, 26] width 32 height 12
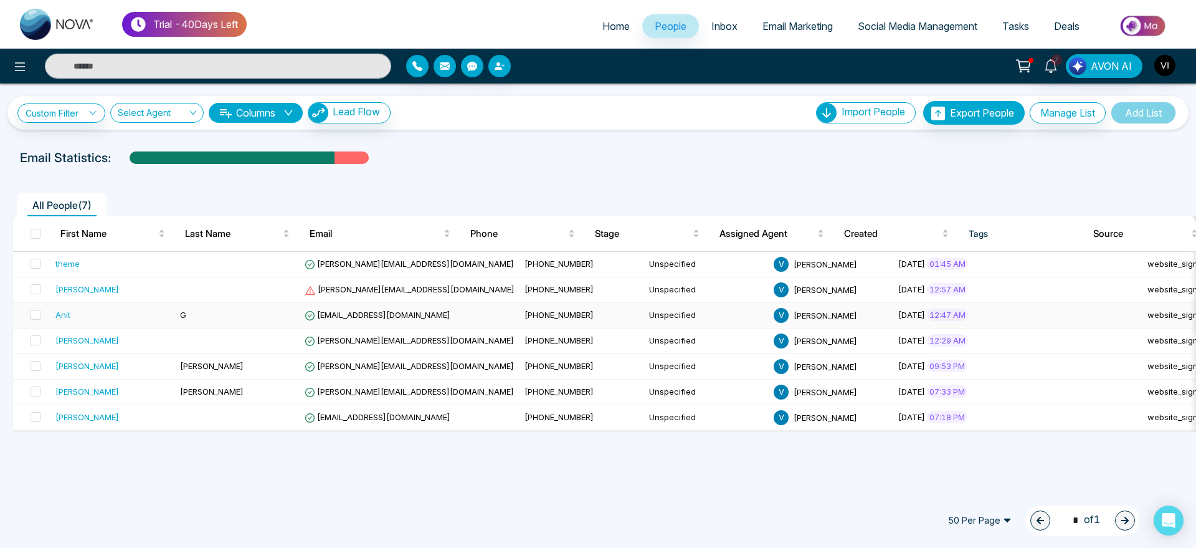
click at [394, 310] on span "anit@mmnovatech.com" at bounding box center [378, 315] width 146 height 10
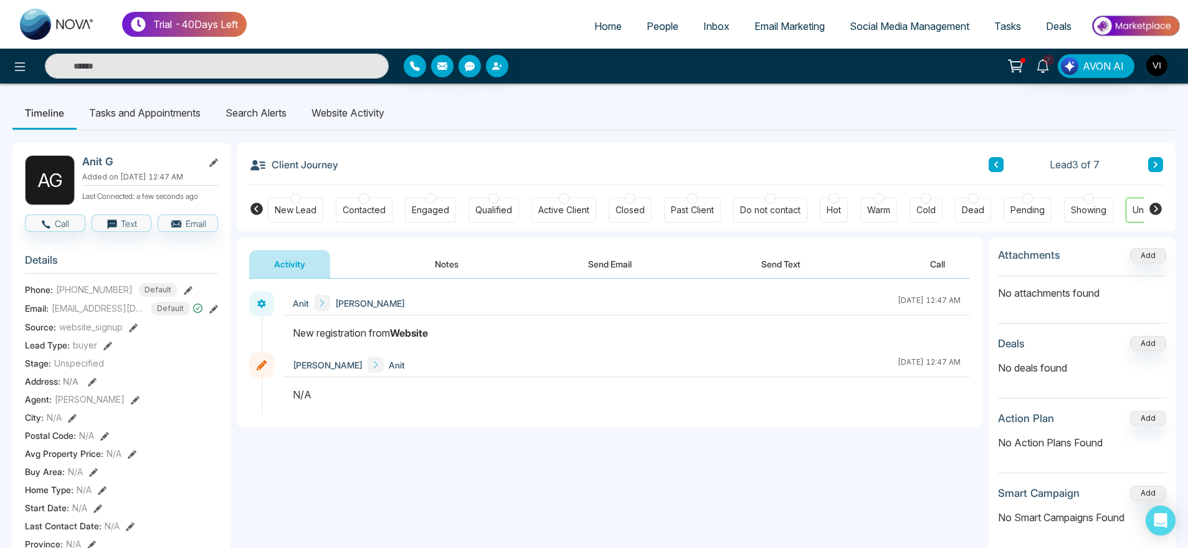
click at [260, 110] on li "Search Alerts" at bounding box center [256, 113] width 86 height 34
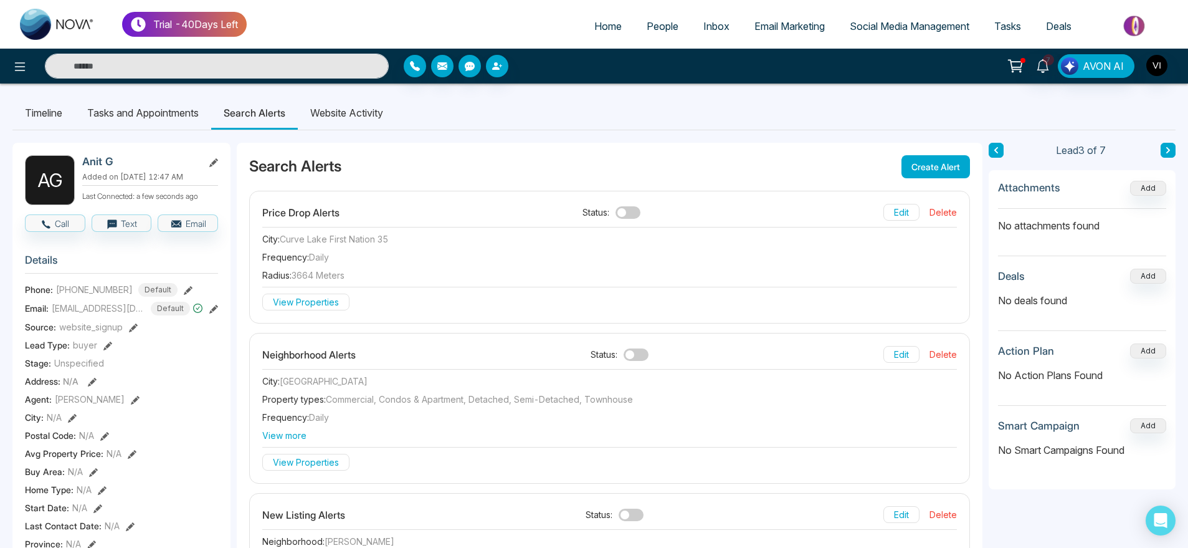
click at [357, 120] on li "Website Activity" at bounding box center [347, 113] width 98 height 34
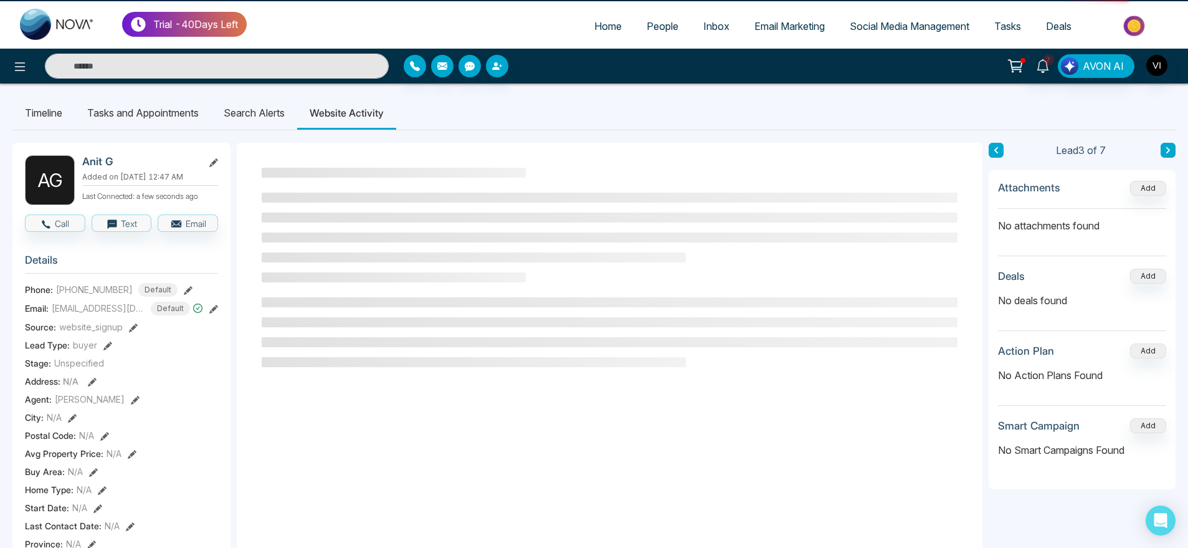
click at [287, 120] on li "Search Alerts" at bounding box center [254, 113] width 86 height 34
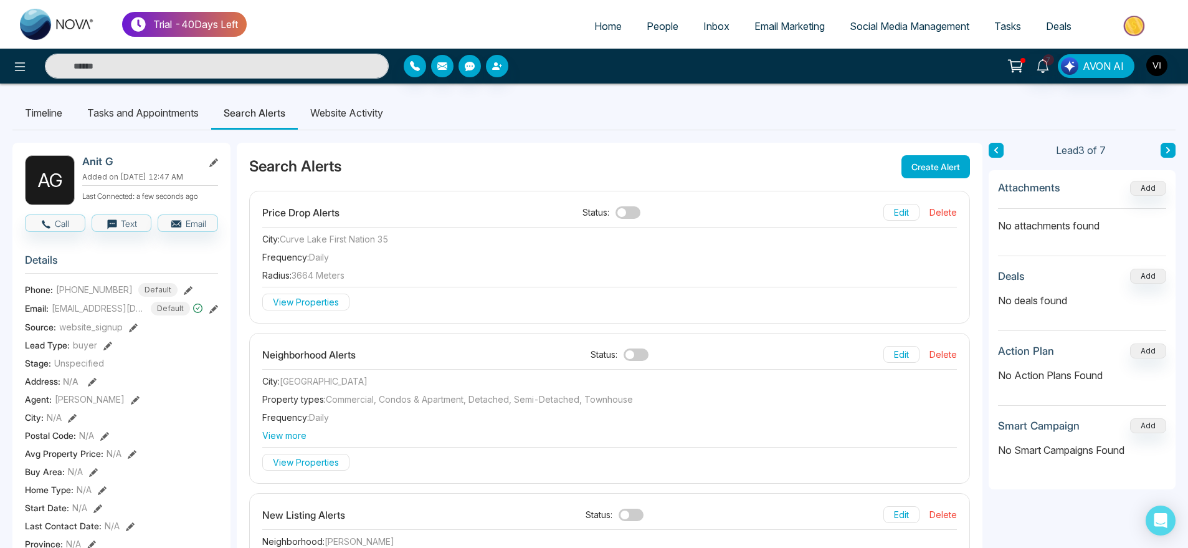
click at [358, 111] on li "Website Activity" at bounding box center [347, 113] width 98 height 34
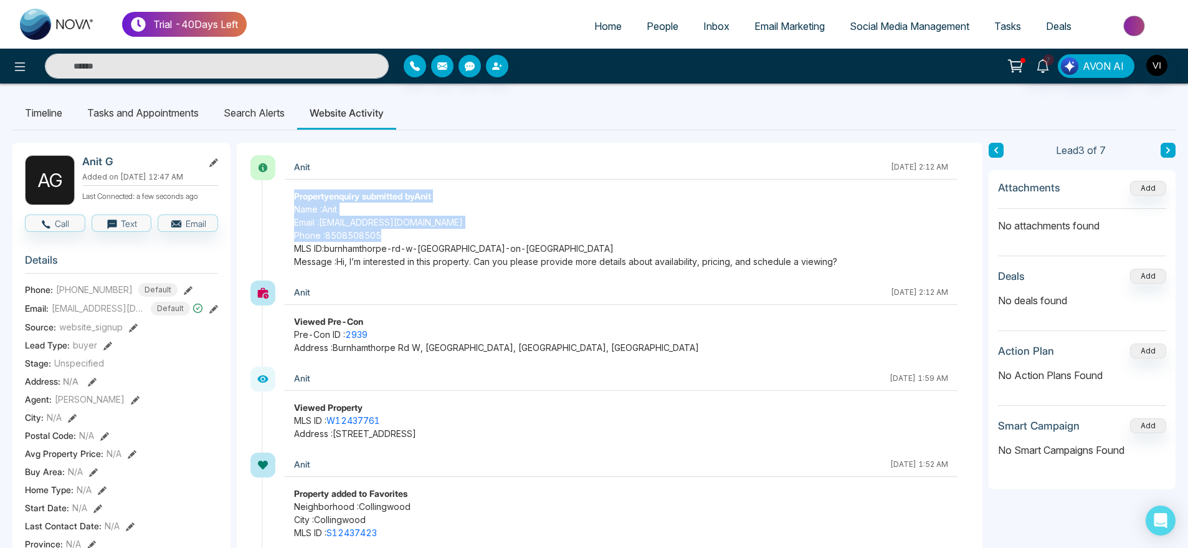
drag, startPoint x: 265, startPoint y: 197, endPoint x: 471, endPoint y: 240, distance: 210.0
click at [471, 240] on div "Anit October 2 2025 | 2:12 AM Property enquiry submitted by Anit Name : Anit Em…" at bounding box center [616, 217] width 708 height 125
click at [471, 240] on span "Phone : 8508508505" at bounding box center [621, 235] width 654 height 13
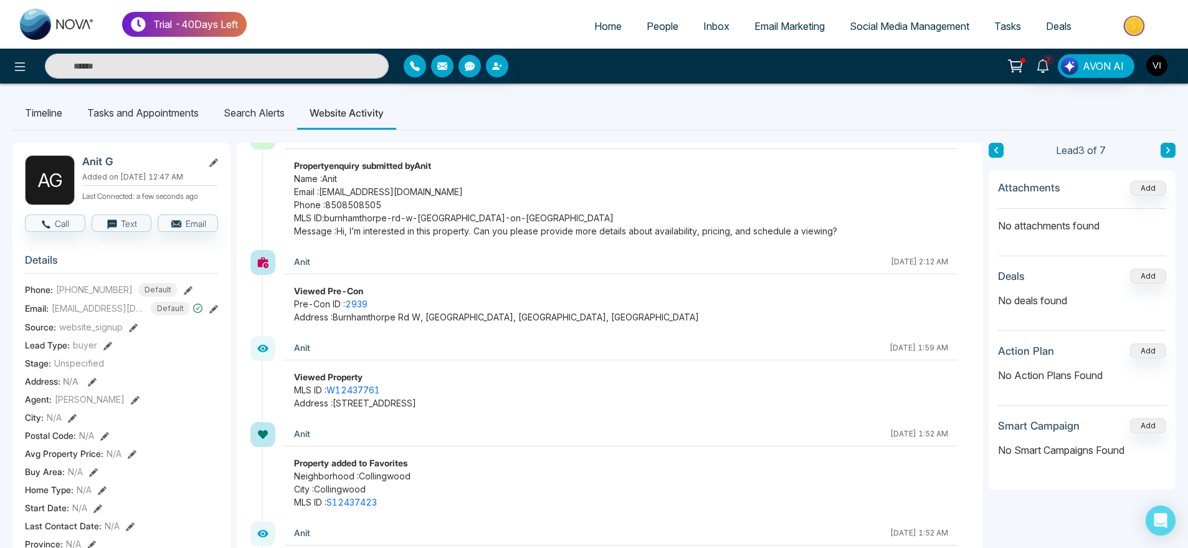
scroll to position [31, 0]
click at [383, 216] on link "burnhamthorpe-rd-w-oakville-on-canada" at bounding box center [469, 217] width 290 height 11
click at [344, 214] on link "burnhamthorpe-rd-w-oakville-on-canada" at bounding box center [469, 217] width 290 height 11
click at [440, 214] on link "burnhamthorpe-rd-w-oakville-on-canada" at bounding box center [469, 217] width 290 height 11
click at [523, 213] on span "MLS ID : burnhamthorpe-rd-w-oakville-on-canada" at bounding box center [621, 217] width 654 height 13
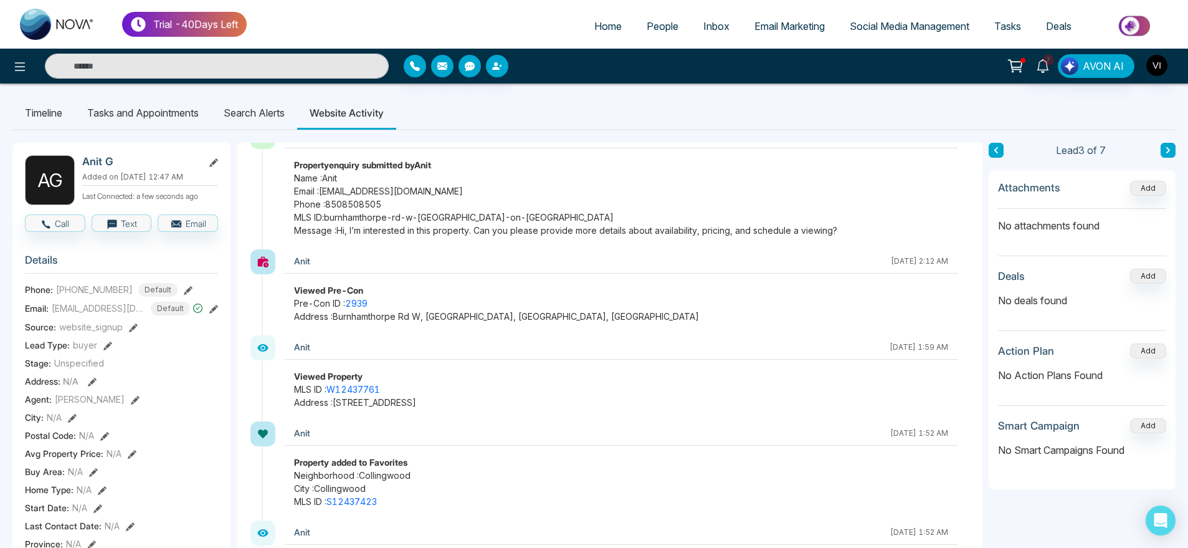
scroll to position [0, 0]
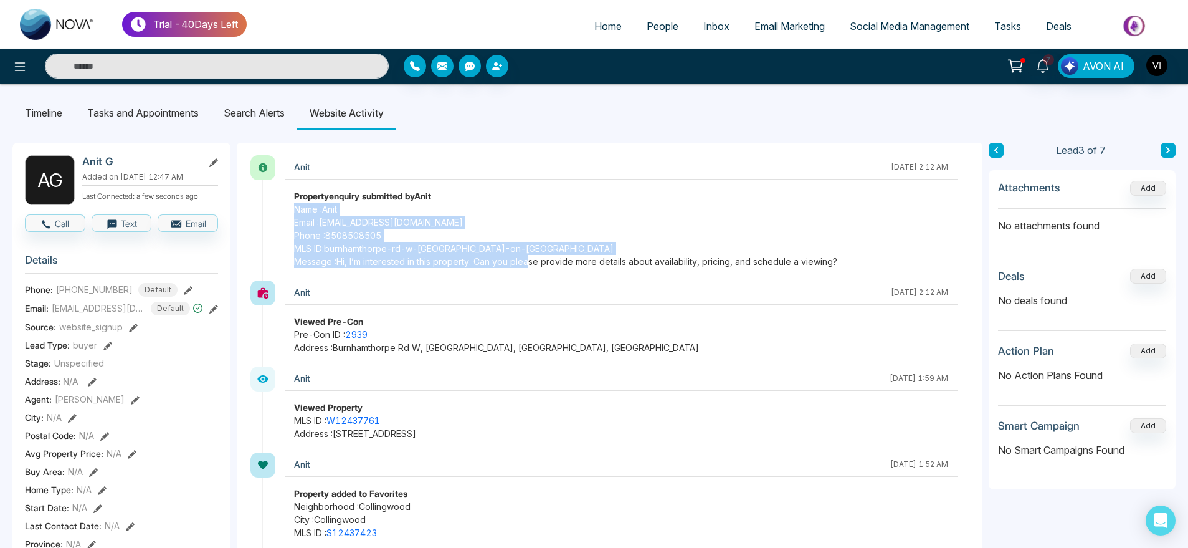
drag, startPoint x: 287, startPoint y: 203, endPoint x: 538, endPoint y: 281, distance: 263.4
click at [413, 267] on span "Message : Hi, I’m interested in this property. Can you please provide more deta…" at bounding box center [621, 261] width 654 height 13
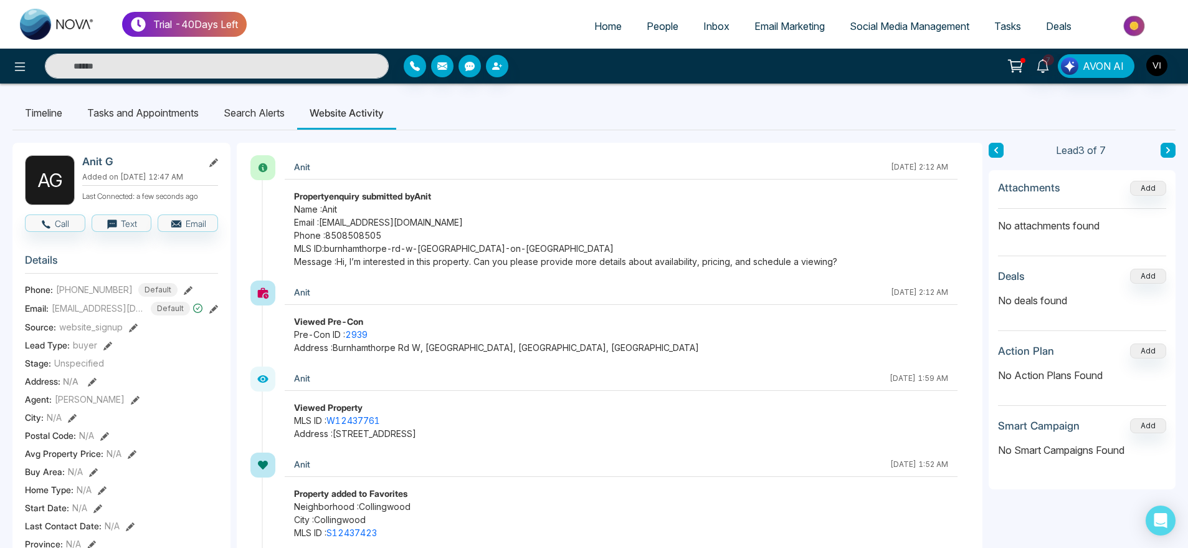
click at [278, 113] on li "Search Alerts" at bounding box center [254, 113] width 86 height 34
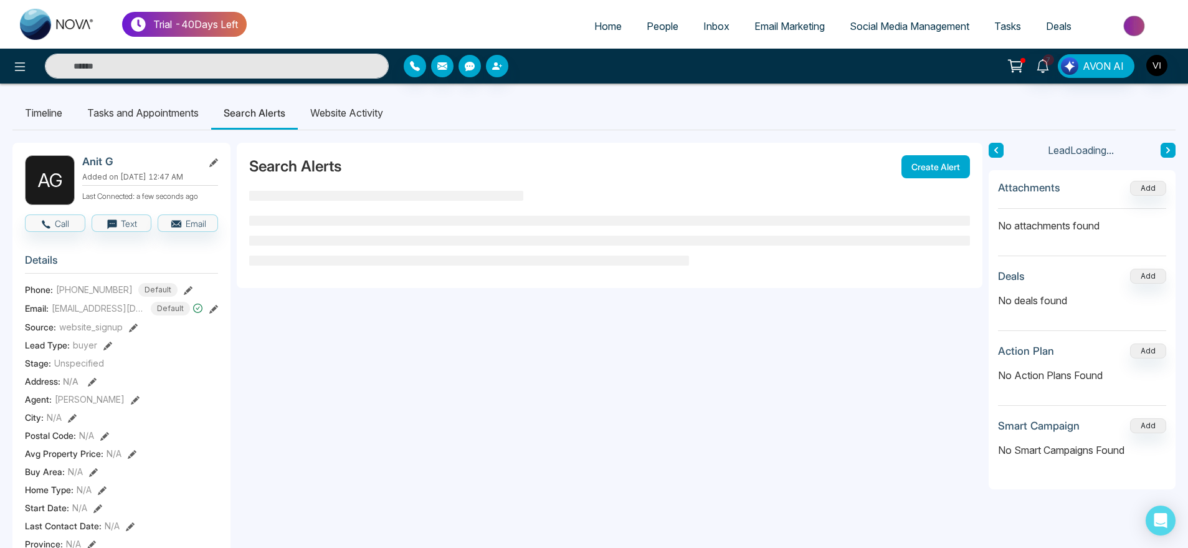
click at [369, 108] on li "Website Activity" at bounding box center [347, 113] width 98 height 34
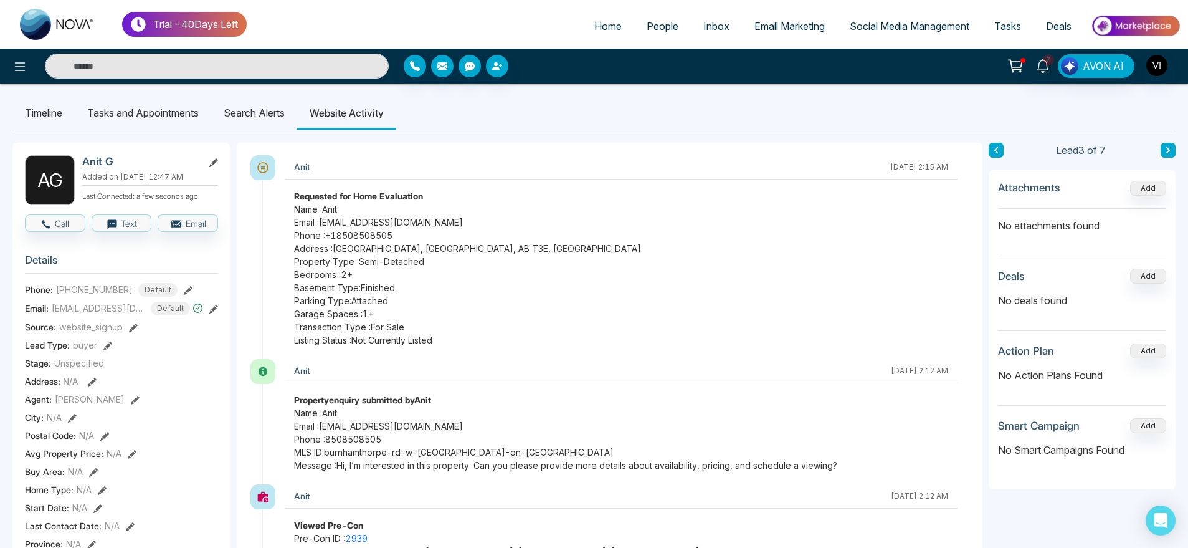
drag, startPoint x: 280, startPoint y: 191, endPoint x: 294, endPoint y: 191, distance: 14.3
click at [294, 191] on div "Anit October 2 2025 | 2:15 AM Requested for Home Evaluation Name : Anit Email :…" at bounding box center [616, 257] width 708 height 204
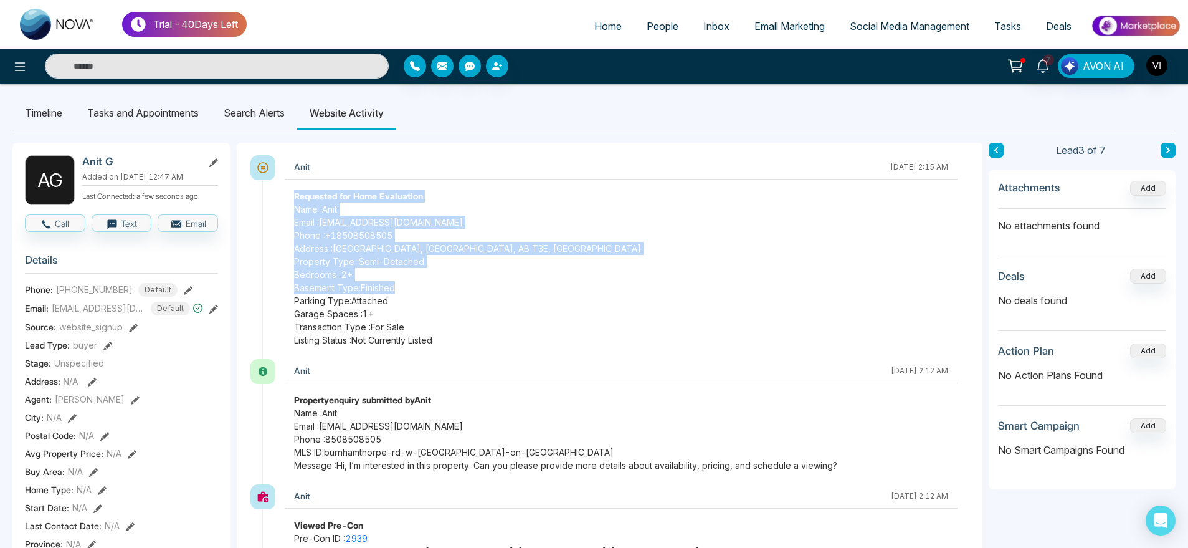
drag, startPoint x: 284, startPoint y: 190, endPoint x: 457, endPoint y: 370, distance: 249.4
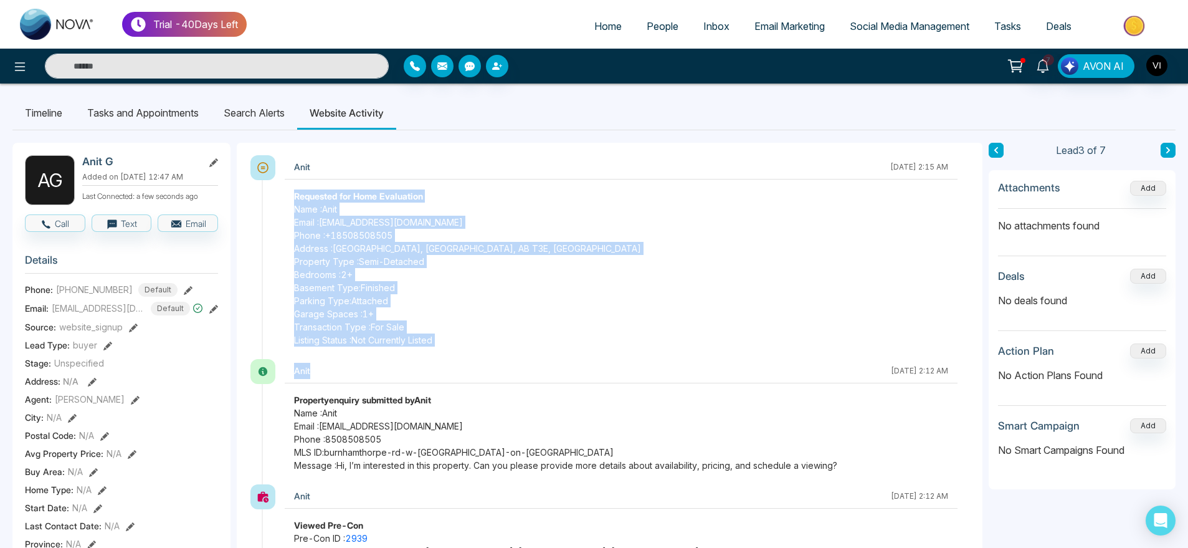
click at [477, 357] on div "Anit October 2 2025 | 2:15 AM Requested for Home Evaluation Name : Anit Email :…" at bounding box center [616, 257] width 708 height 204
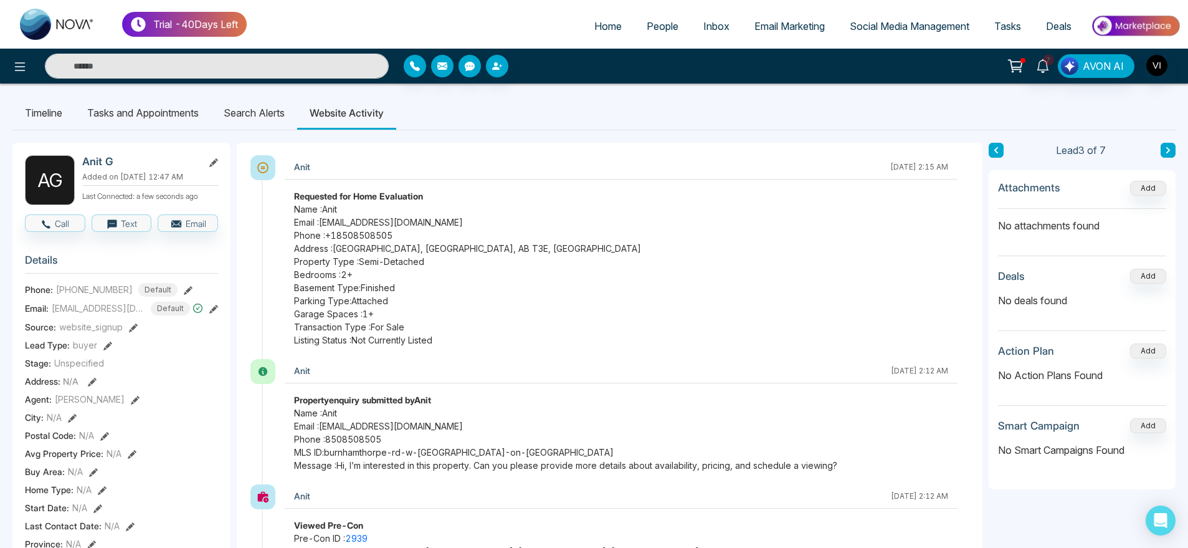
click at [477, 357] on div "Anit October 2 2025 | 2:15 AM Requested for Home Evaluation Name : Anit Email :…" at bounding box center [616, 257] width 708 height 204
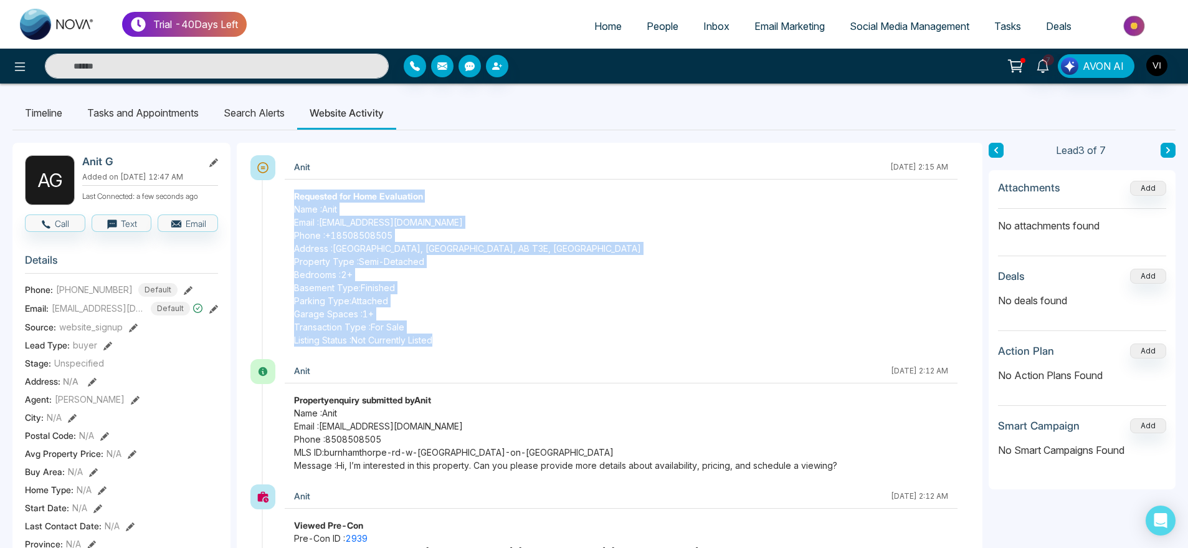
drag, startPoint x: 293, startPoint y: 197, endPoint x: 453, endPoint y: 354, distance: 224.2
click at [453, 354] on div "Anit October 2 2025 | 2:15 AM Requested for Home Evaluation Name : Anit Email :…" at bounding box center [616, 257] width 708 height 204
drag, startPoint x: 453, startPoint y: 354, endPoint x: 284, endPoint y: 206, distance: 224.7
click at [284, 206] on div "Anit October 2 2025 | 2:15 AM Requested for Home Evaluation Name : Anit Email :…" at bounding box center [616, 257] width 708 height 204
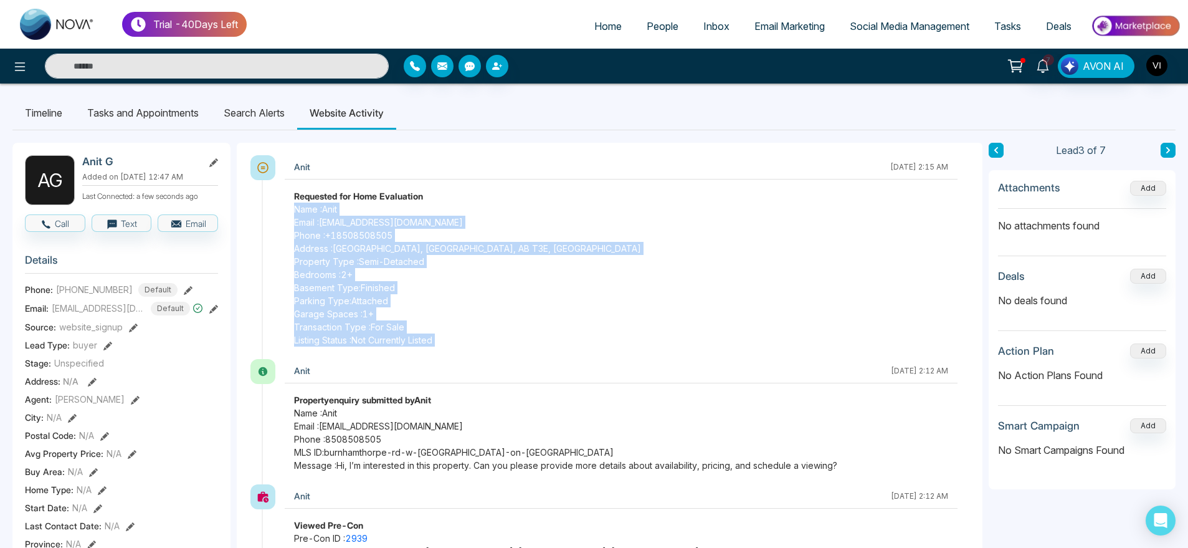
click at [284, 204] on div "Anit October 2 2025 | 2:15 AM Requested for Home Evaluation Name : Anit Email :…" at bounding box center [616, 257] width 708 height 204
drag, startPoint x: 295, startPoint y: 194, endPoint x: 457, endPoint y: 343, distance: 219.6
click at [457, 343] on div "Requested for Home Evaluation Name : Anit Email : anit@mmnovatech.com Phone : +…" at bounding box center [621, 267] width 673 height 157
click at [457, 343] on span "Listing Status : Not Currently Listed" at bounding box center [621, 339] width 654 height 13
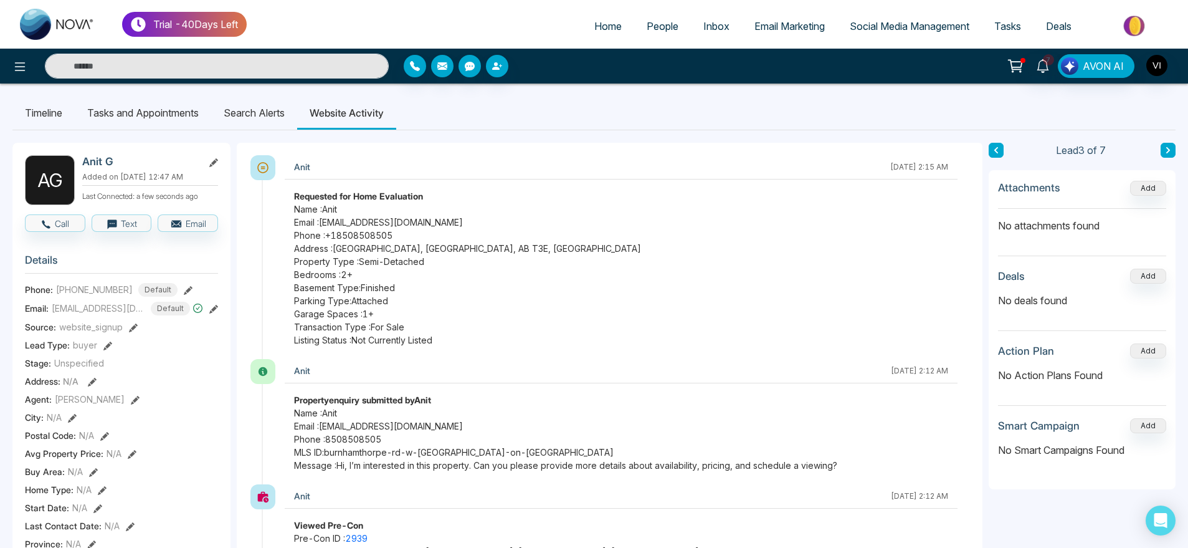
scroll to position [1, 0]
click at [1163, 149] on button at bounding box center [1167, 149] width 15 height 15
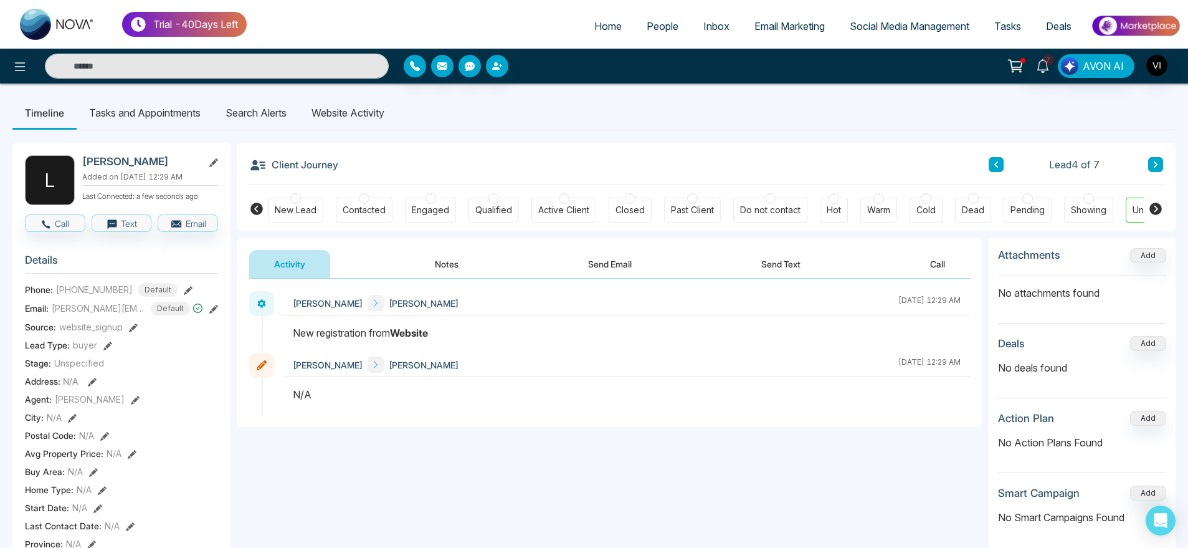
click at [991, 163] on button at bounding box center [996, 164] width 15 height 15
click at [311, 117] on li "Website Activity" at bounding box center [348, 113] width 98 height 34
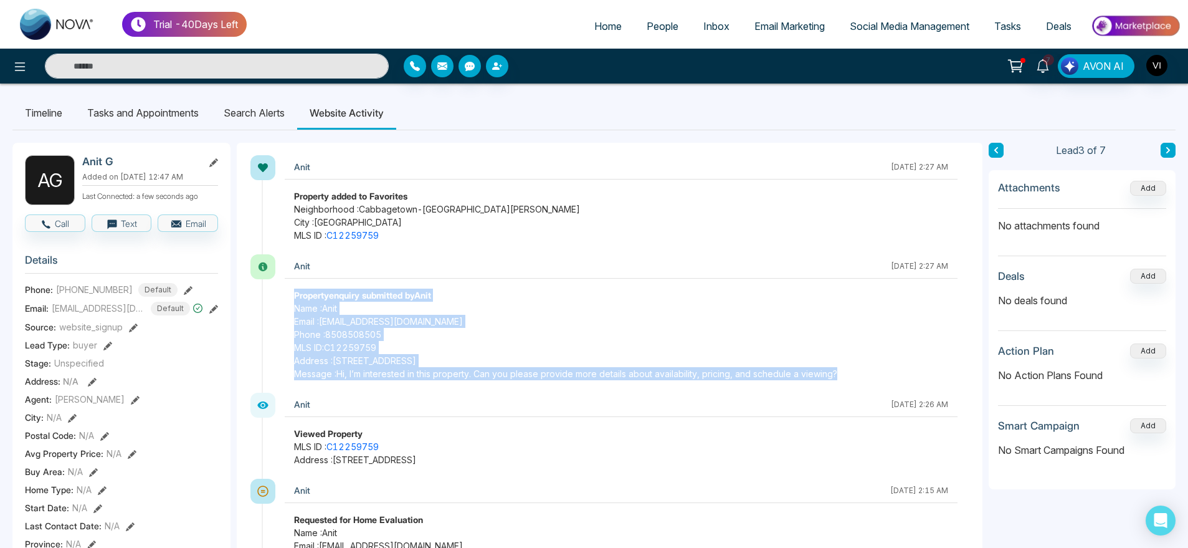
drag, startPoint x: 286, startPoint y: 298, endPoint x: 871, endPoint y: 381, distance: 590.7
click at [871, 381] on div "Anit October 2 2025 | 2:27 AM Property enquiry submitted by Anit Name : Anit Em…" at bounding box center [616, 323] width 708 height 138
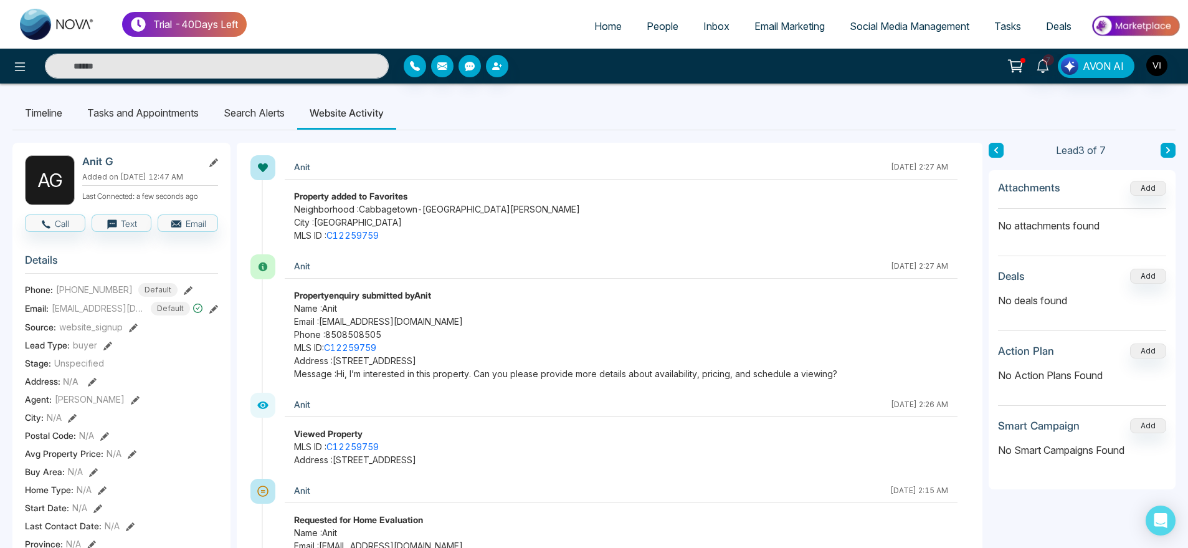
click at [252, 123] on li "Search Alerts" at bounding box center [254, 113] width 86 height 34
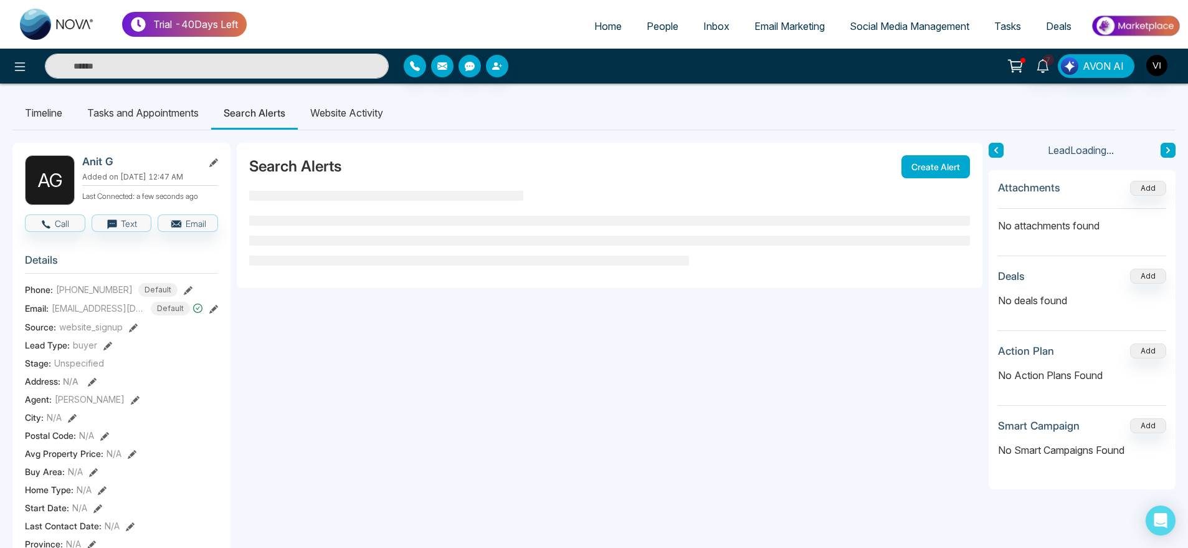
click at [346, 124] on li "Website Activity" at bounding box center [347, 113] width 98 height 34
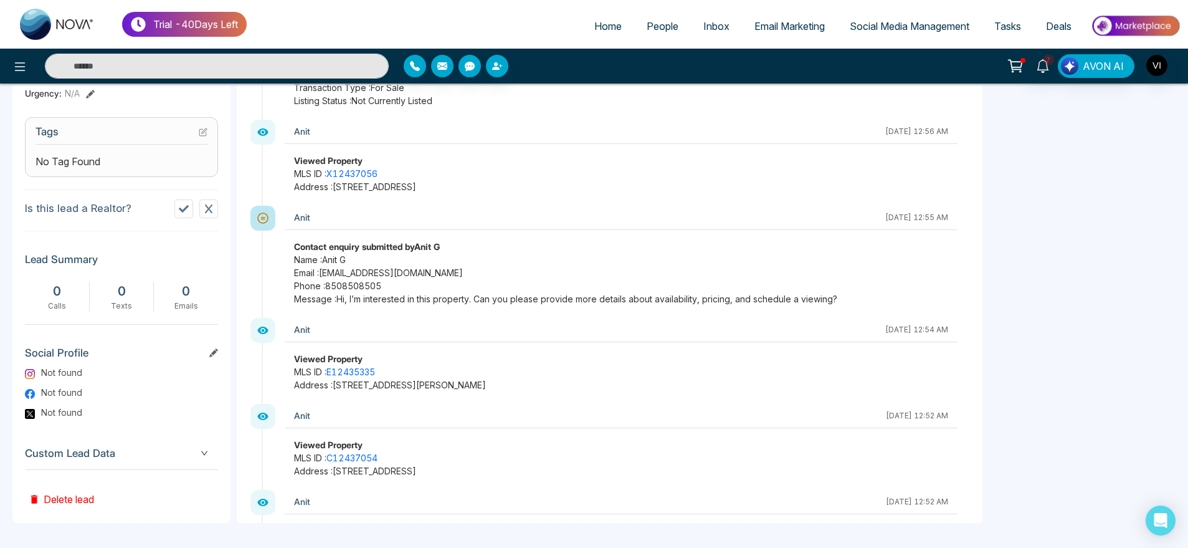
scroll to position [2233, 0]
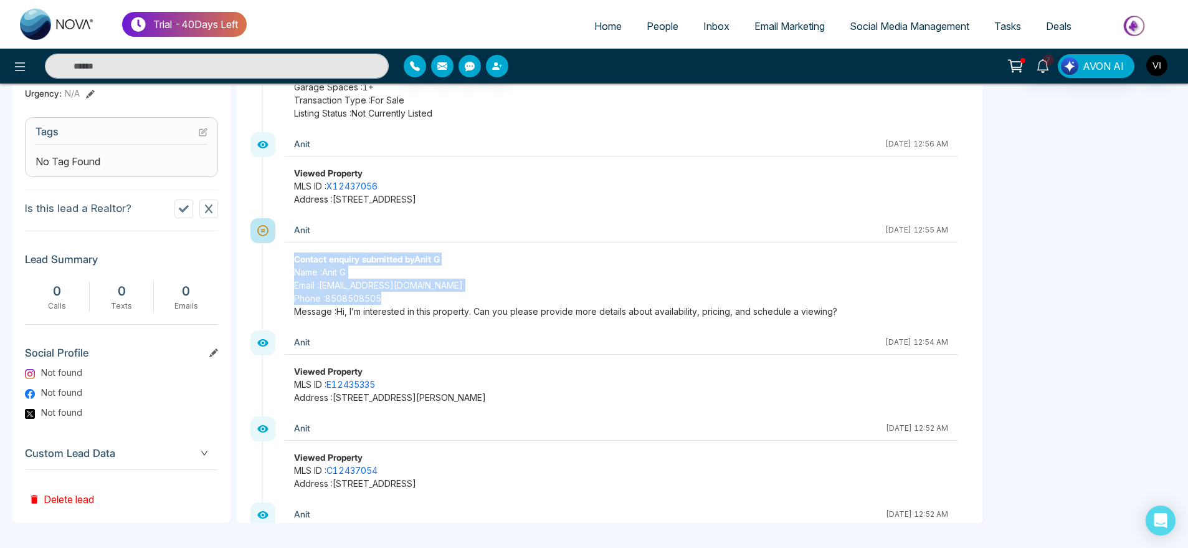
drag, startPoint x: 292, startPoint y: 254, endPoint x: 827, endPoint y: 303, distance: 538.0
click at [827, 303] on div "Contact enquiry submitted by Anit G Name : Anit G Email : anit@mmnovatech.com P…" at bounding box center [621, 284] width 673 height 65
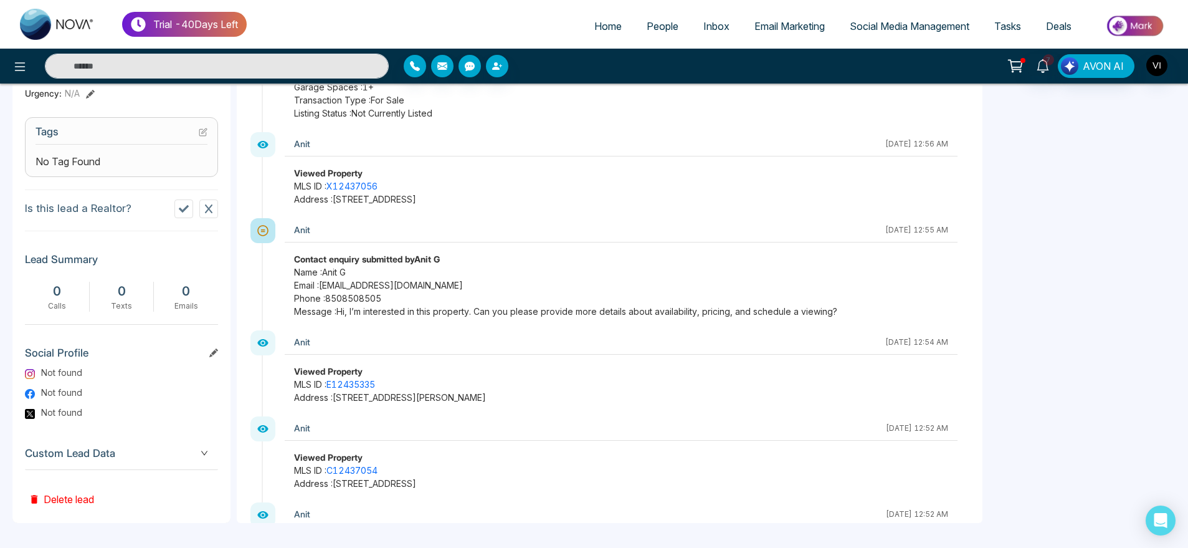
click at [880, 305] on span "Message : Hi, I’m interested in this property. Can you please provide more deta…" at bounding box center [621, 311] width 654 height 13
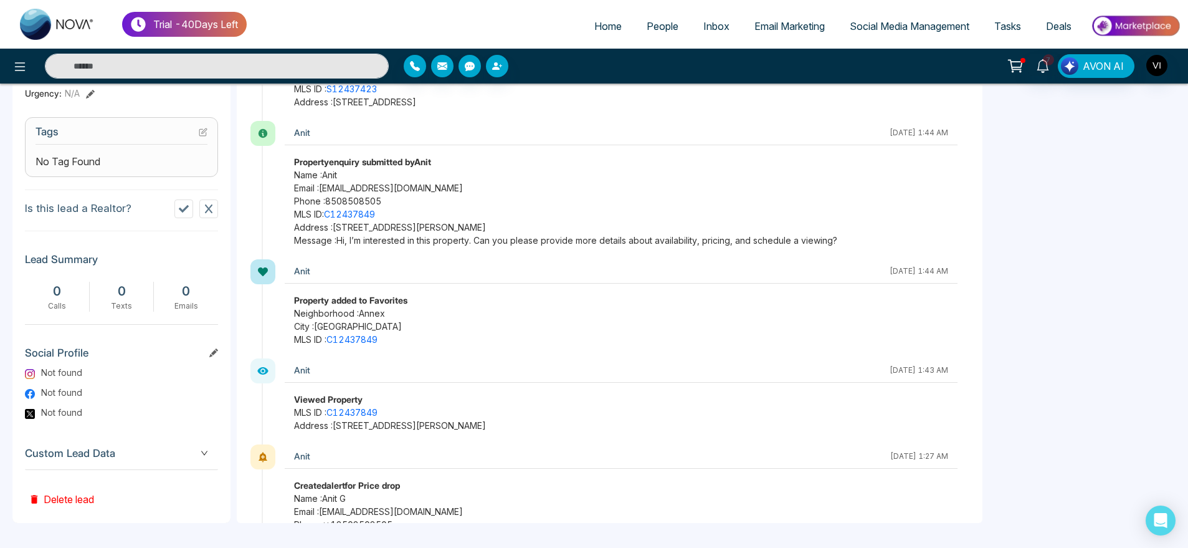
scroll to position [1197, 0]
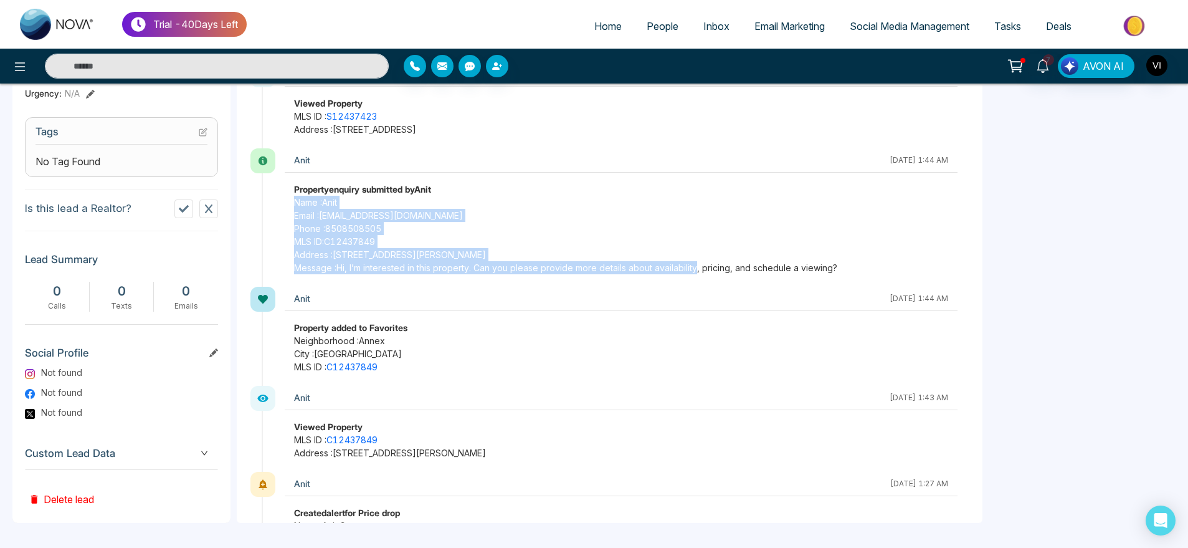
drag, startPoint x: 285, startPoint y: 199, endPoint x: 708, endPoint y: 278, distance: 430.4
click at [708, 278] on div "Anit October 2 2025 | 1:44 AM Property enquiry submitted by Anit Name : Anit Em…" at bounding box center [616, 217] width 708 height 138
click at [419, 246] on span "MLS ID : C12437849" at bounding box center [621, 241] width 654 height 13
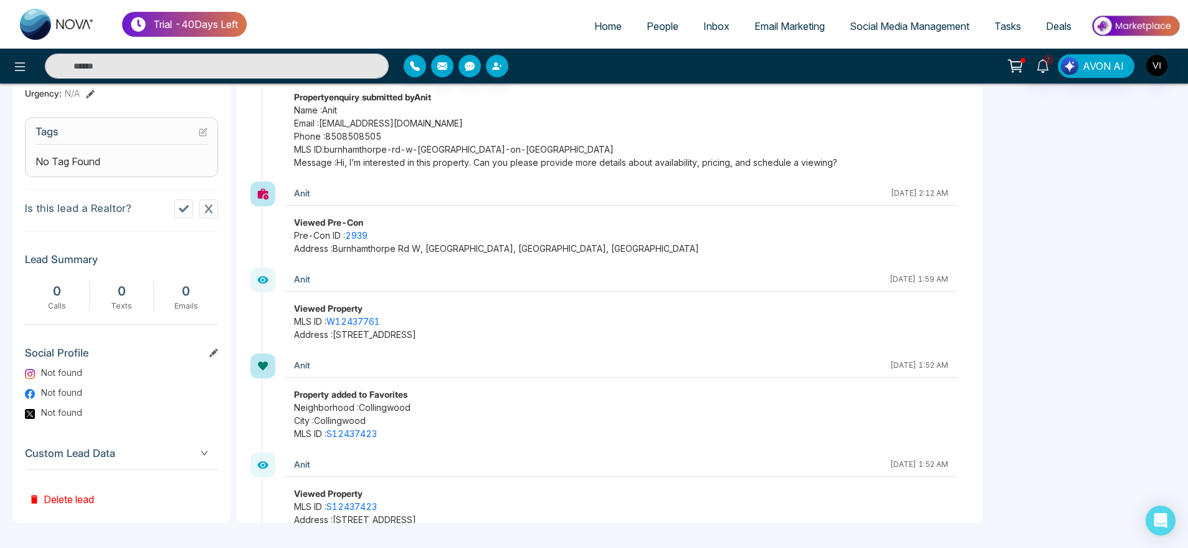
scroll to position [784, 0]
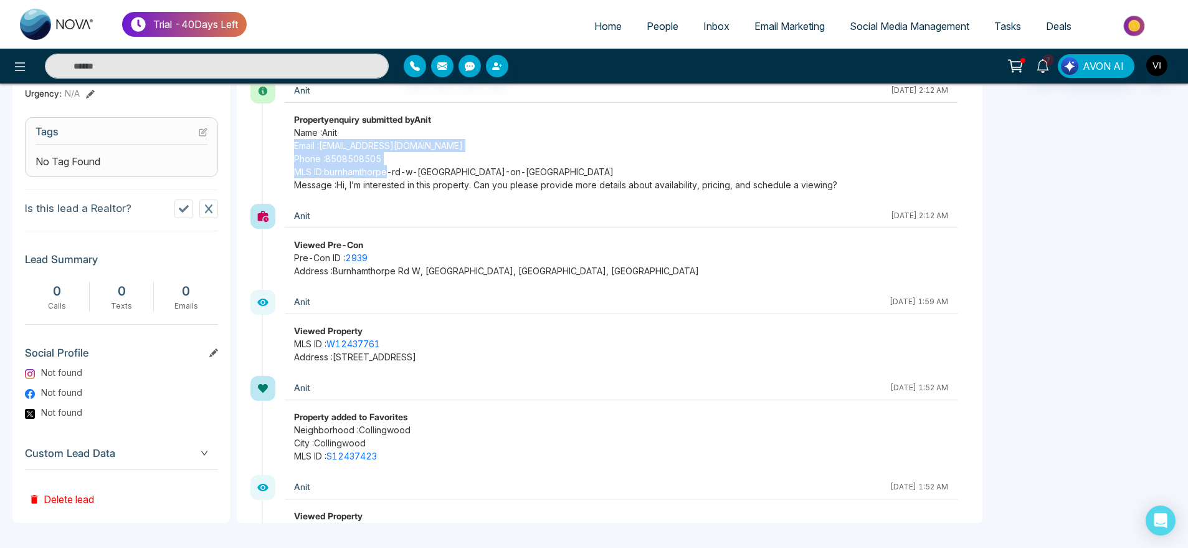
drag, startPoint x: 280, startPoint y: 143, endPoint x: 395, endPoint y: 170, distance: 118.5
click at [395, 170] on div "Anit October 2 2025 | 2:12 AM Property enquiry submitted by Anit Name : Anit Em…" at bounding box center [616, 140] width 708 height 125
click at [535, 163] on span "Phone : 8508508505" at bounding box center [621, 158] width 654 height 13
click at [375, 167] on link "burnhamthorpe-rd-w-oakville-on-canada" at bounding box center [469, 171] width 290 height 11
click at [414, 167] on link "burnhamthorpe-rd-w-oakville-on-canada" at bounding box center [469, 171] width 290 height 11
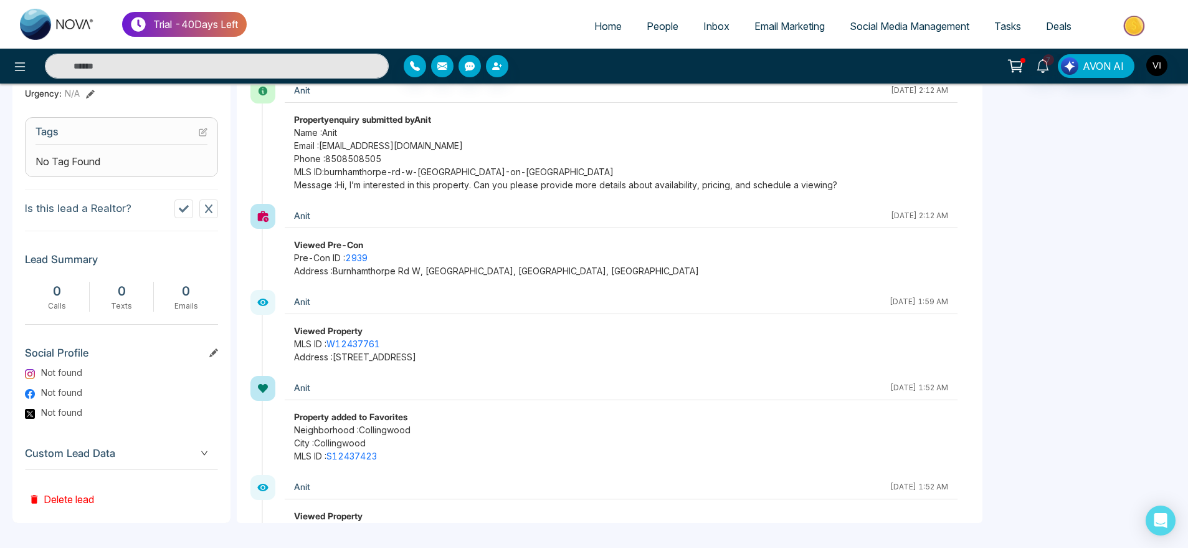
click at [528, 162] on span "Phone : 8508508505" at bounding box center [621, 158] width 654 height 13
click at [495, 171] on link "burnhamthorpe-rd-w-oakville-on-canada" at bounding box center [469, 171] width 290 height 11
drag, startPoint x: 298, startPoint y: 152, endPoint x: 396, endPoint y: 164, distance: 99.2
click at [396, 164] on div "Property enquiry submitted by Anit Name : Anit Email : anit@mmnovatech.com Phon…" at bounding box center [621, 152] width 673 height 78
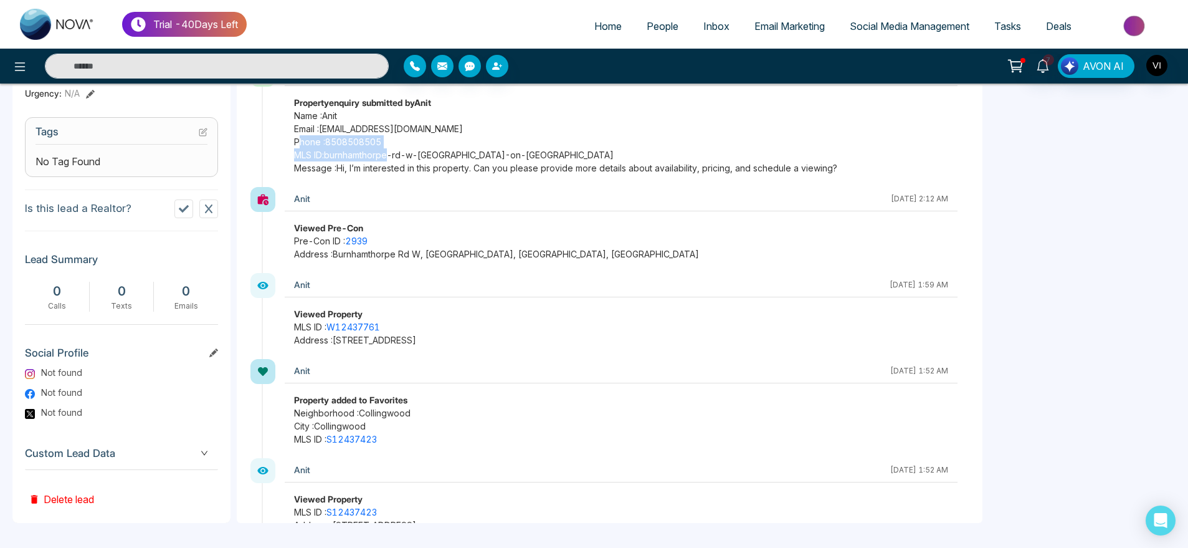
scroll to position [802, 0]
click at [473, 209] on div "Anit October 2 2025 | 2:12 AM" at bounding box center [621, 198] width 673 height 24
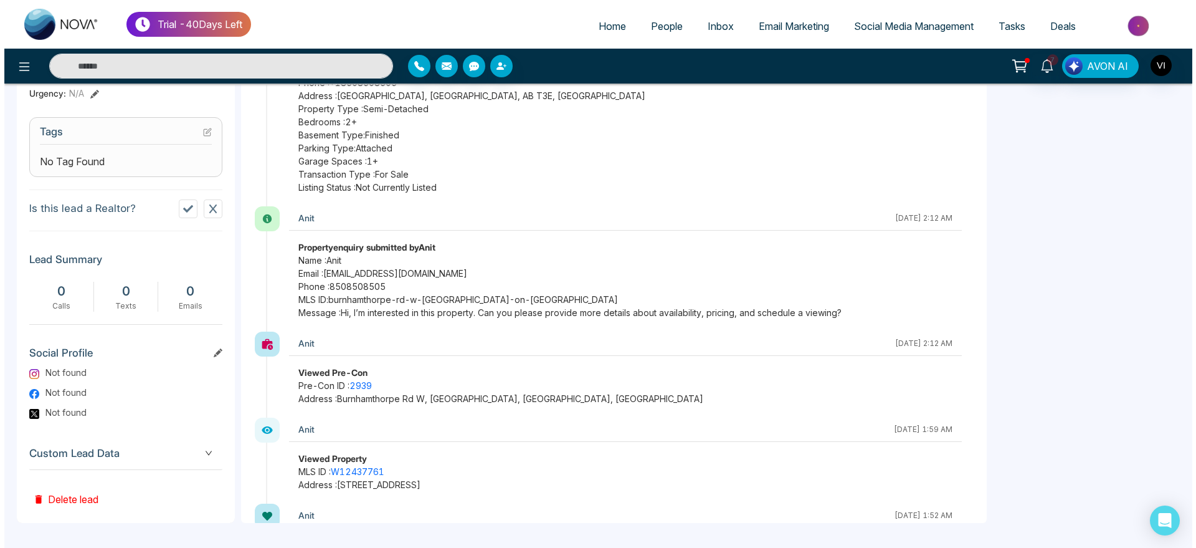
scroll to position [656, 0]
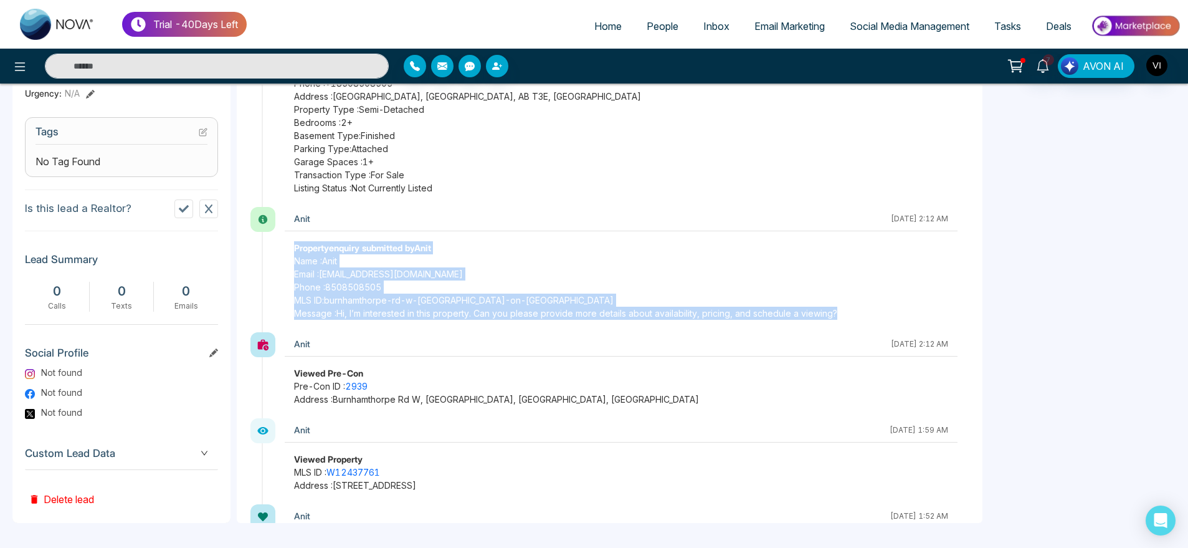
drag, startPoint x: 285, startPoint y: 238, endPoint x: 895, endPoint y: 324, distance: 615.9
click at [895, 324] on div "Anit October 2 2025 | 2:12 AM Property enquiry submitted by Anit Name : Anit Em…" at bounding box center [616, 269] width 708 height 125
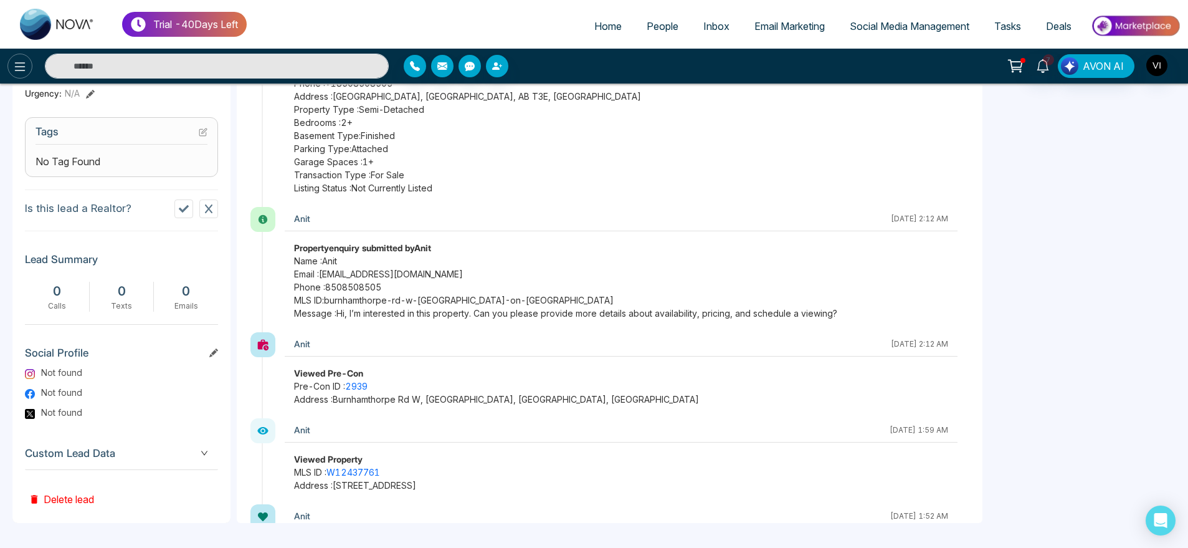
click at [17, 62] on icon at bounding box center [20, 66] width 11 height 9
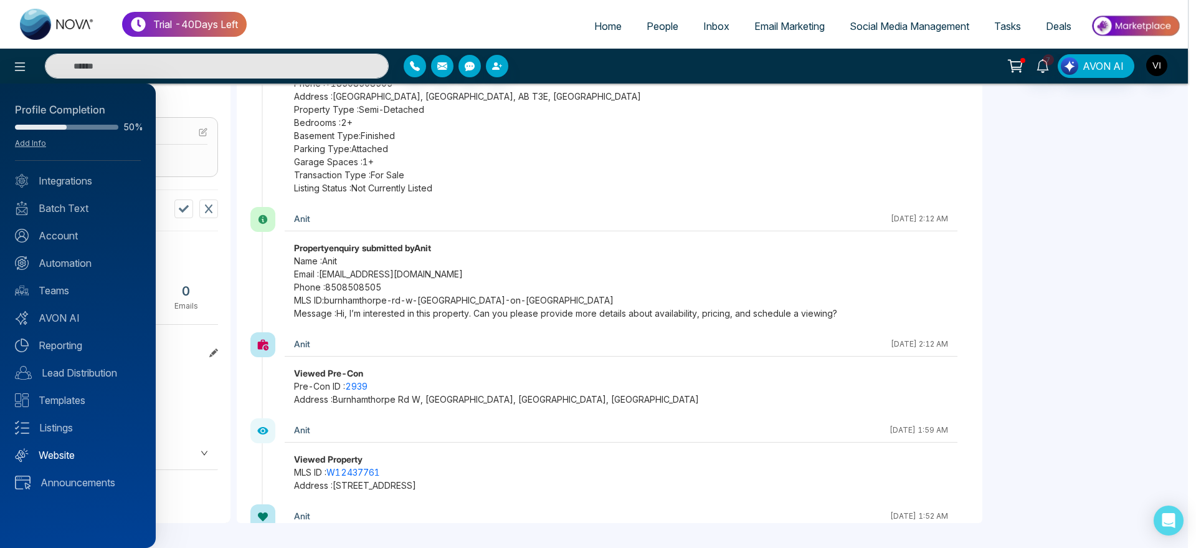
click at [72, 456] on link "Website" at bounding box center [78, 454] width 126 height 15
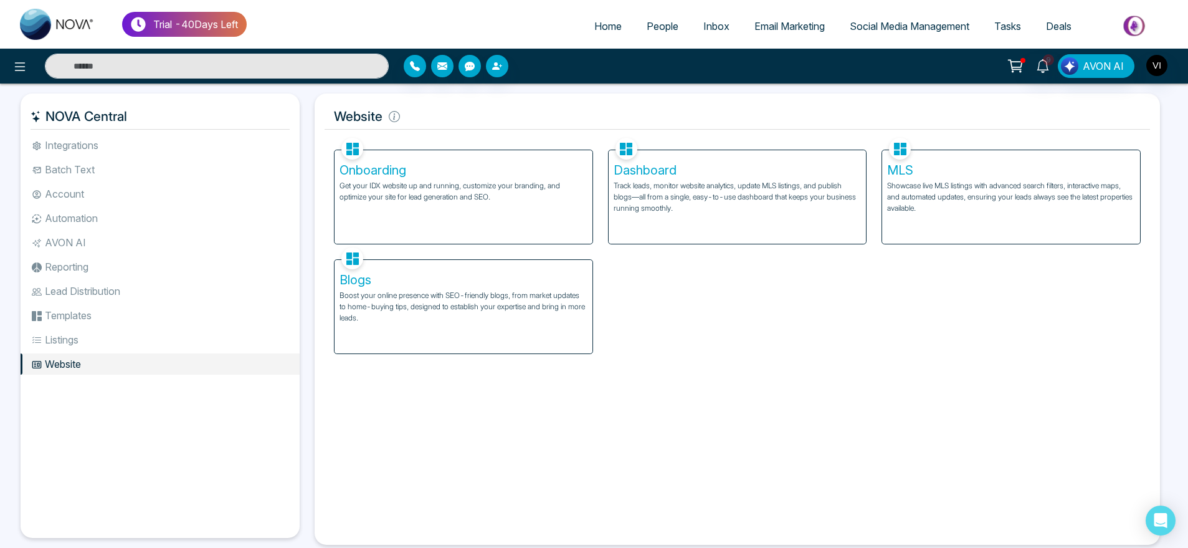
click at [733, 201] on p "Track leads, monitor website analytics, update MLS listings, and publish blogs—…" at bounding box center [738, 197] width 248 height 34
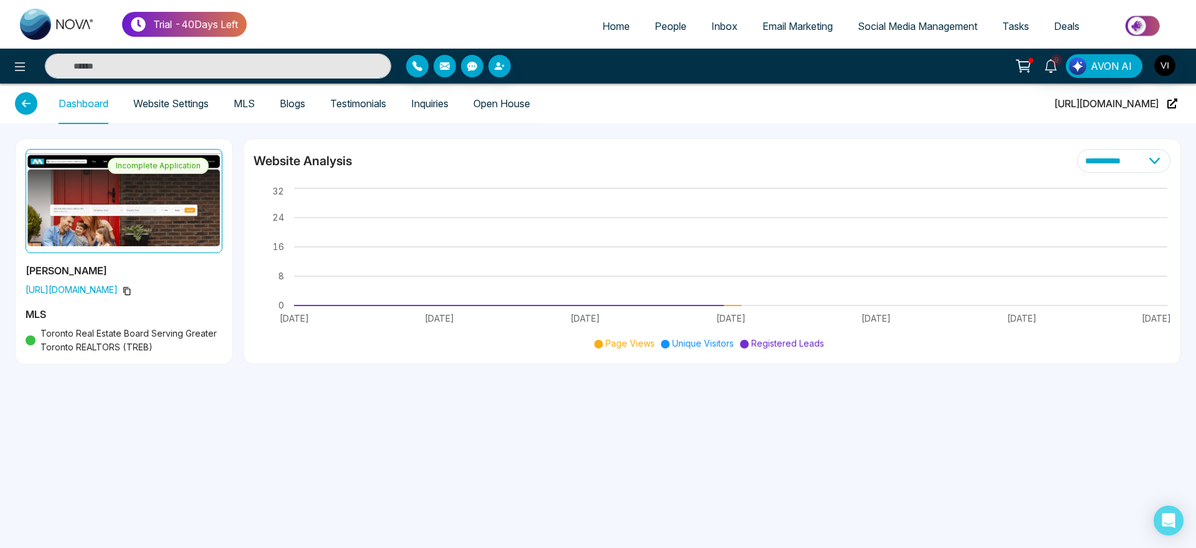
click at [176, 109] on link "Website Settings" at bounding box center [170, 103] width 75 height 11
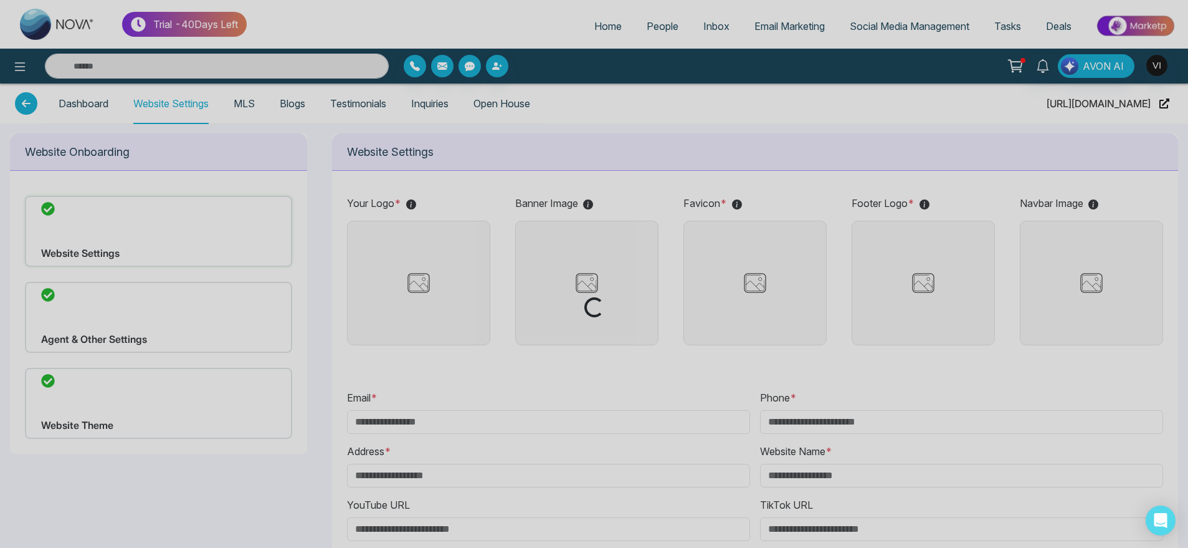
type input "**********"
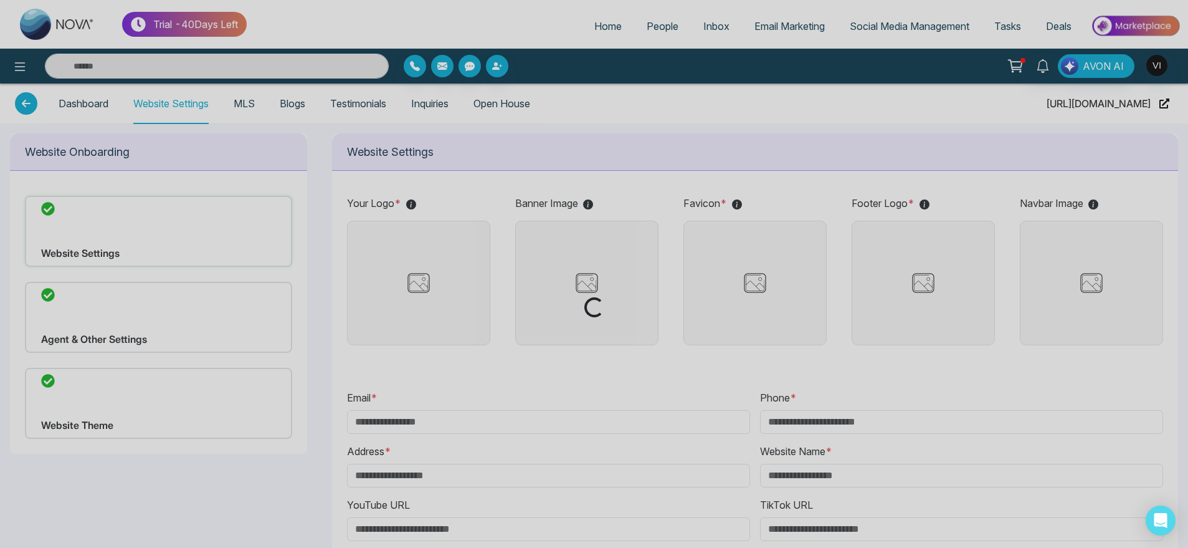
type input "**********"
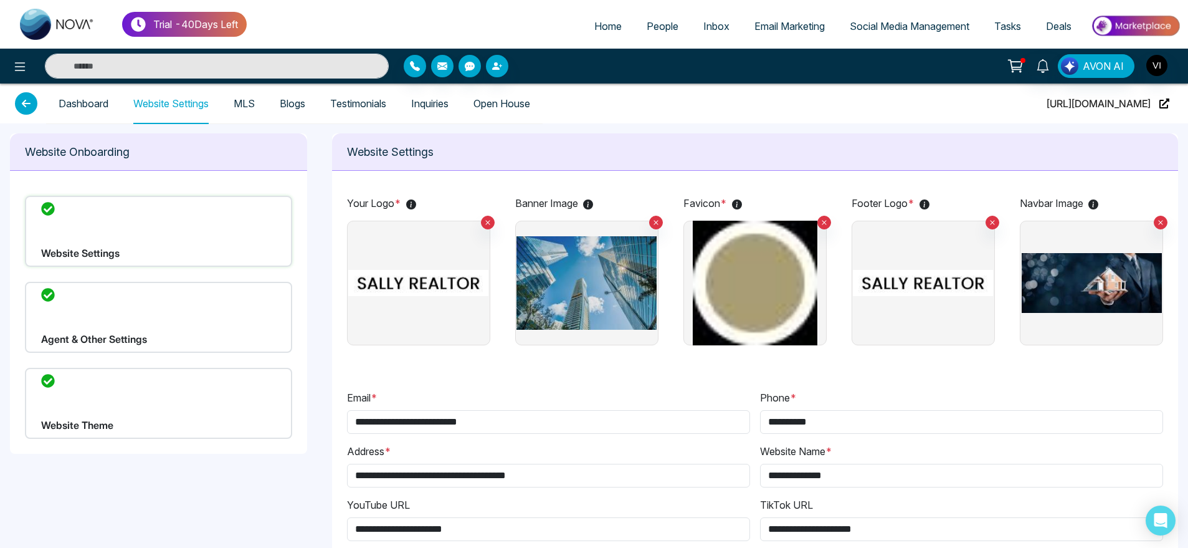
click at [164, 399] on div "Website Theme" at bounding box center [158, 403] width 267 height 71
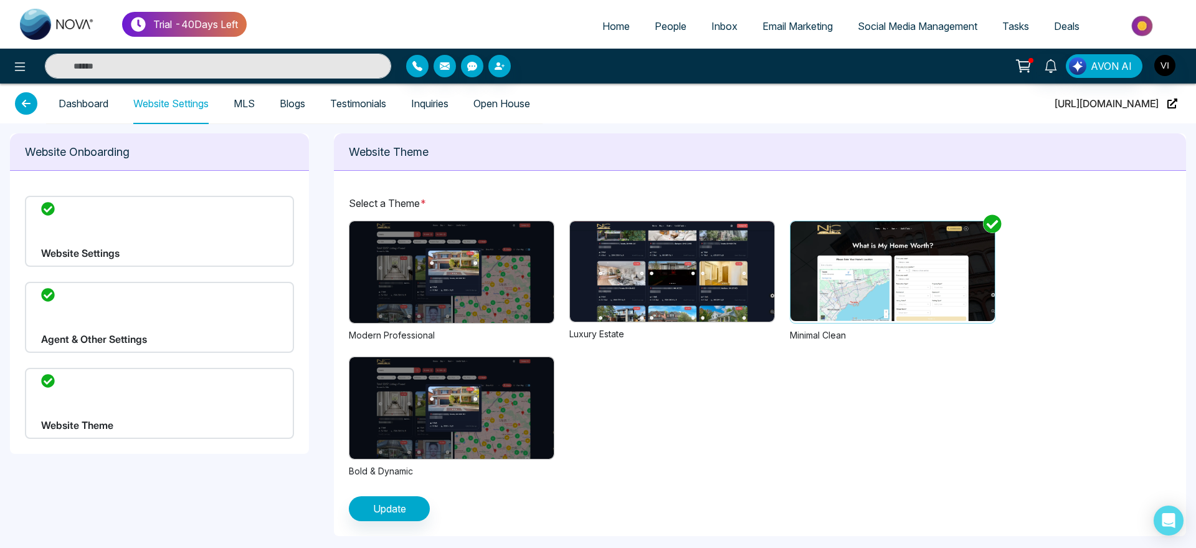
click at [451, 249] on img at bounding box center [451, 272] width 204 height 102
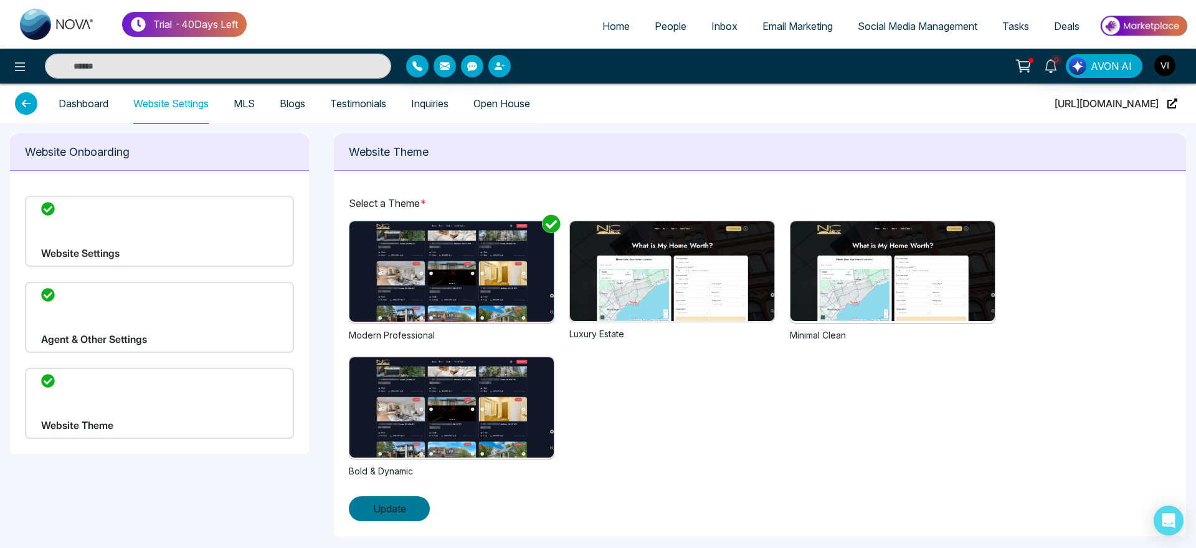
click at [401, 503] on span "Update" at bounding box center [389, 508] width 33 height 15
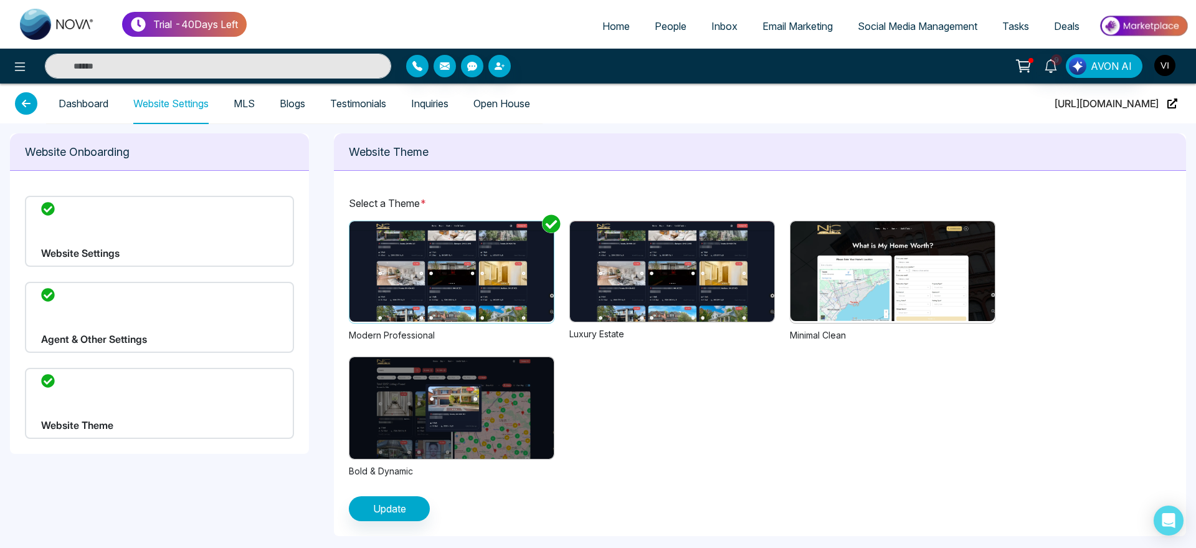
click at [1174, 69] on img "button" at bounding box center [1164, 65] width 21 height 21
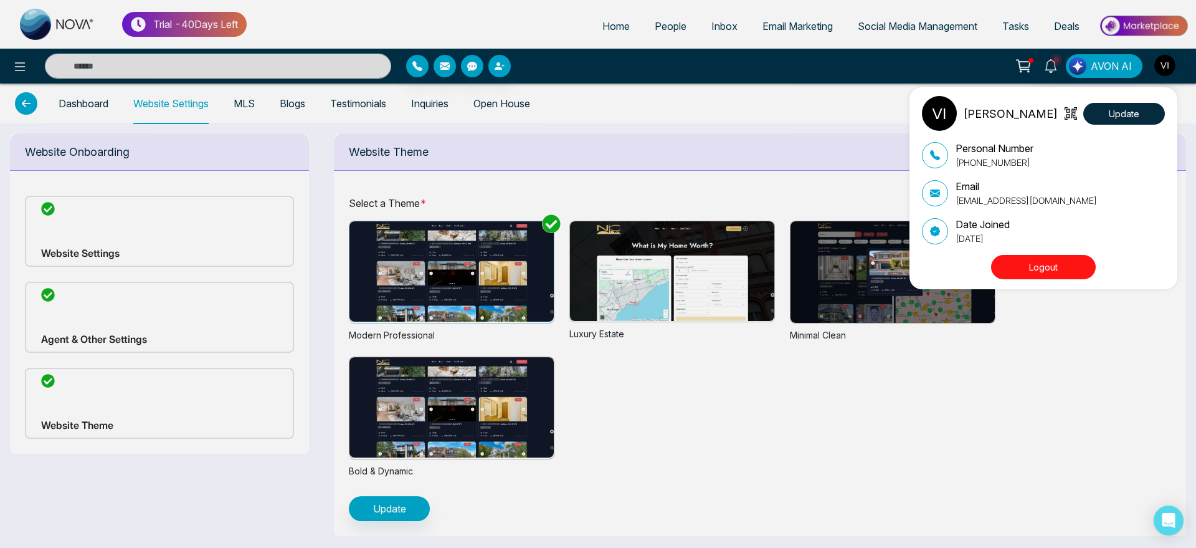
click at [1075, 264] on button "Logout" at bounding box center [1043, 267] width 105 height 24
